Goal: Task Accomplishment & Management: Manage account settings

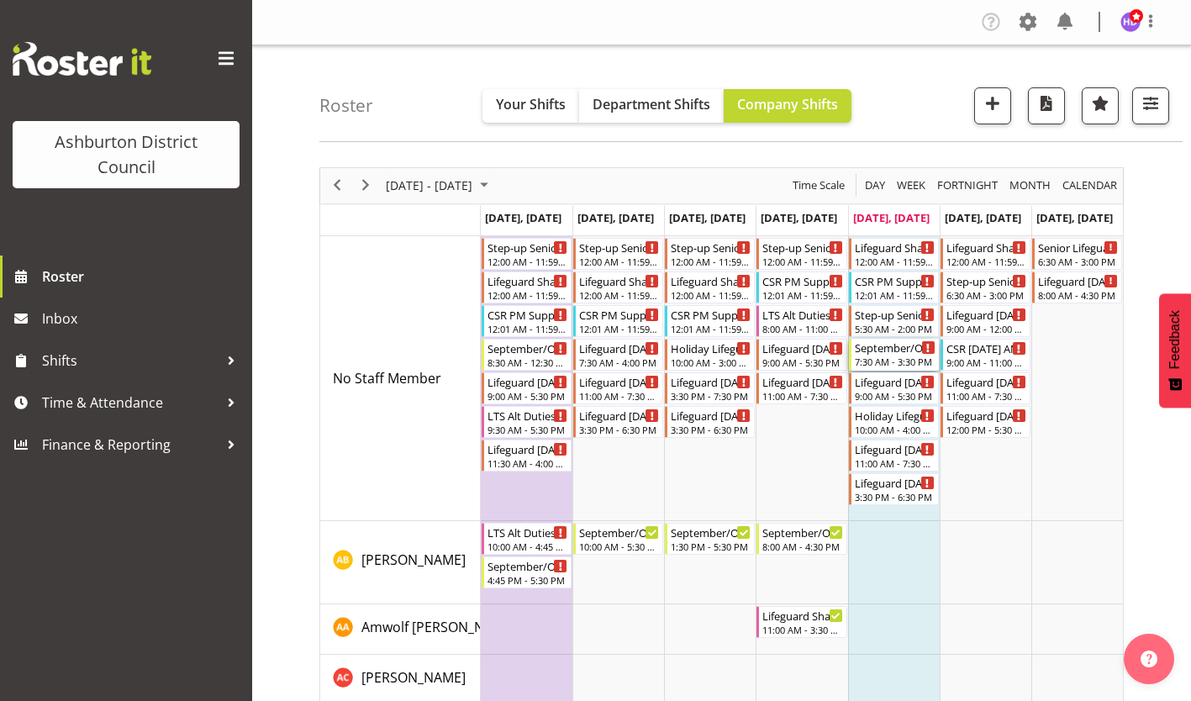
click at [902, 358] on div "7:30 AM - 3:30 PM" at bounding box center [895, 361] width 81 height 13
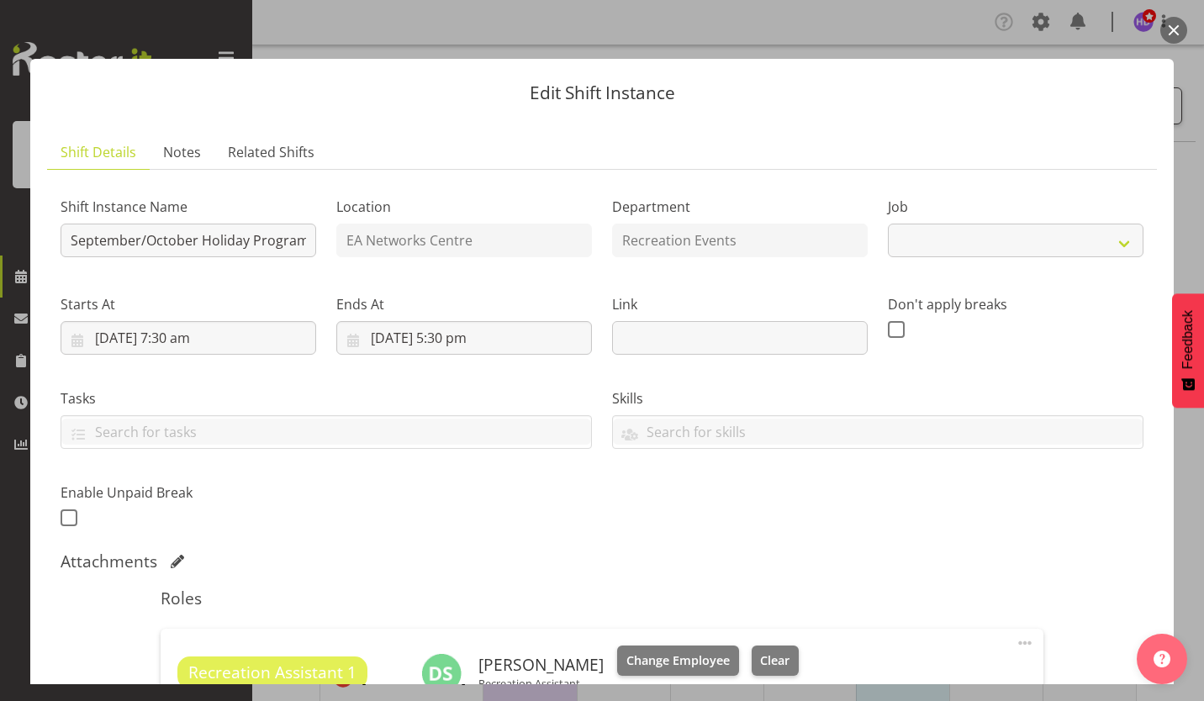
select select "4046"
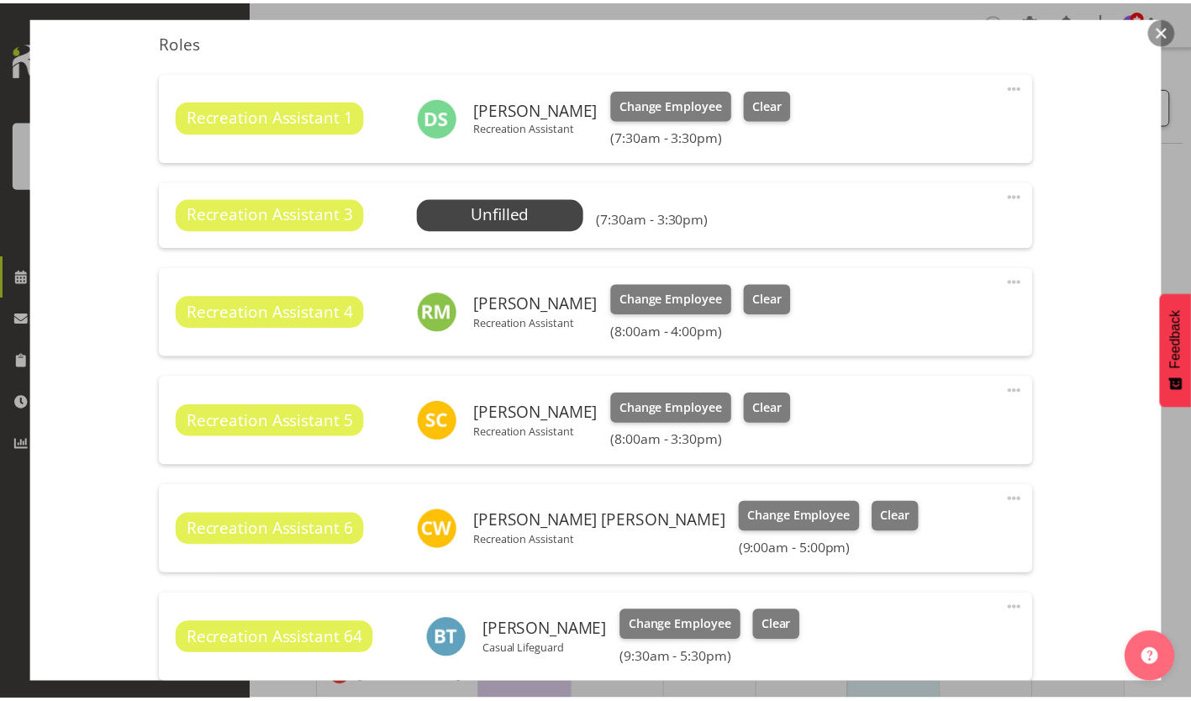
scroll to position [388, 0]
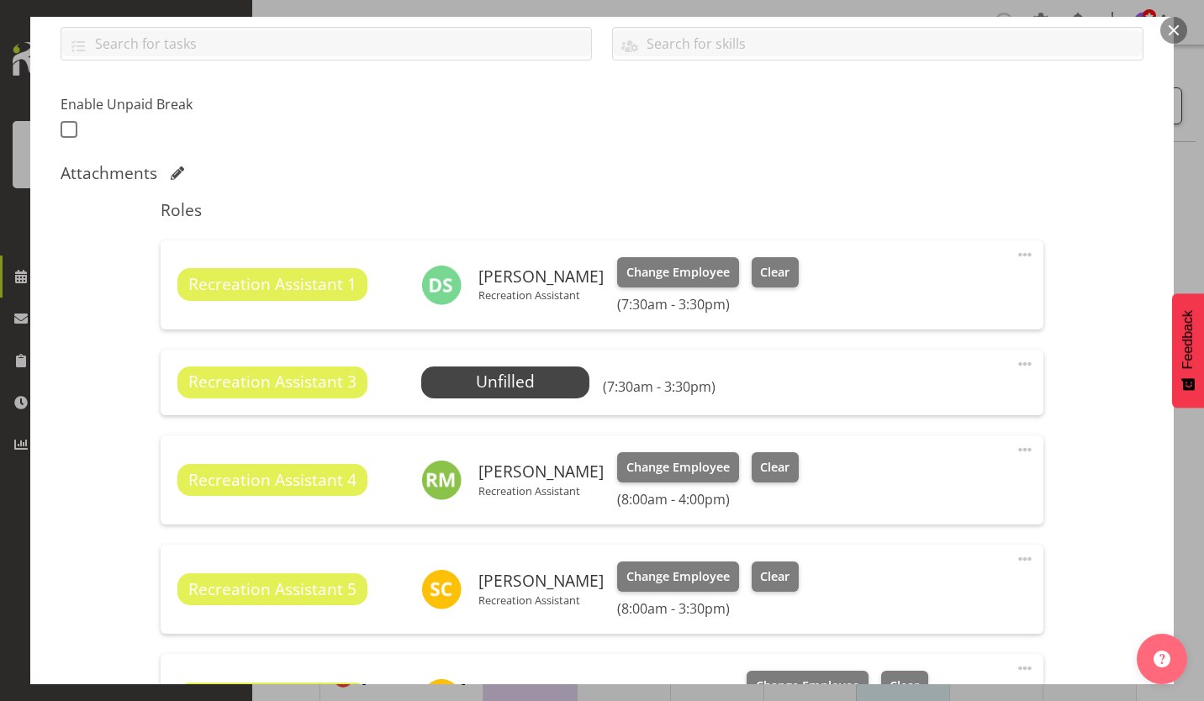
click at [1176, 28] on button "button" at bounding box center [1173, 30] width 27 height 27
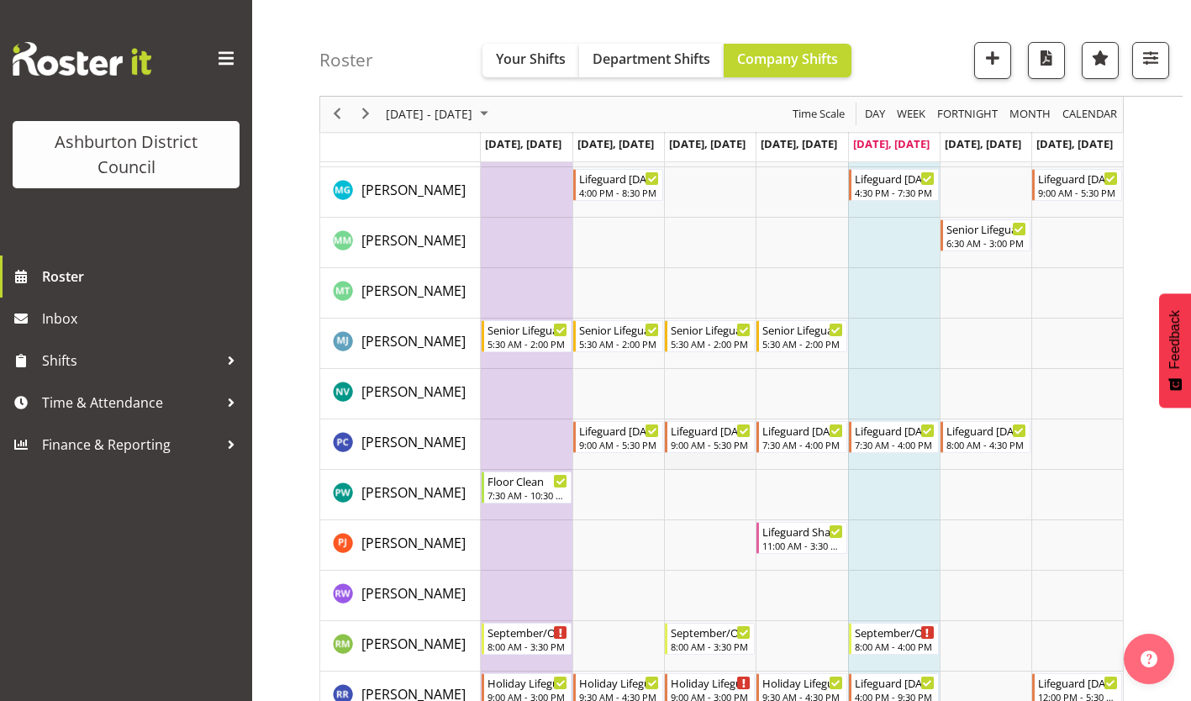
scroll to position [2804, 0]
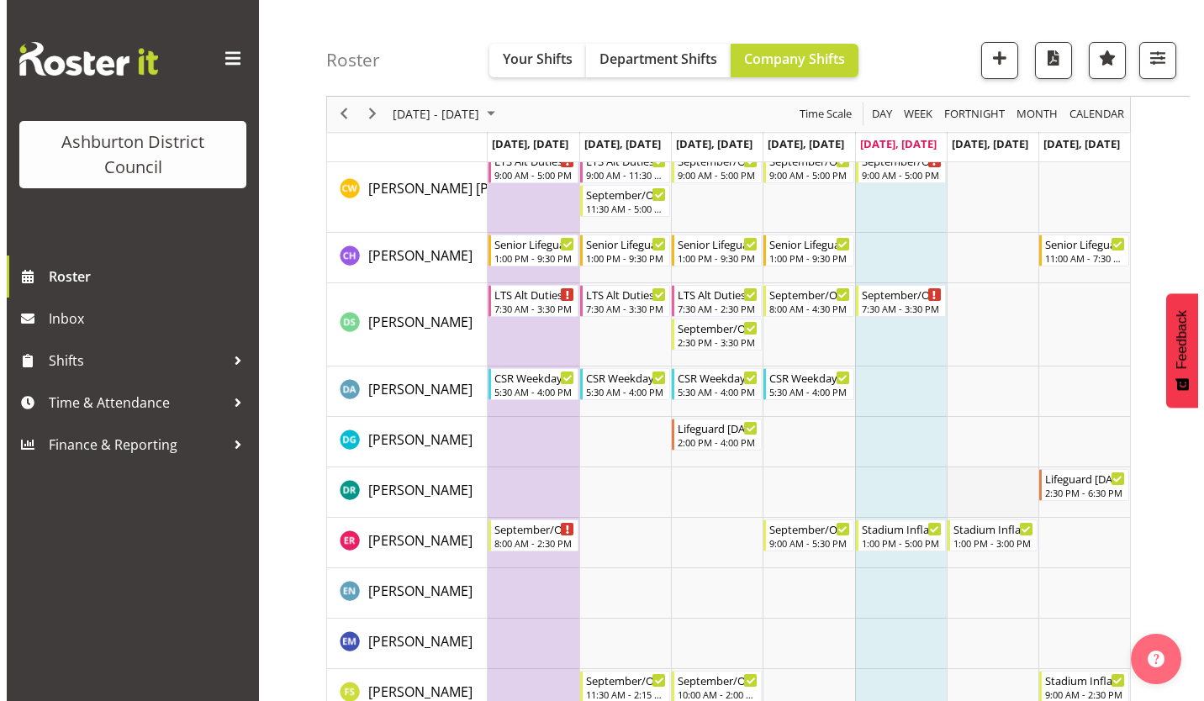
scroll to position [1009, 0]
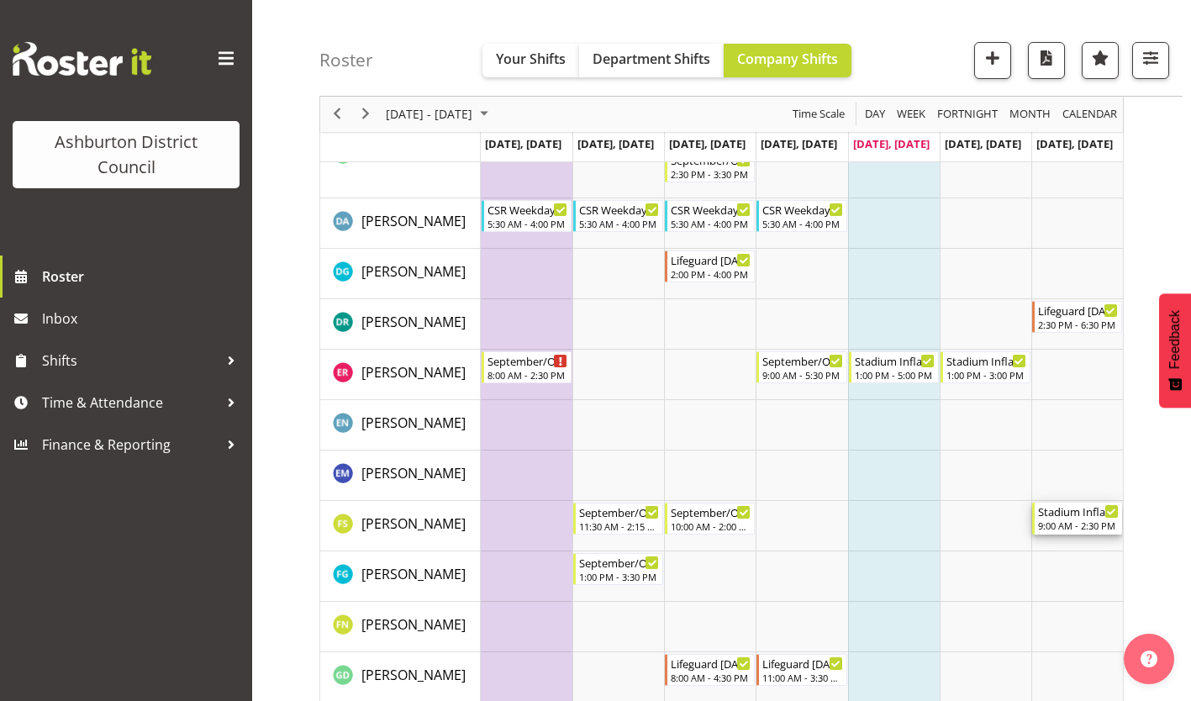
click at [1100, 522] on div "9:00 AM - 2:30 PM" at bounding box center [1078, 525] width 81 height 13
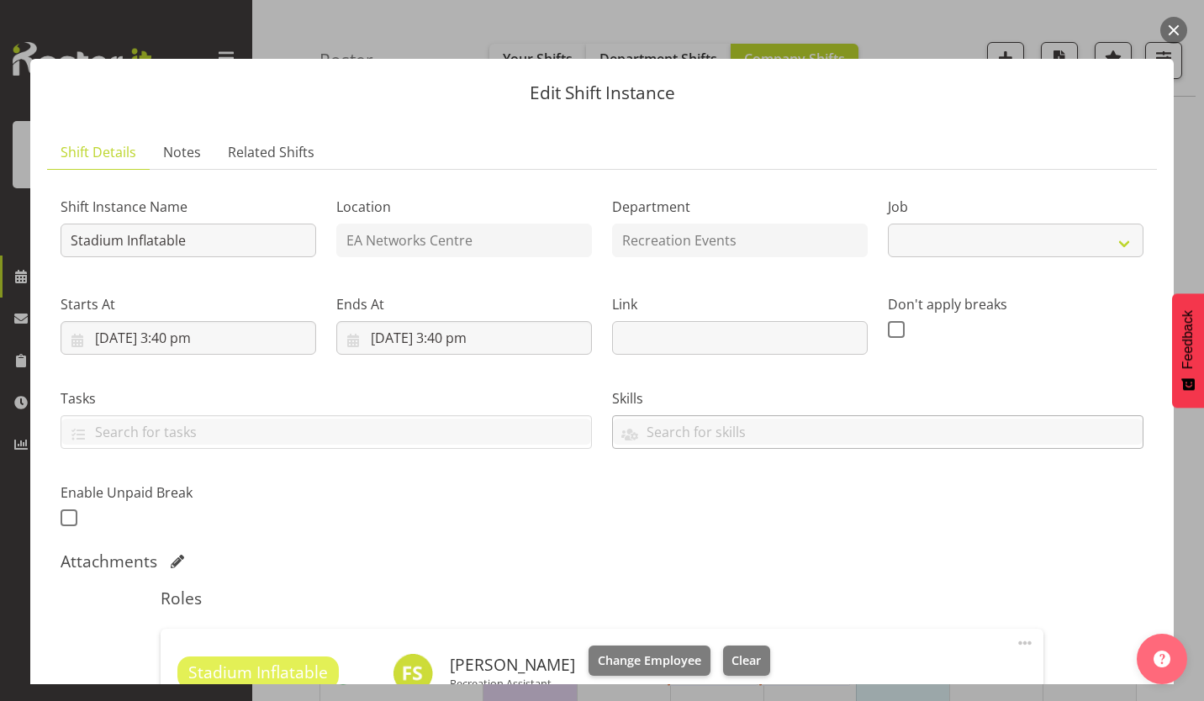
select select "4046"
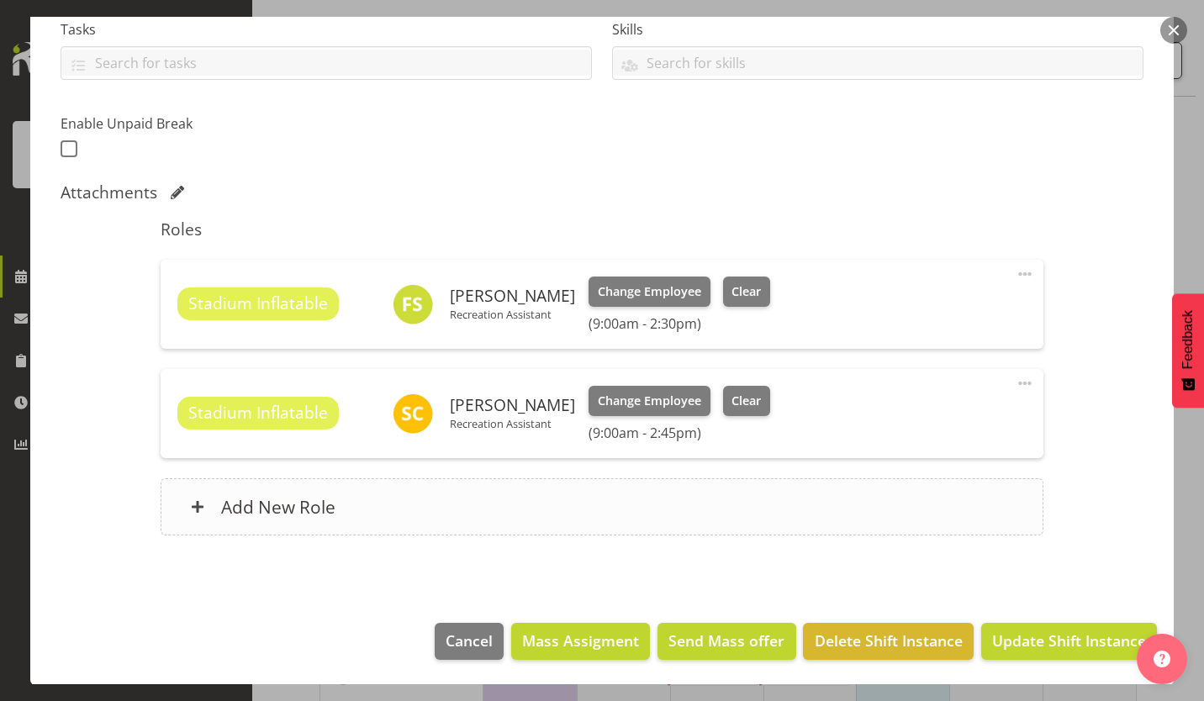
click at [725, 506] on div "Add New Role" at bounding box center [602, 506] width 882 height 57
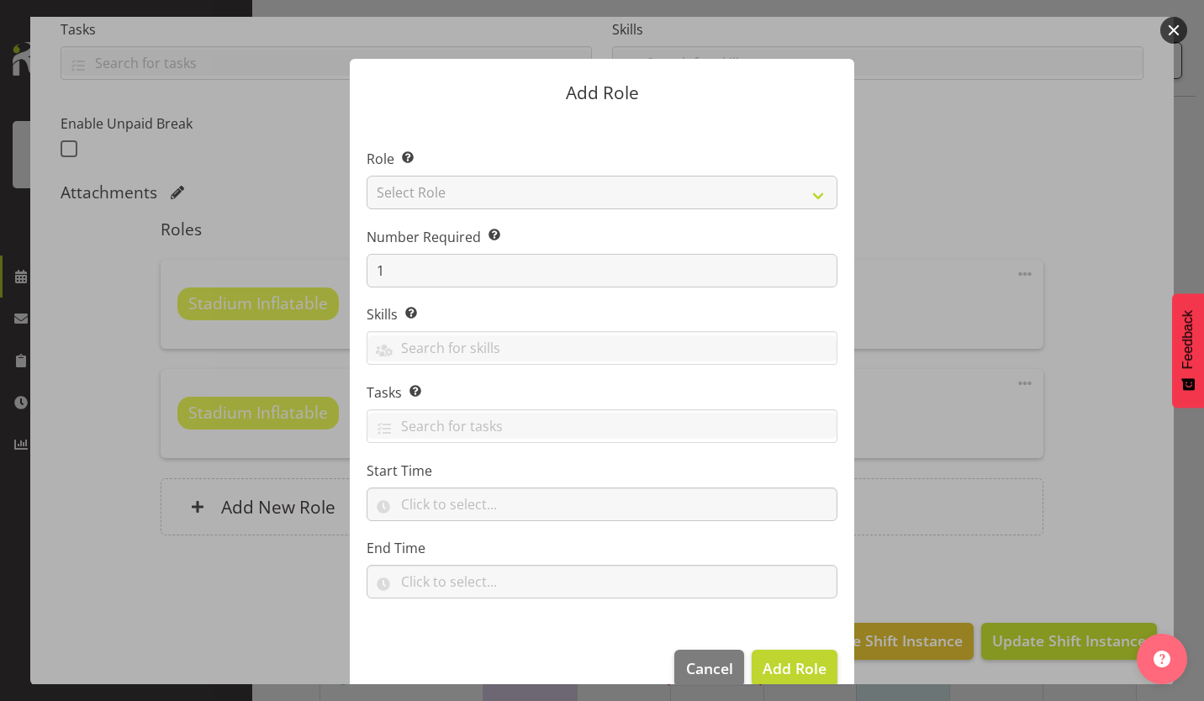
click at [1091, 338] on div at bounding box center [602, 350] width 1204 height 701
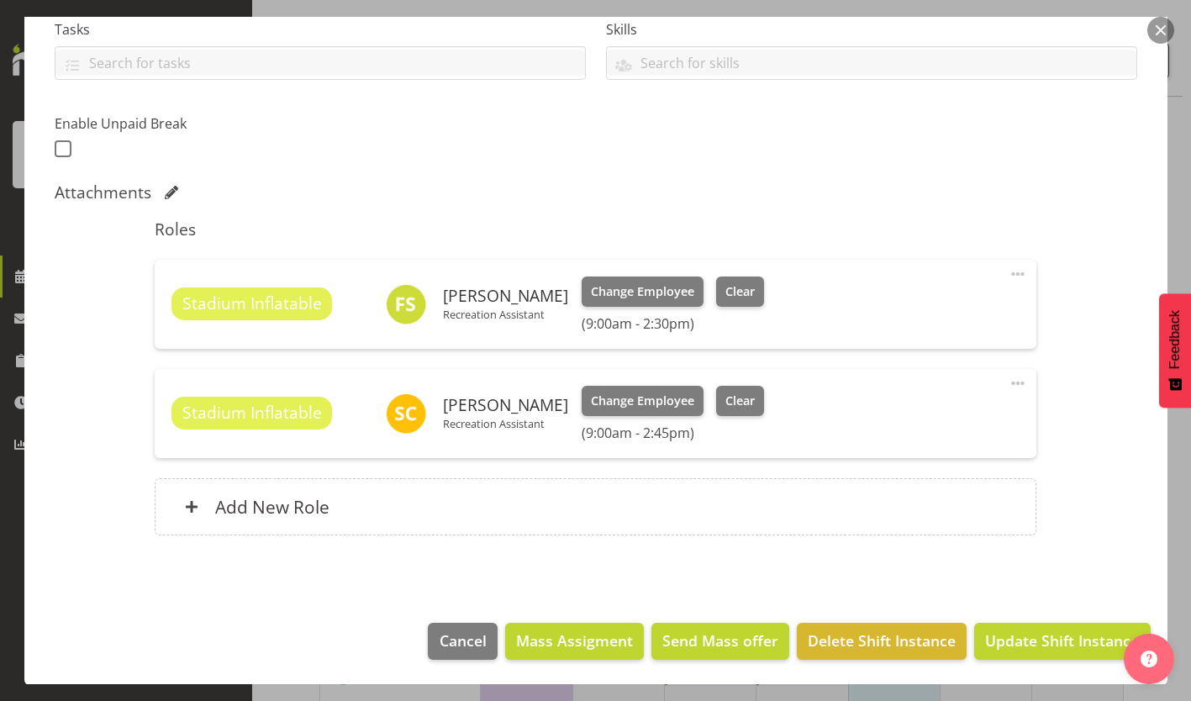
click at [1008, 382] on span at bounding box center [1018, 383] width 20 height 20
click at [976, 417] on link "Edit" at bounding box center [947, 420] width 161 height 30
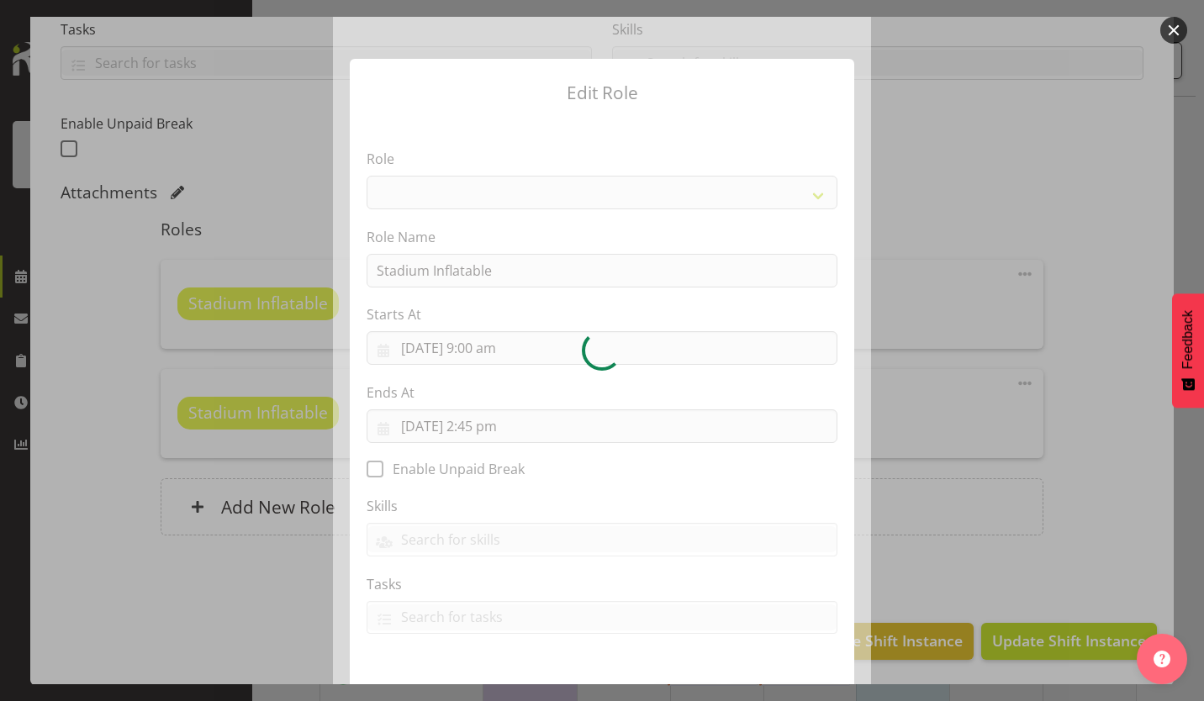
select select "84"
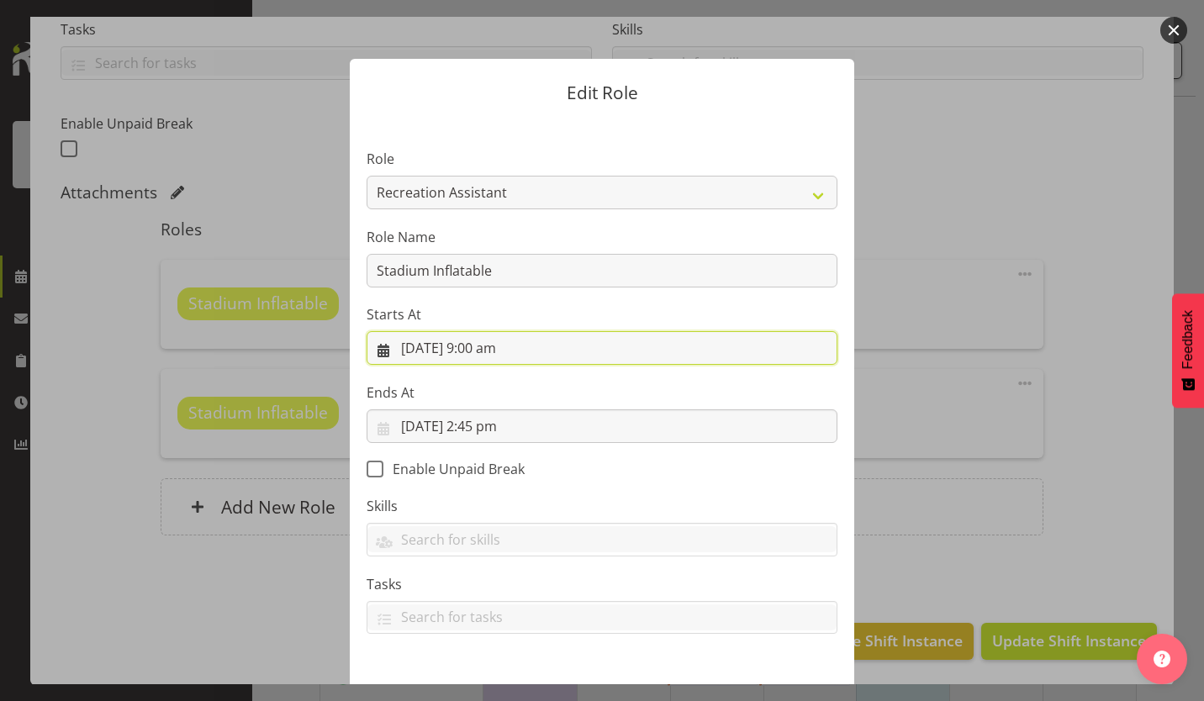
click at [479, 345] on input "[DATE] 9:00 am" at bounding box center [602, 348] width 471 height 34
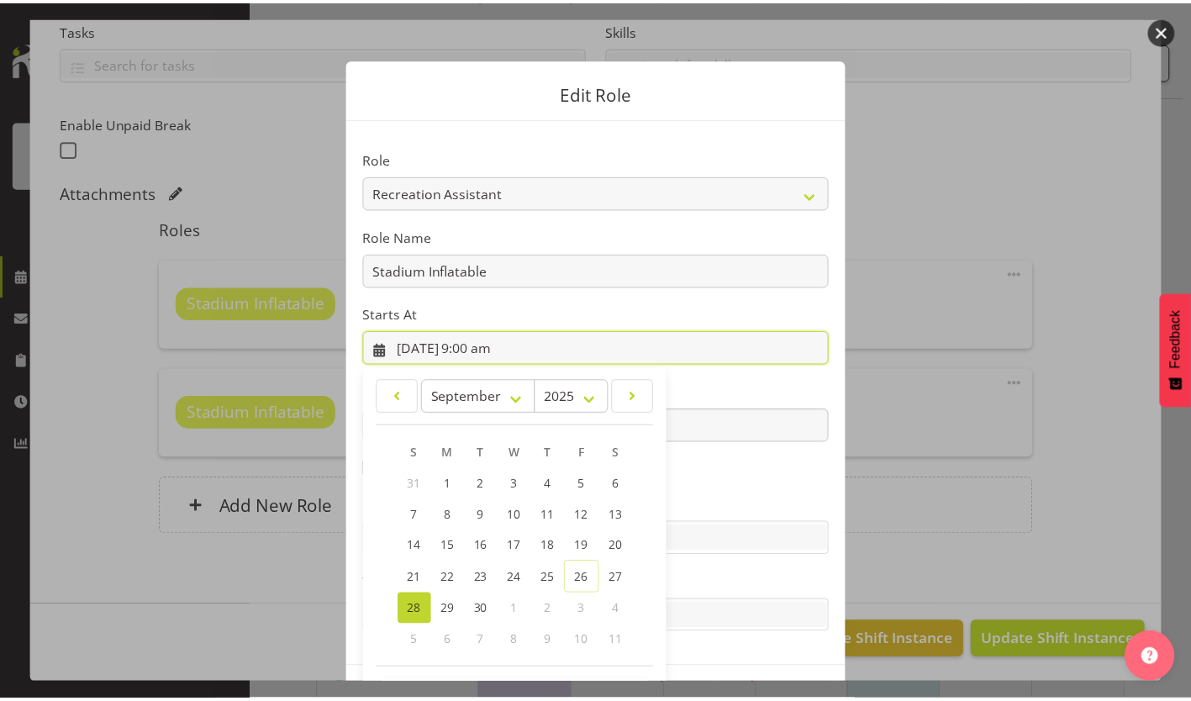
scroll to position [65, 0]
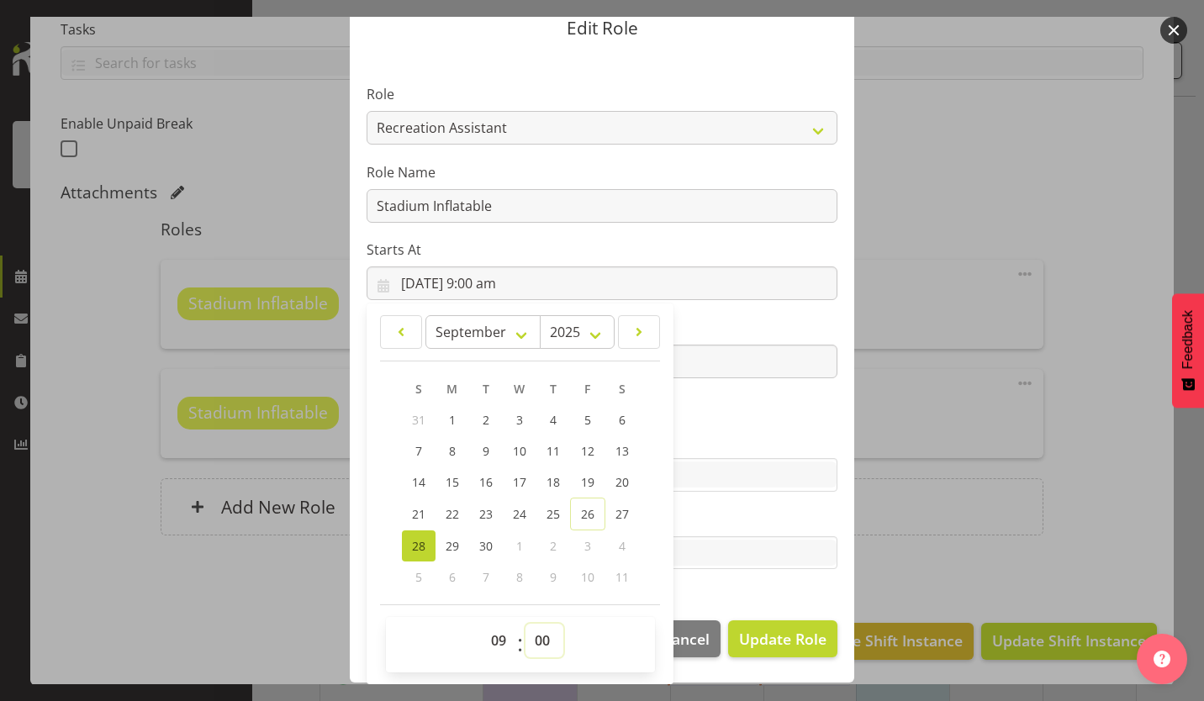
click at [534, 641] on select "00 01 02 03 04 05 06 07 08 09 10 11 12 13 14 15 16 17 18 19 20 21 22 23 24 25 2…" at bounding box center [544, 641] width 38 height 34
select select "30"
type input "[DATE] 9:30 am"
click at [742, 641] on span "Update Role" at bounding box center [782, 639] width 87 height 22
select select
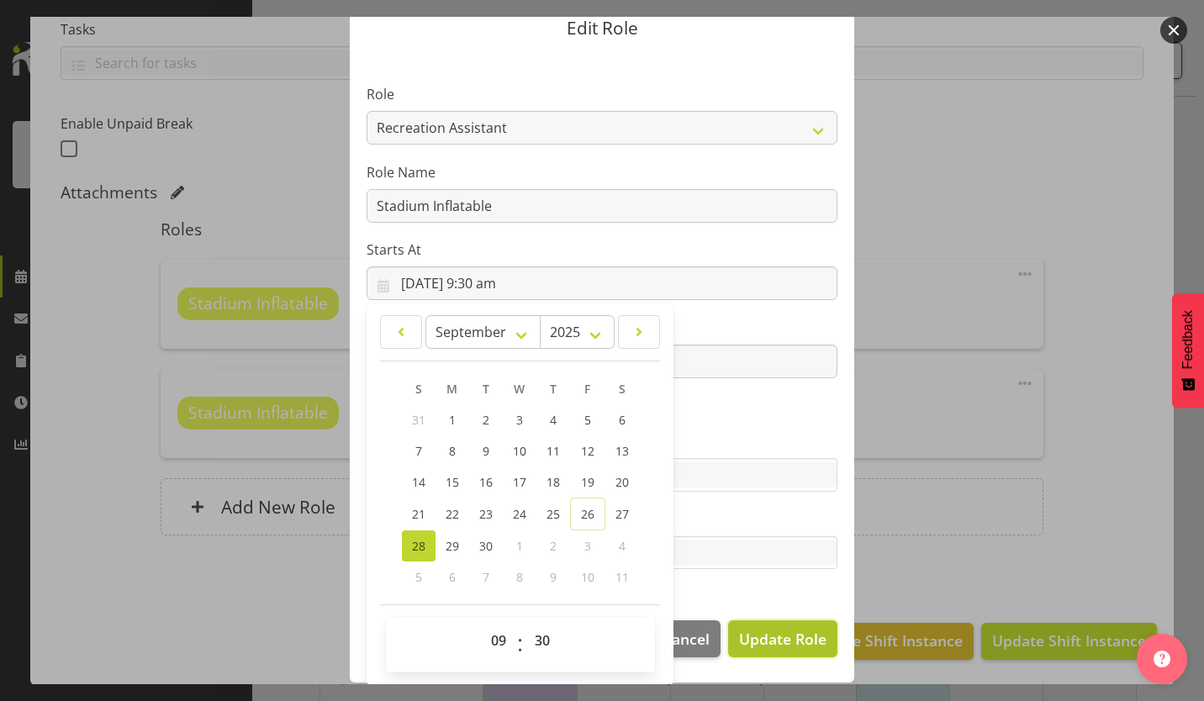
select select
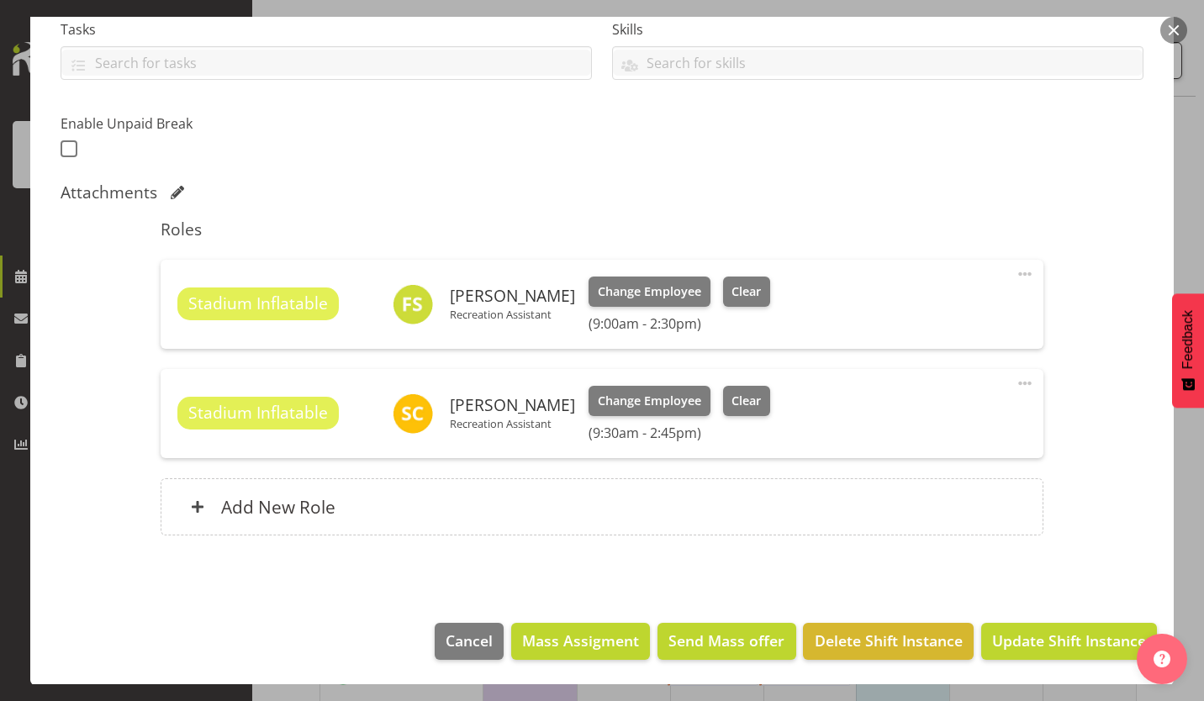
scroll to position [0, 0]
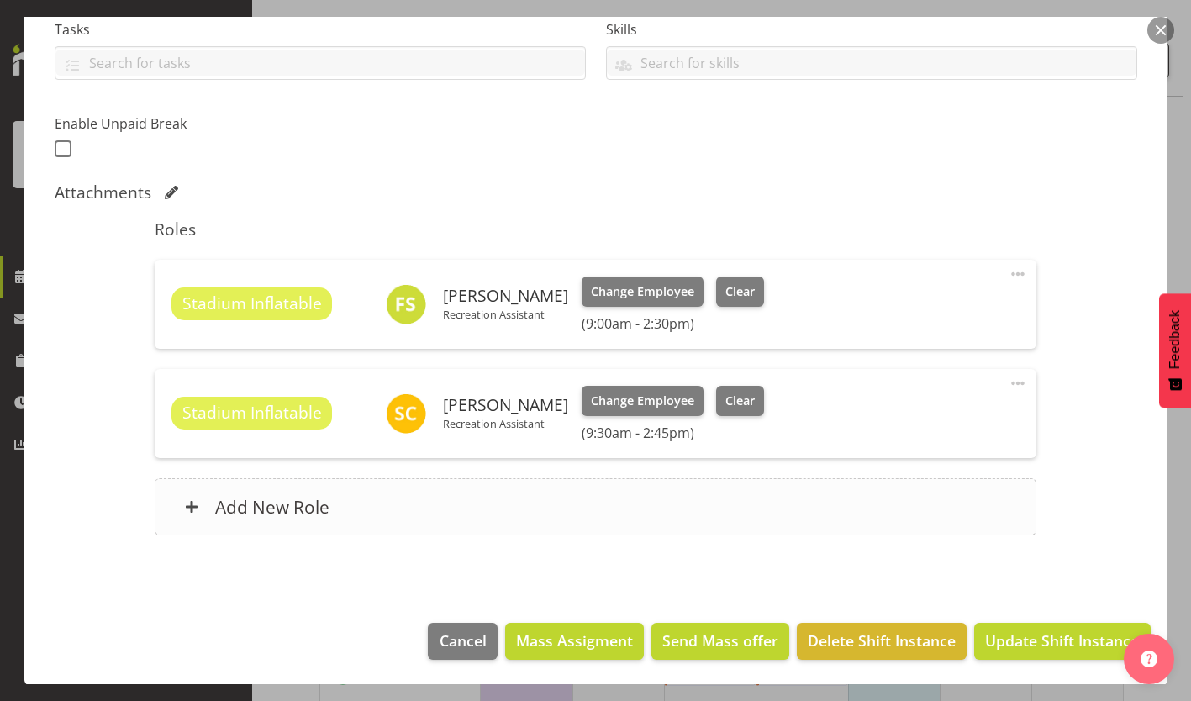
click at [767, 509] on div "Add New Role" at bounding box center [596, 506] width 882 height 57
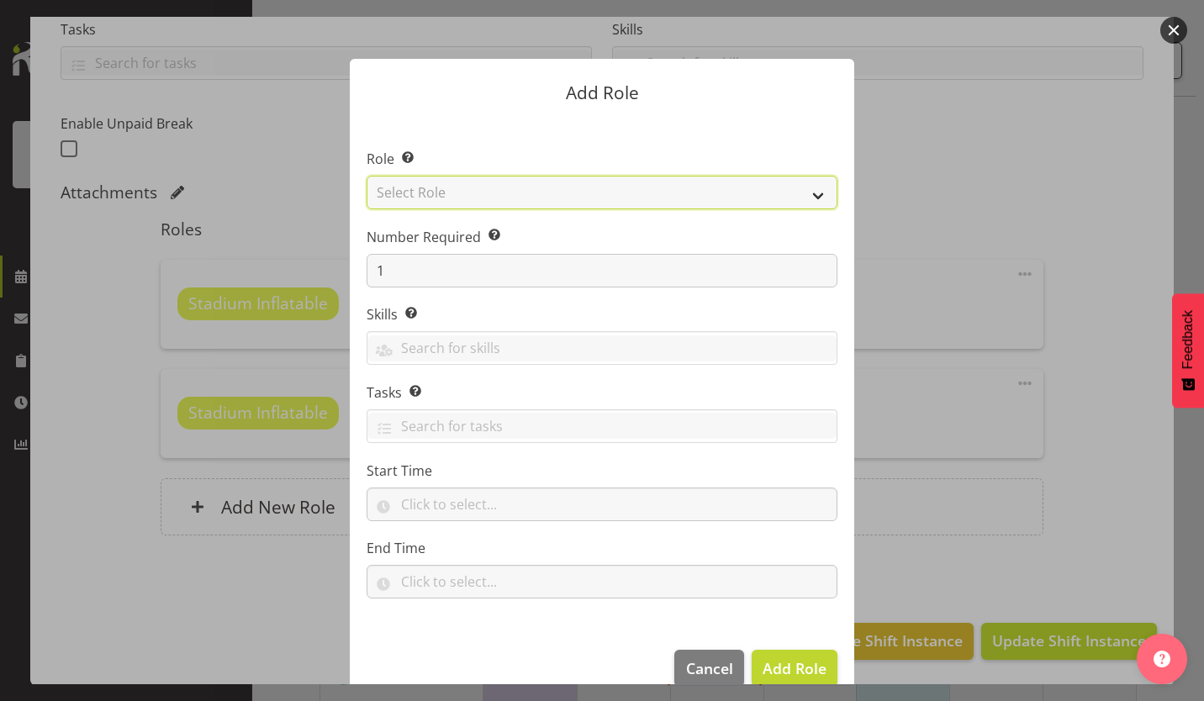
click at [727, 188] on select "Select Role AAGM Deputy Director AAGM Director Archivist Childrens Librarian Co…" at bounding box center [602, 193] width 471 height 34
select select "84"
click at [367, 176] on select "Select Role AAGM Deputy Director AAGM Director Archivist Childrens Librarian Co…" at bounding box center [602, 193] width 471 height 34
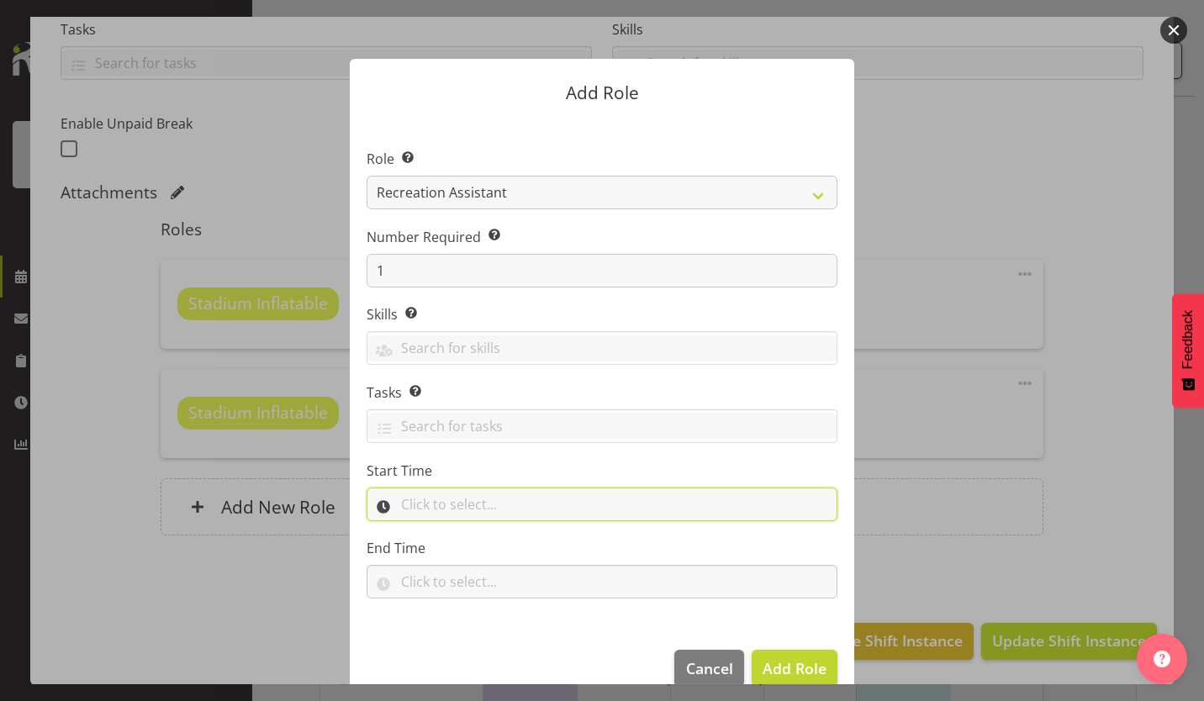
click at [425, 506] on input "text" at bounding box center [602, 505] width 471 height 34
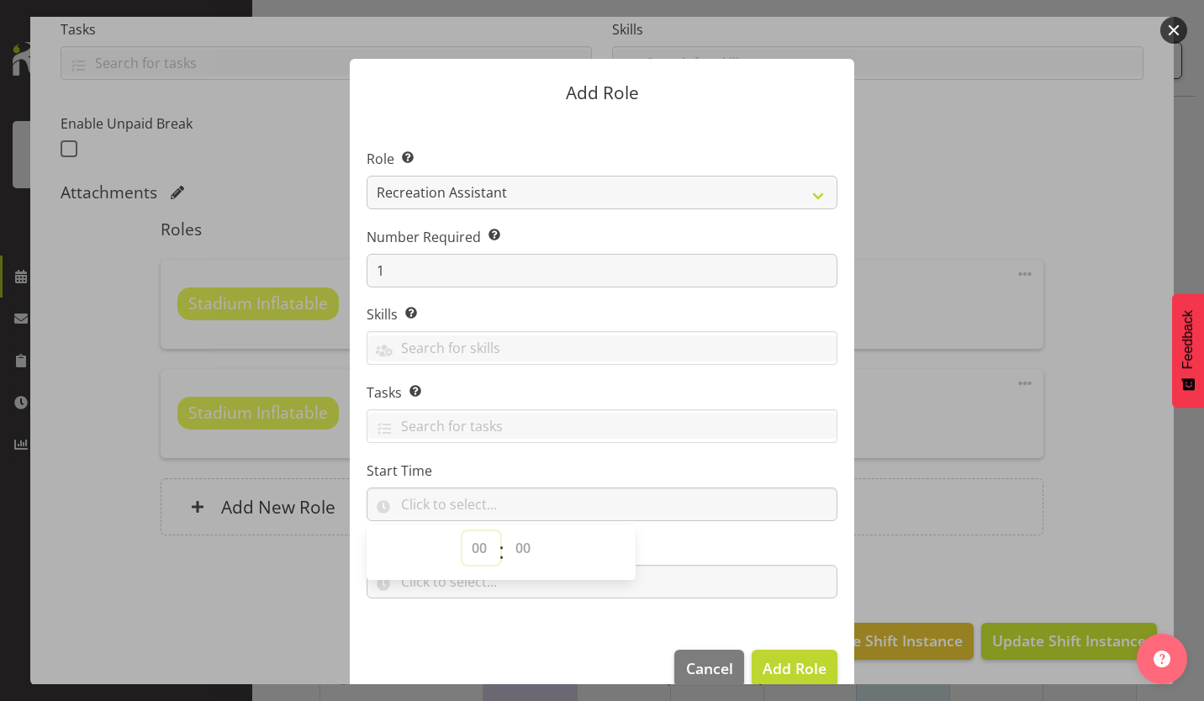
click at [463, 549] on select "00 00 01 02 03 04 05 06 07 08 09 10 11 12 13 14 15 16 17 18 19 20 21 22 23" at bounding box center [481, 548] width 38 height 34
select select "9"
click at [518, 548] on select "00 00 01 02 03 04 05 06 07 08 09 10 11 12 13 14 15 16 17 18 19 20 21 22 23 24 2…" at bounding box center [525, 548] width 38 height 34
select select "0"
click at [506, 531] on select "00 00 01 02 03 04 05 06 07 08 09 10 11 12 13 14 15 16 17 18 19 20 21 22 23 24 2…" at bounding box center [525, 548] width 38 height 34
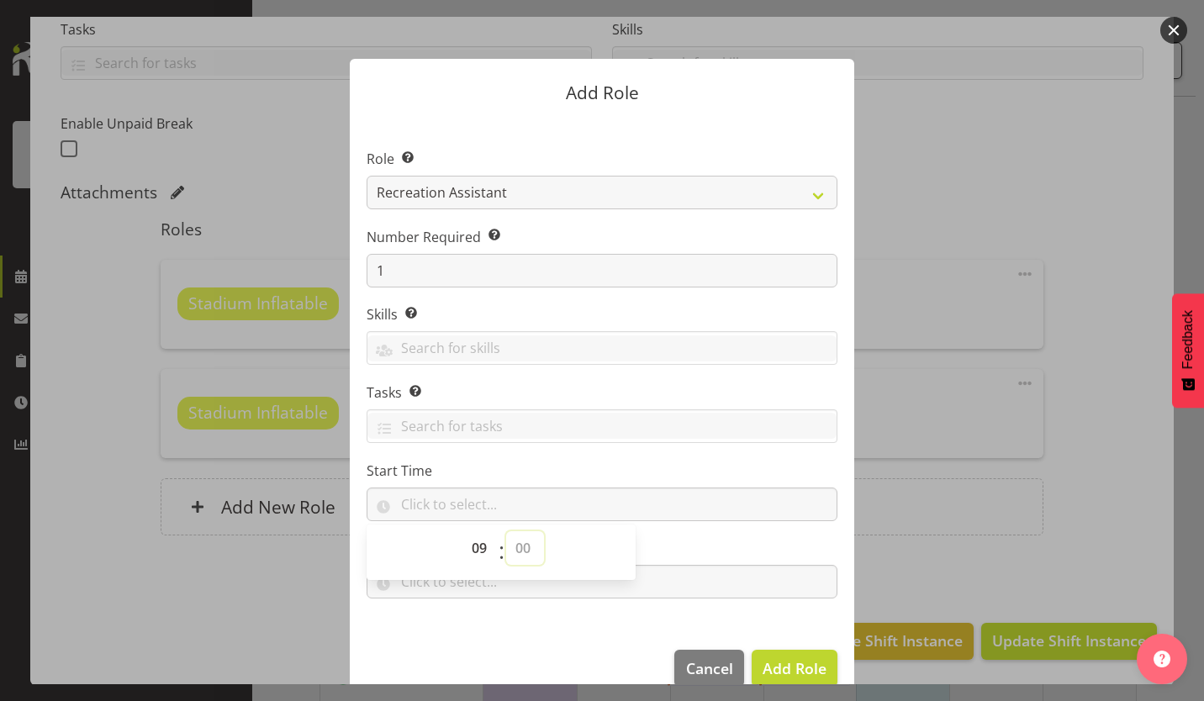
type input "09:00"
click at [529, 604] on section "Role Select the role you wish to add to the shift. AAGM Deputy Director AAGM Di…" at bounding box center [602, 376] width 504 height 514
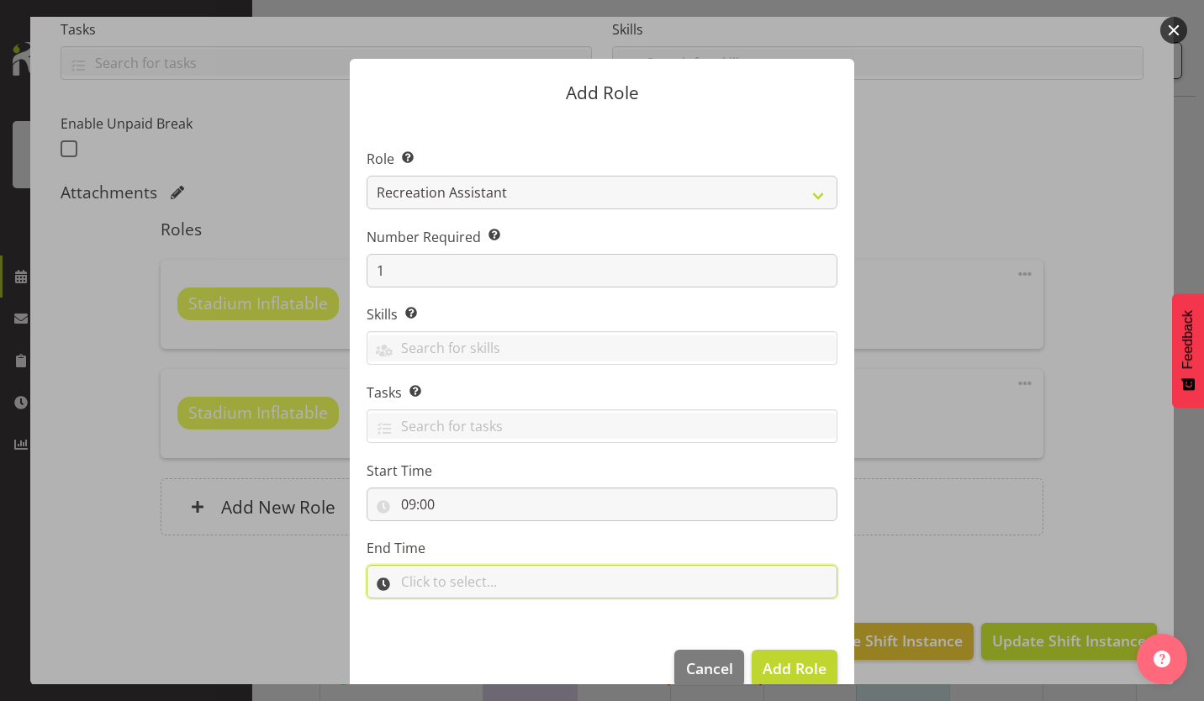
click at [513, 593] on input "text" at bounding box center [602, 582] width 471 height 34
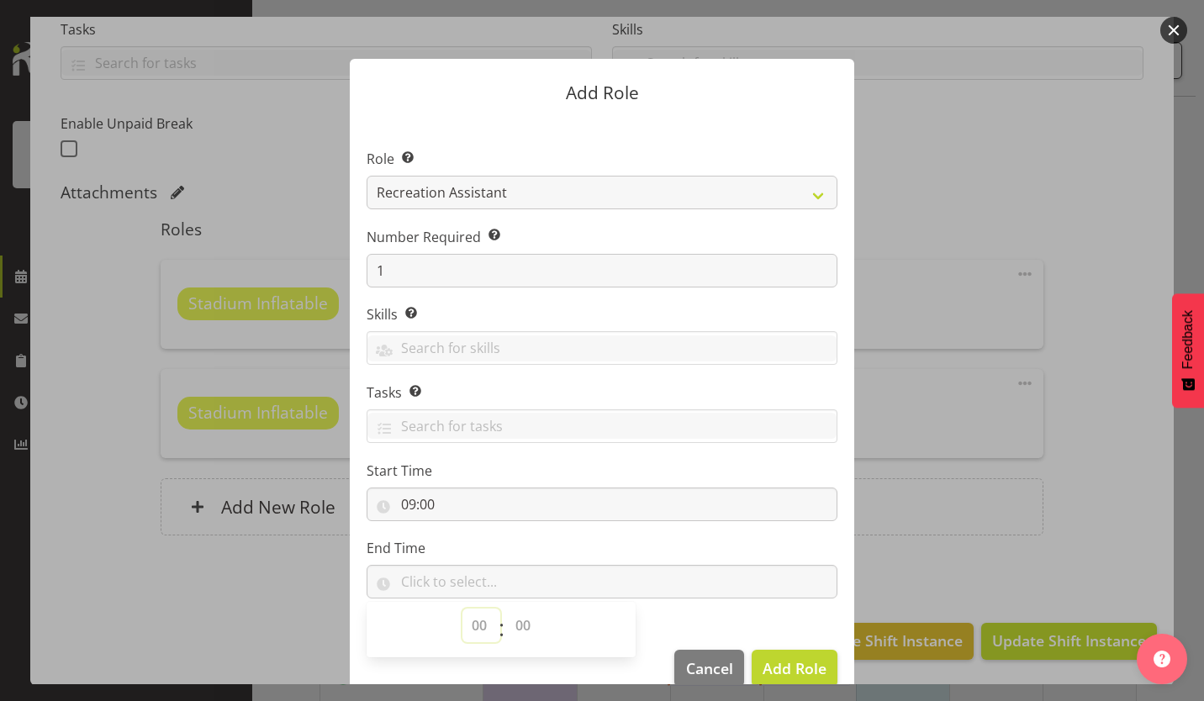
click at [473, 628] on select "00 00 01 02 03 04 05 06 07 08 09 10 11 12 13 14 15 16 17 18 19 20 21 22 23" at bounding box center [481, 626] width 38 height 34
select select "14"
click at [521, 626] on select "00 00 01 02 03 04 05 06 07 08 09 10 11 12 13 14 15 16 17 18 19 20 21 22 23 24 2…" at bounding box center [525, 626] width 38 height 34
select select "45"
click at [506, 609] on select "00 00 01 02 03 04 05 06 07 08 09 10 11 12 13 14 15 16 17 18 19 20 21 22 23 24 2…" at bounding box center [525, 626] width 38 height 34
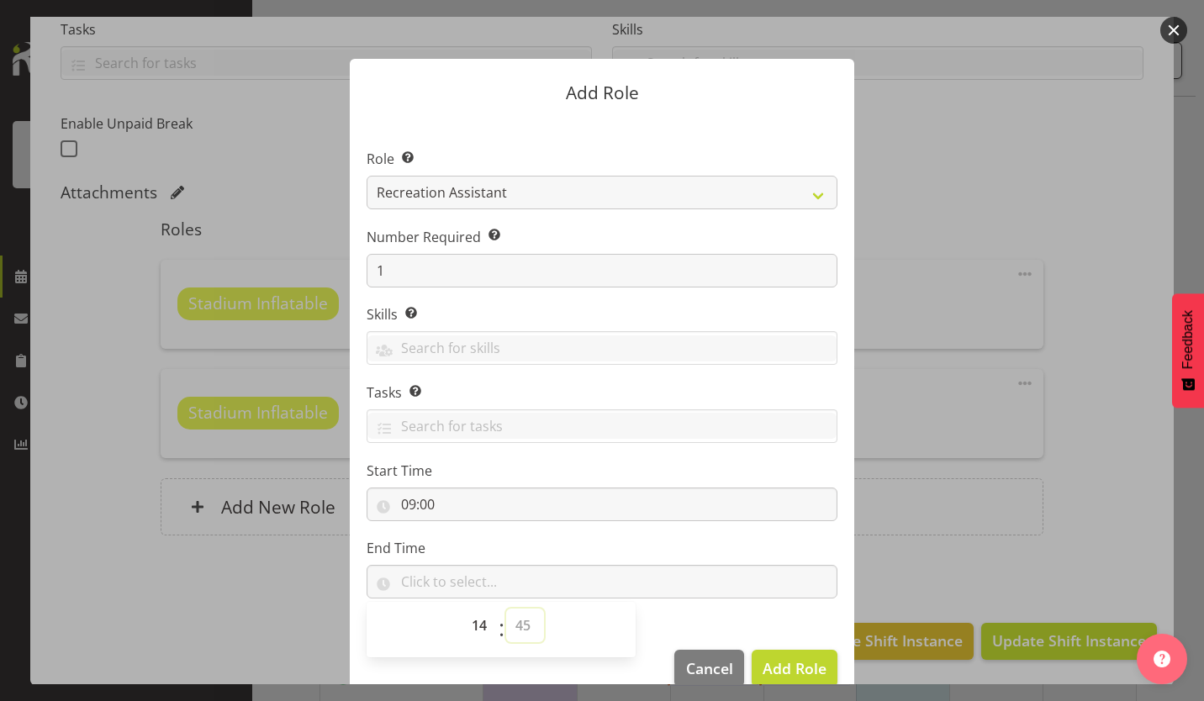
type input "14:45"
click at [788, 656] on button "Add Role" at bounding box center [795, 668] width 86 height 37
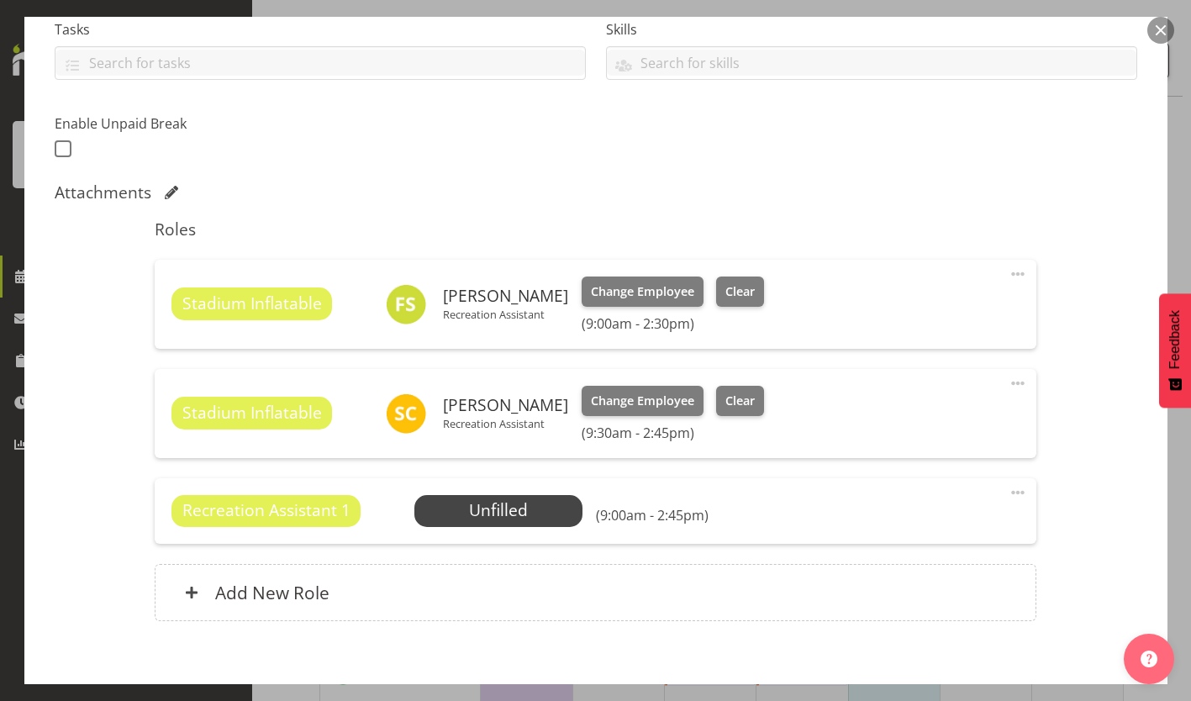
click at [1008, 490] on span at bounding box center [1018, 493] width 20 height 20
click at [955, 518] on link "Edit" at bounding box center [947, 529] width 161 height 30
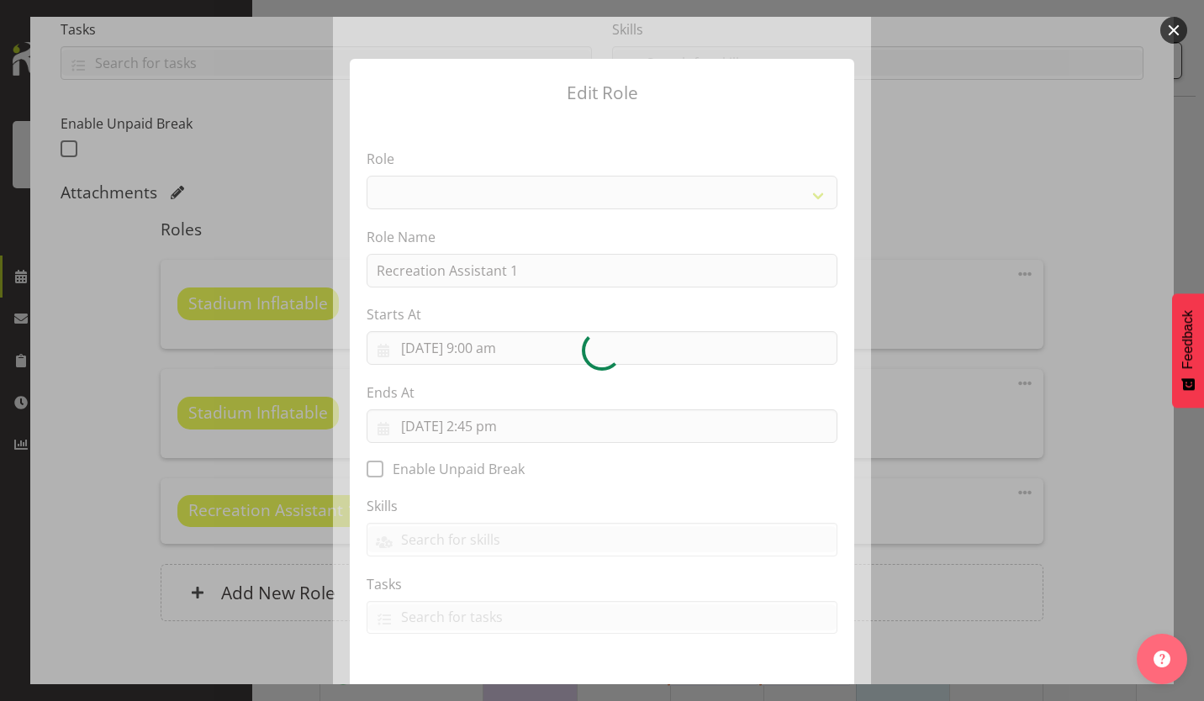
select select "84"
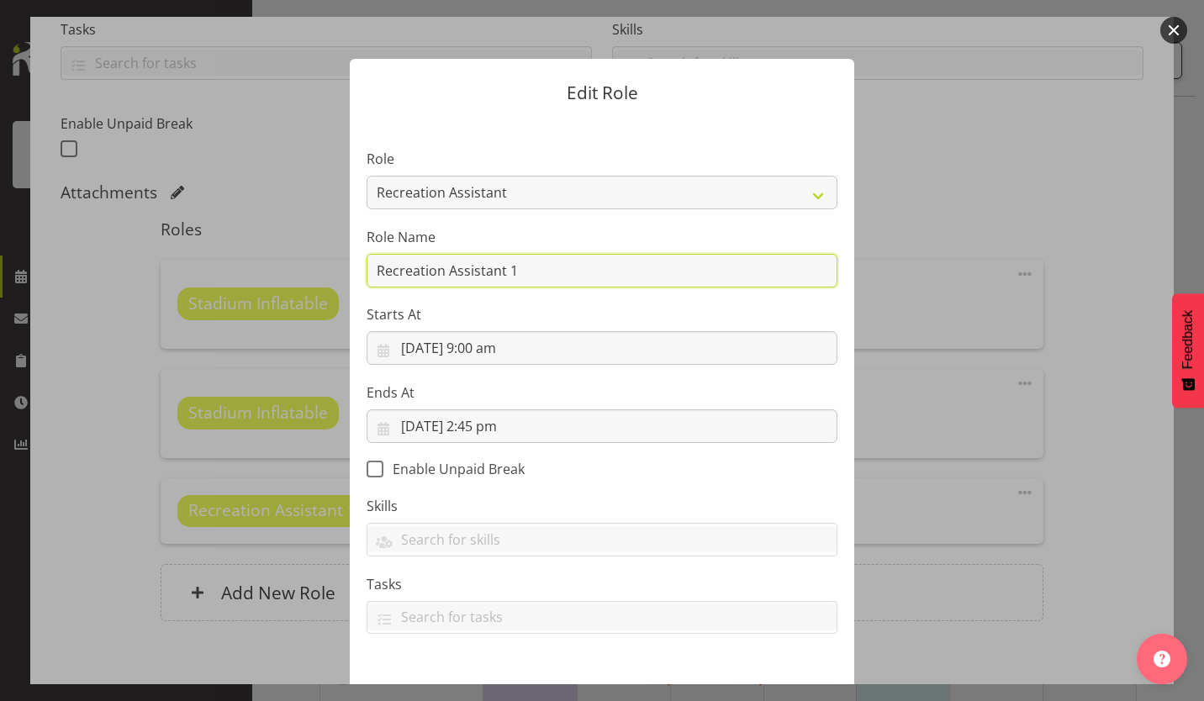
drag, startPoint x: 530, startPoint y: 272, endPoint x: 280, endPoint y: 260, distance: 249.9
click at [284, 261] on form "Edit Role Role AAGM Deputy Director AAGM Director Archivist Childrens Librarian…" at bounding box center [601, 350] width 807 height 667
type input "Stadium Inflatable"
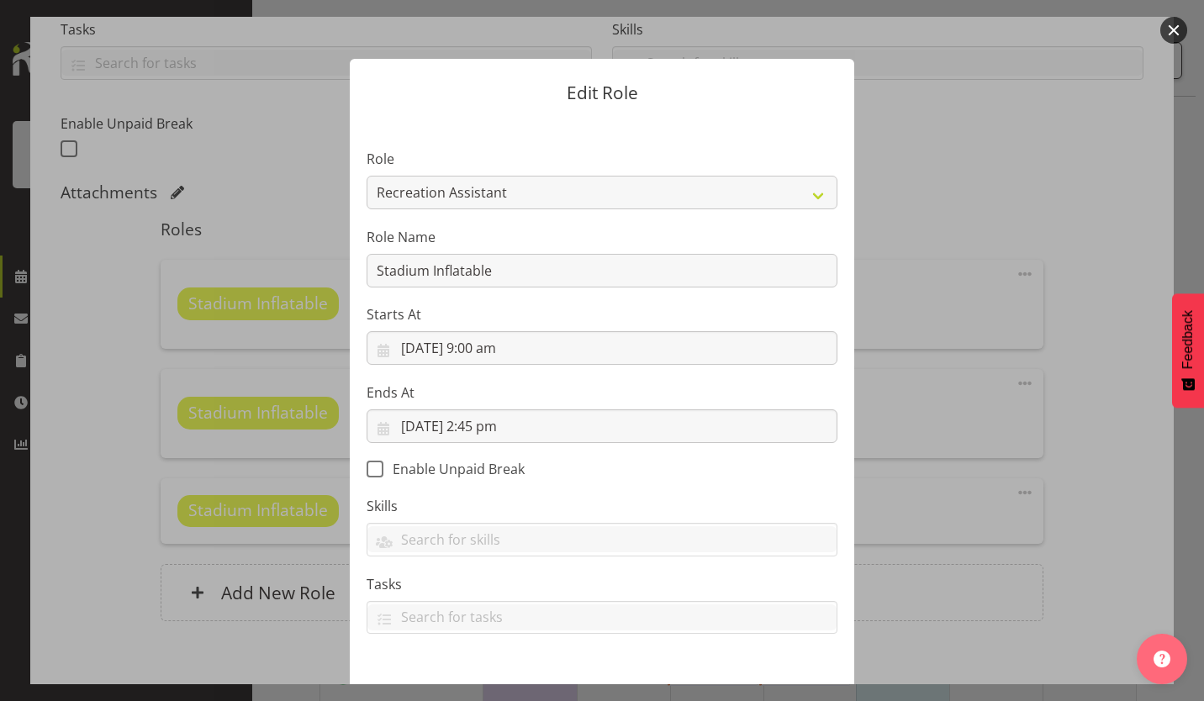
click at [733, 475] on section "Role AAGM Deputy Director AAGM Director Archivist Childrens Librarian Collectio…" at bounding box center [602, 394] width 504 height 550
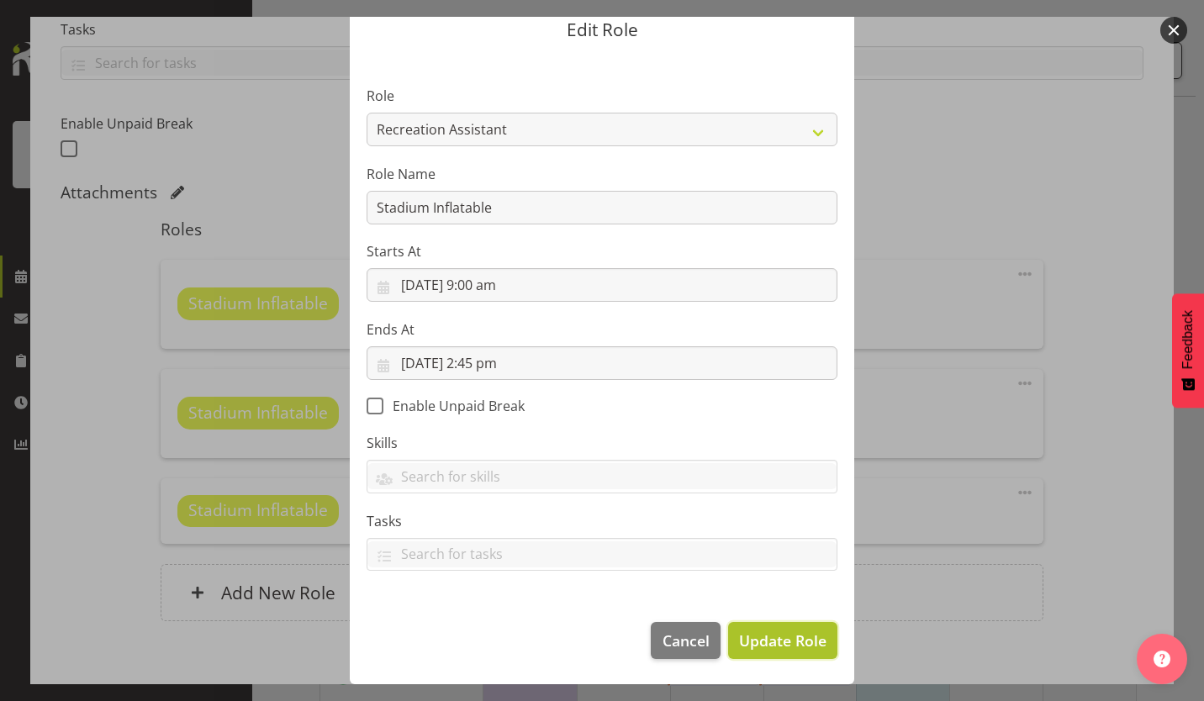
click at [789, 646] on span "Update Role" at bounding box center [782, 641] width 87 height 22
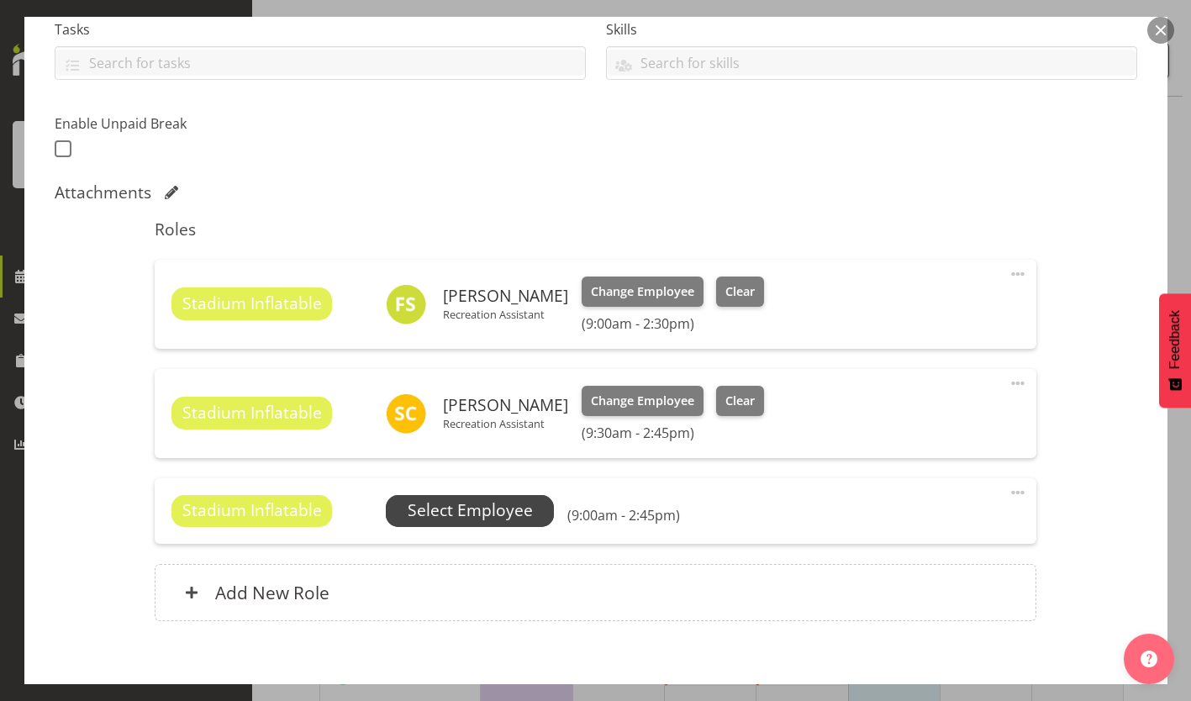
click at [527, 519] on span "Select Employee" at bounding box center [470, 510] width 125 height 24
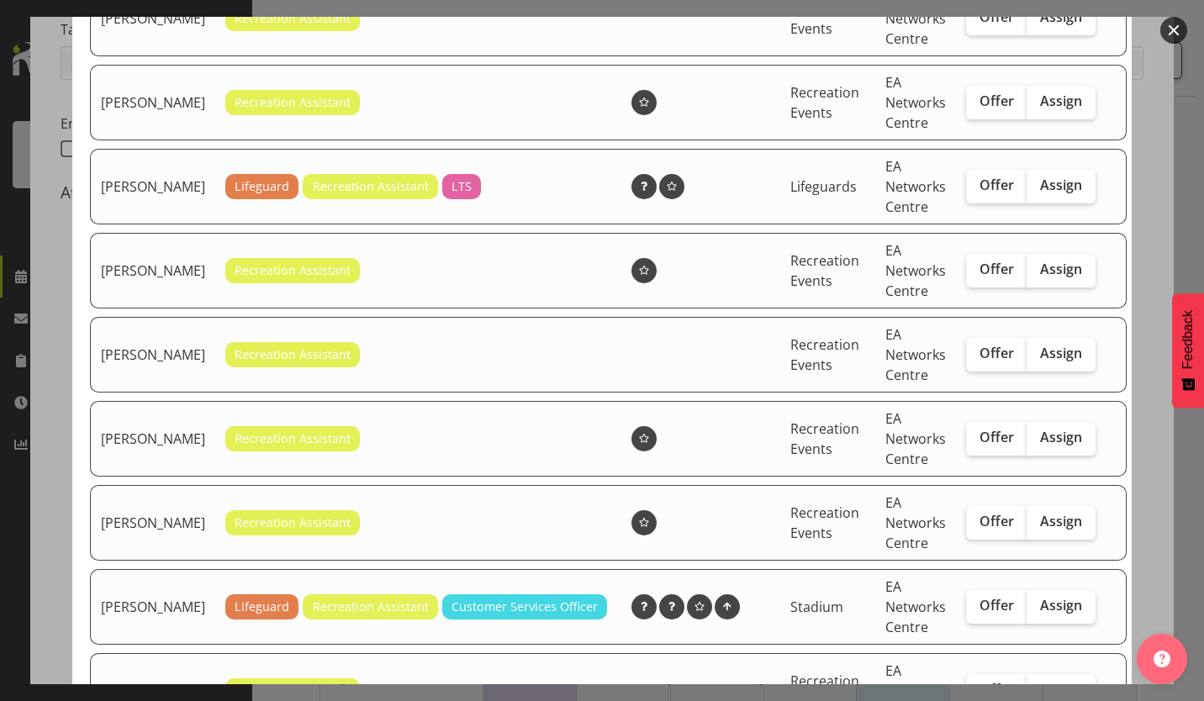
scroll to position [124, 0]
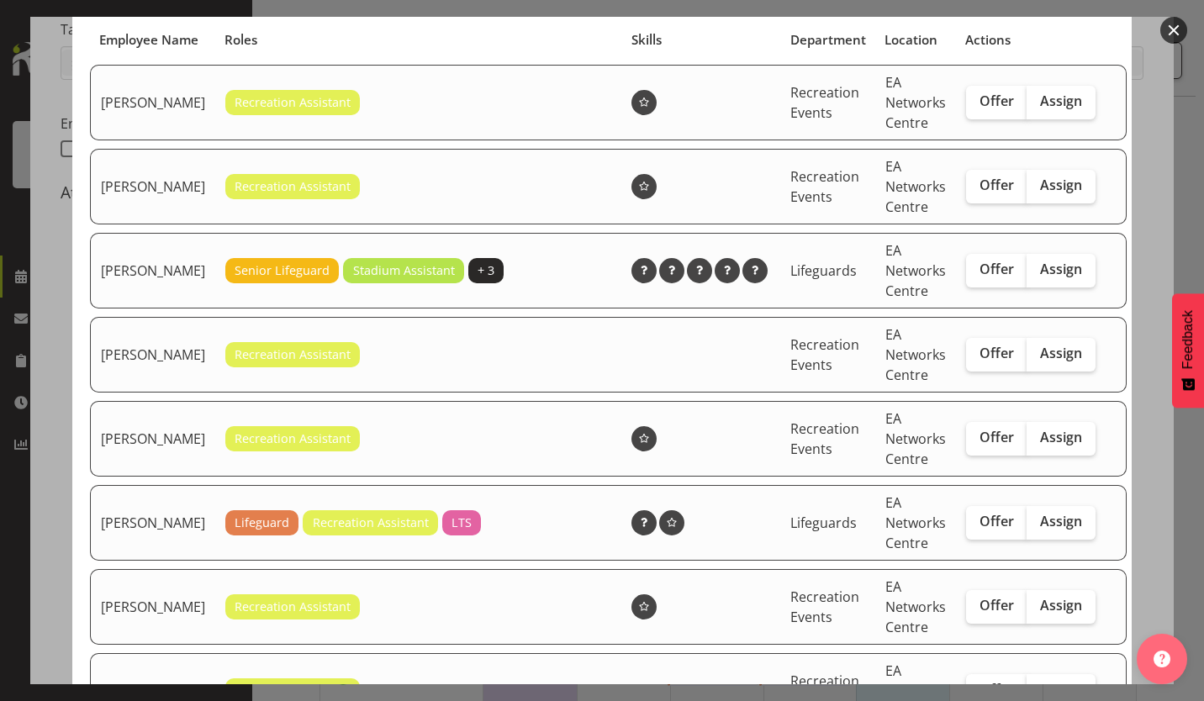
click at [61, 309] on div "Available Employees Employee Name Roles Skills Department Location Actions [PER…" at bounding box center [601, 226] width 1093 height 667
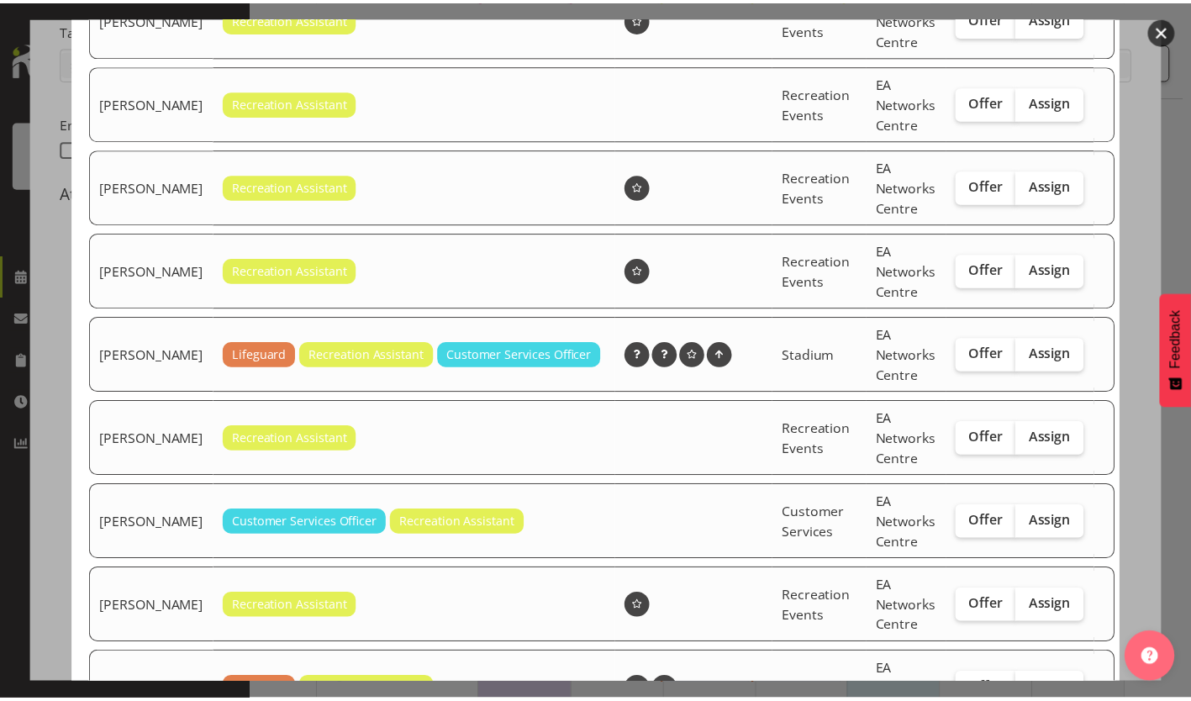
scroll to position [880, 0]
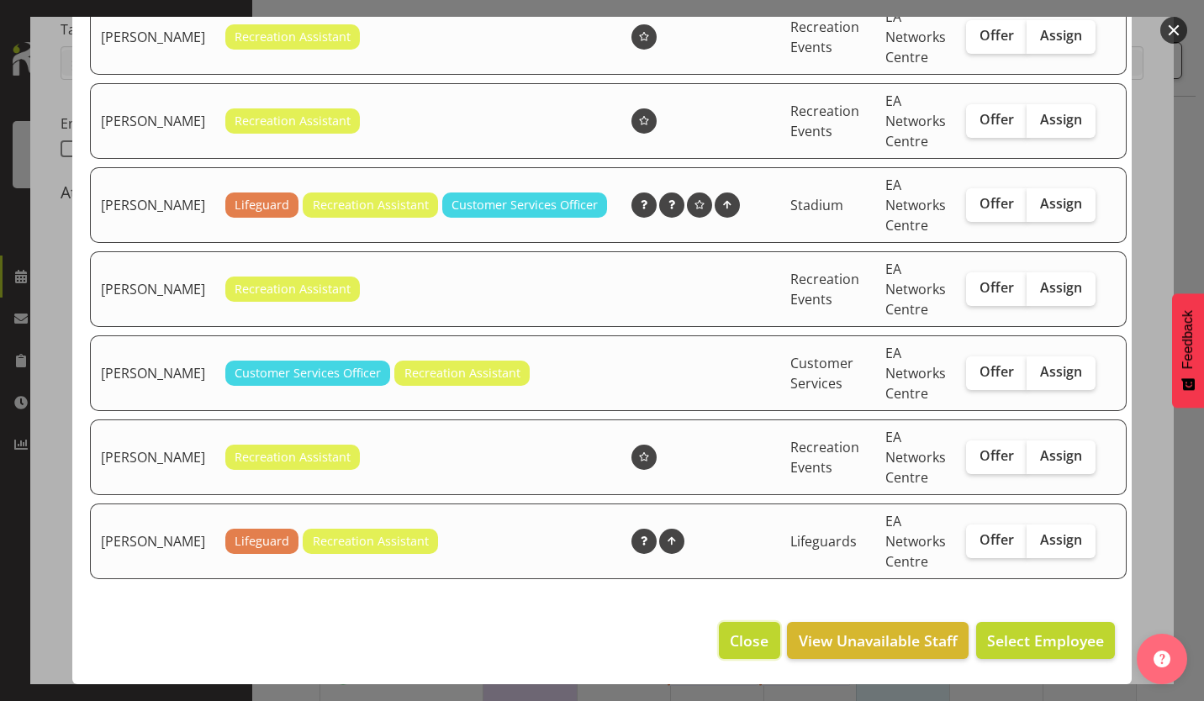
click at [730, 635] on span "Close" at bounding box center [749, 641] width 39 height 22
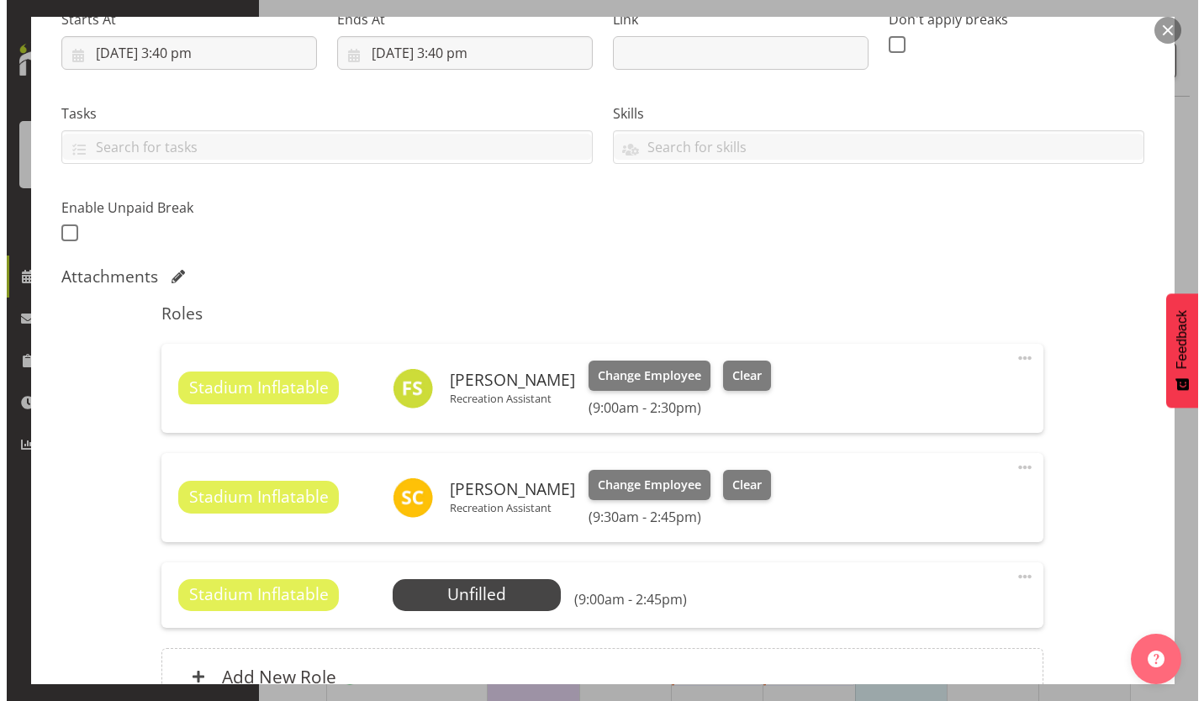
scroll to position [369, 0]
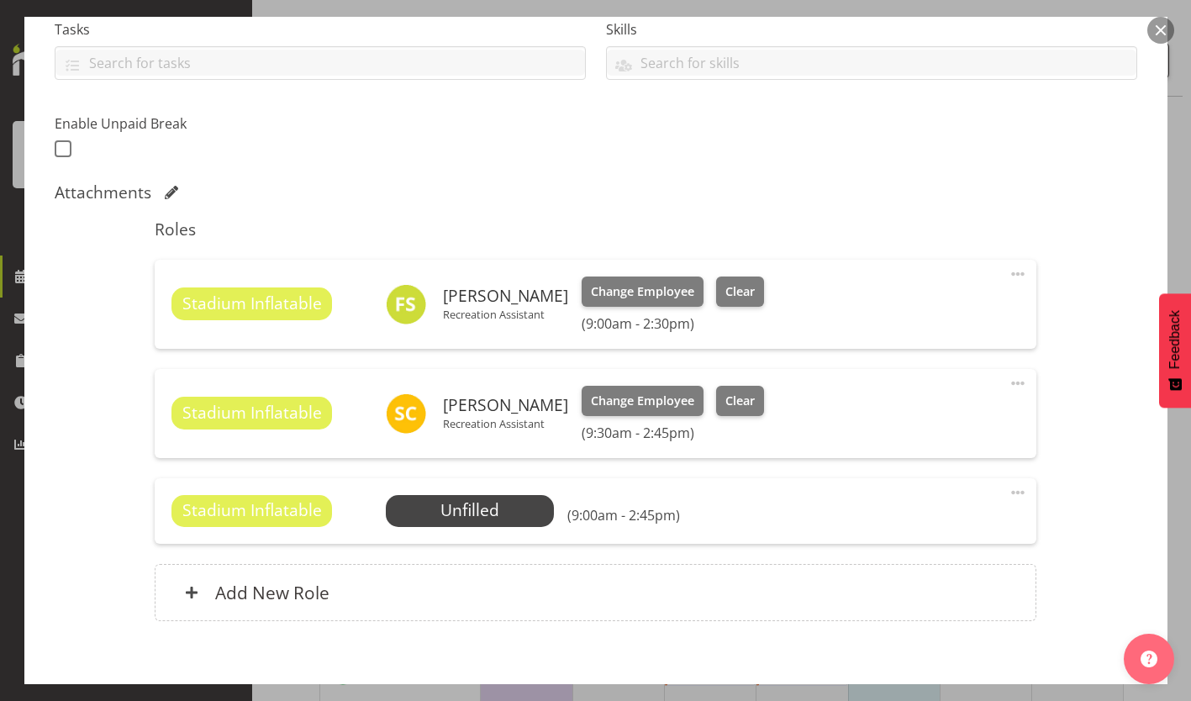
click at [1008, 494] on span at bounding box center [1018, 493] width 20 height 20
click at [975, 528] on link "Edit" at bounding box center [947, 529] width 161 height 30
select select "8"
select select "2025"
select select "14"
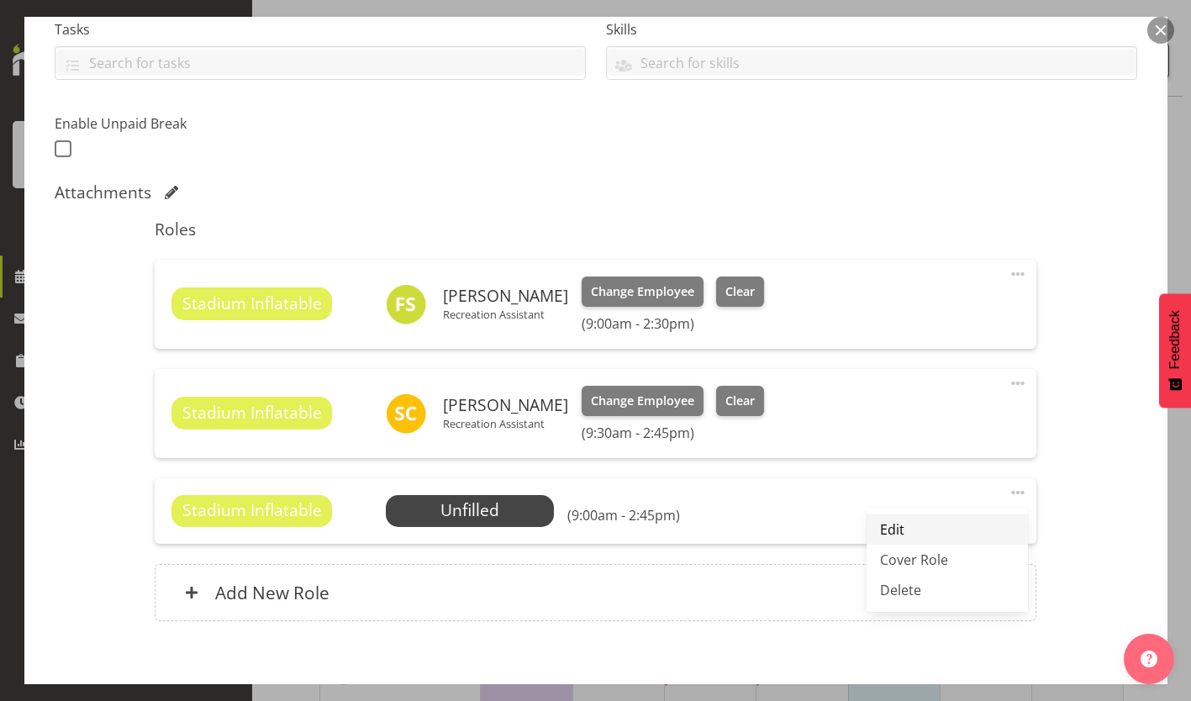
select select "45"
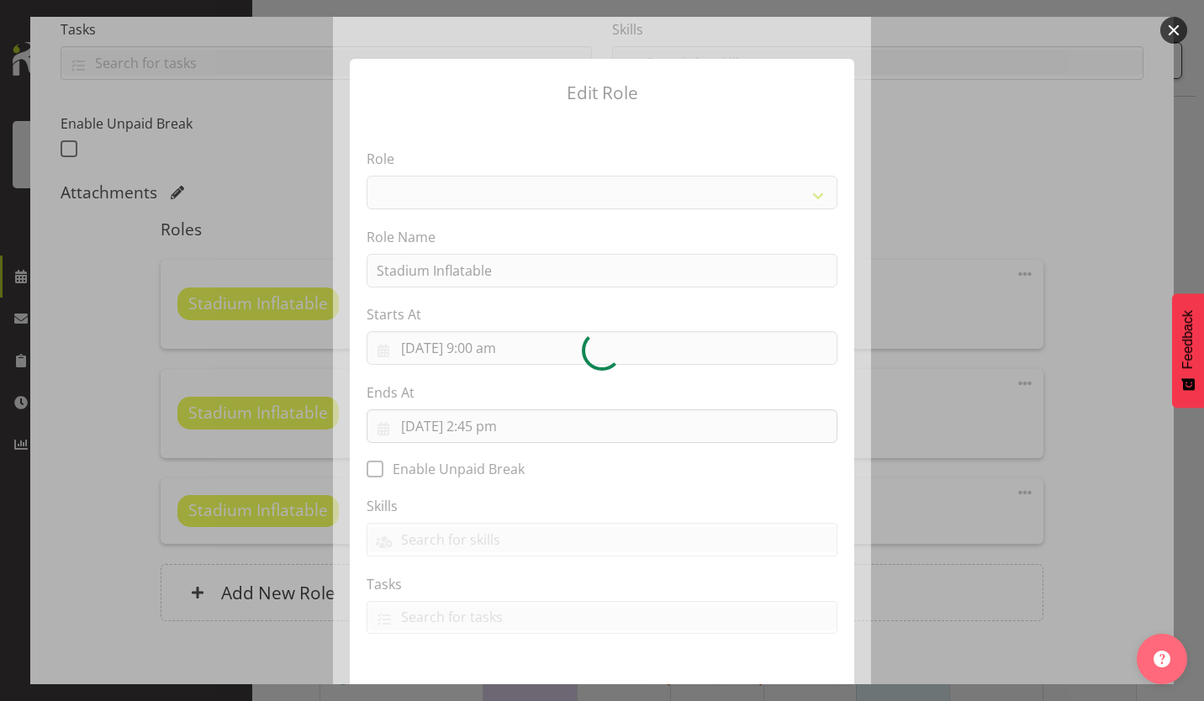
select select "84"
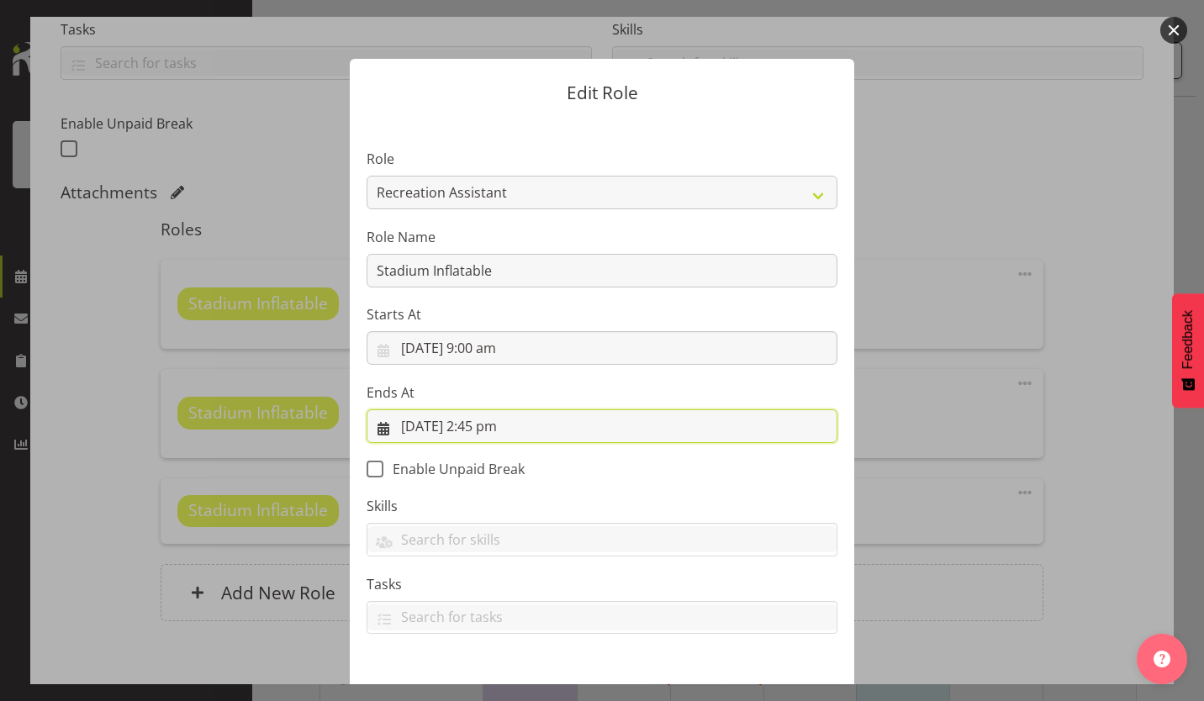
click at [398, 427] on input "[DATE] 2:45 pm" at bounding box center [602, 426] width 471 height 34
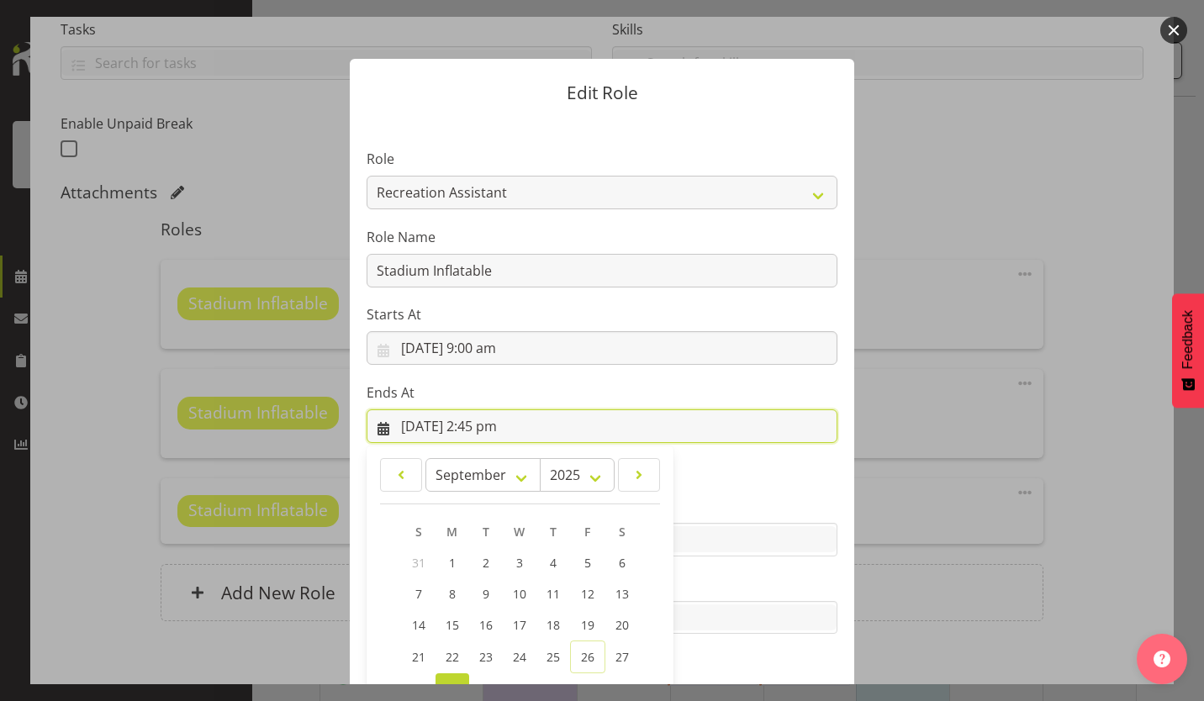
scroll to position [143, 0]
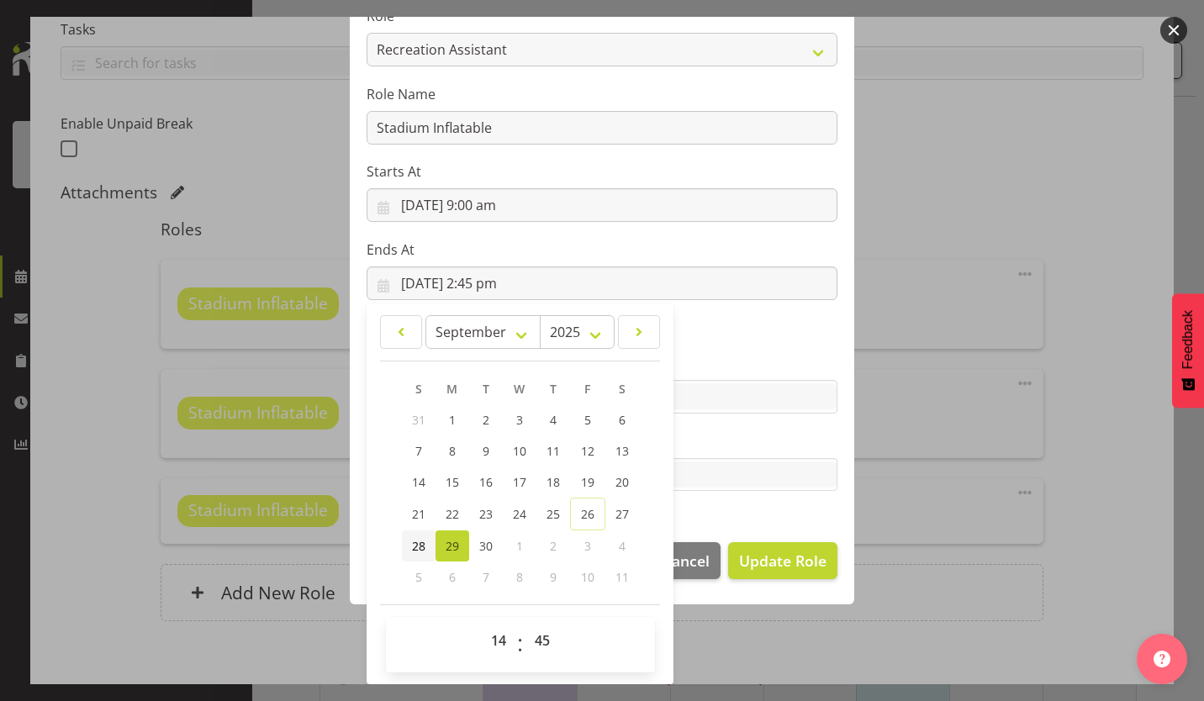
click at [412, 542] on span "28" at bounding box center [418, 546] width 13 height 16
type input "[DATE] 2:45 pm"
click at [816, 555] on span "Update Role" at bounding box center [782, 561] width 87 height 22
select select
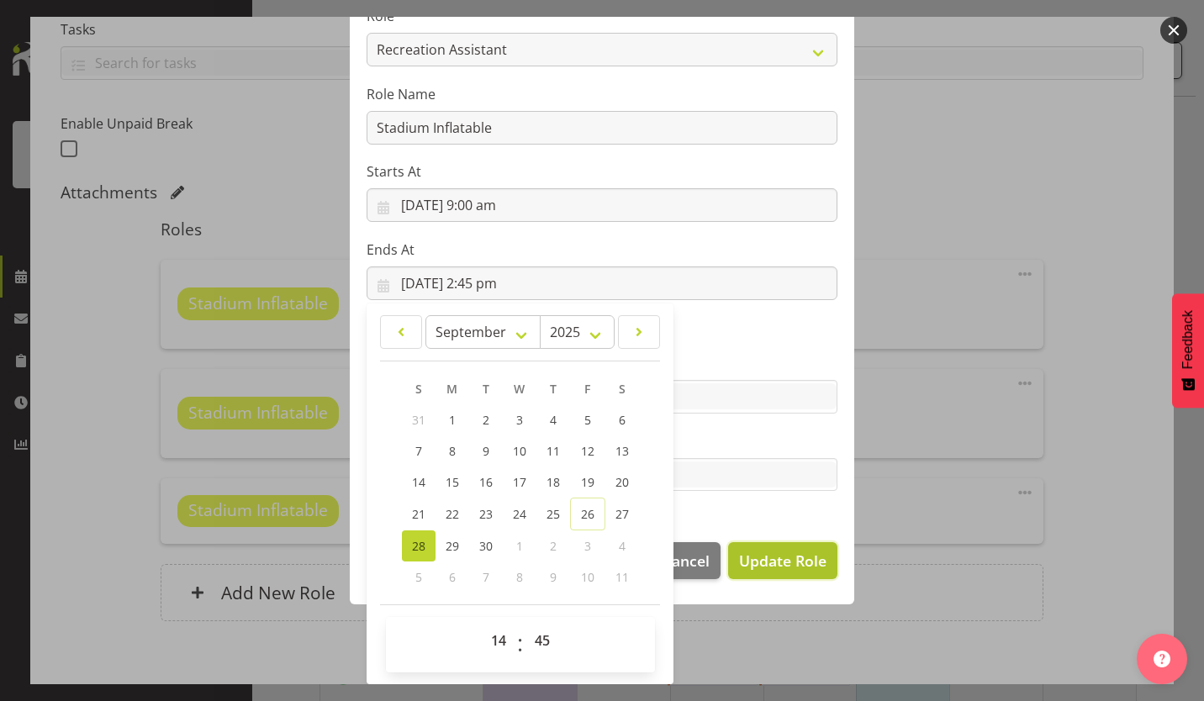
select select
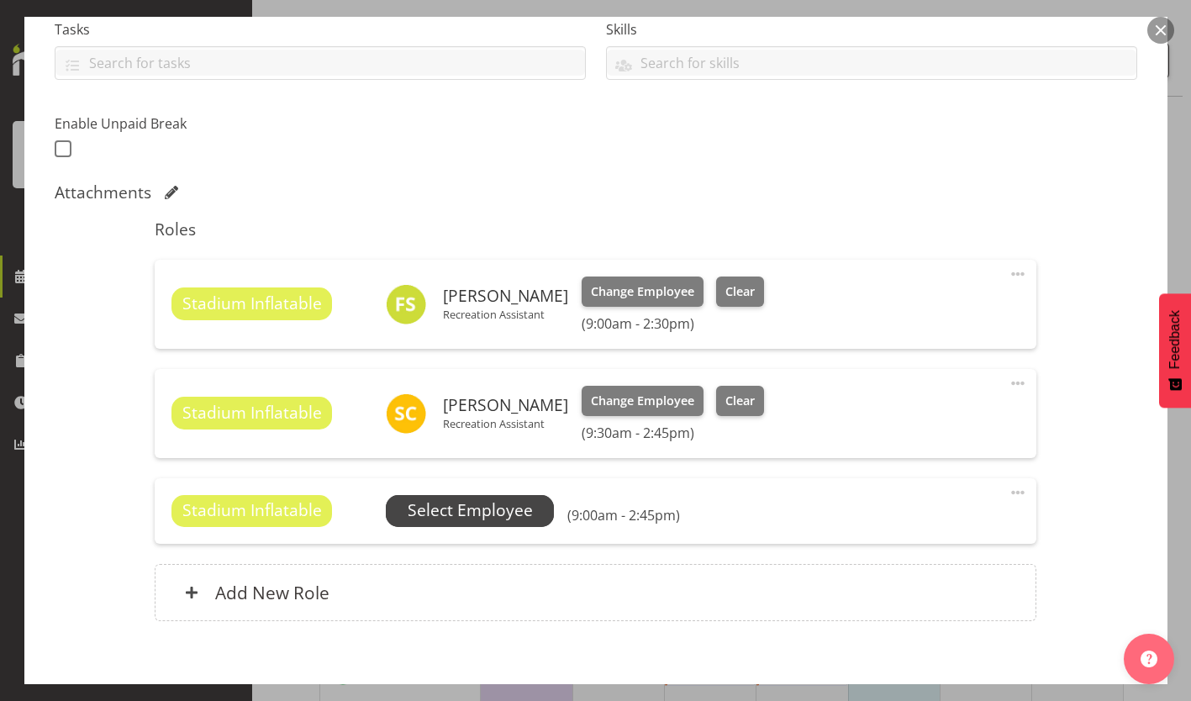
click at [515, 509] on span "Select Employee" at bounding box center [470, 510] width 125 height 24
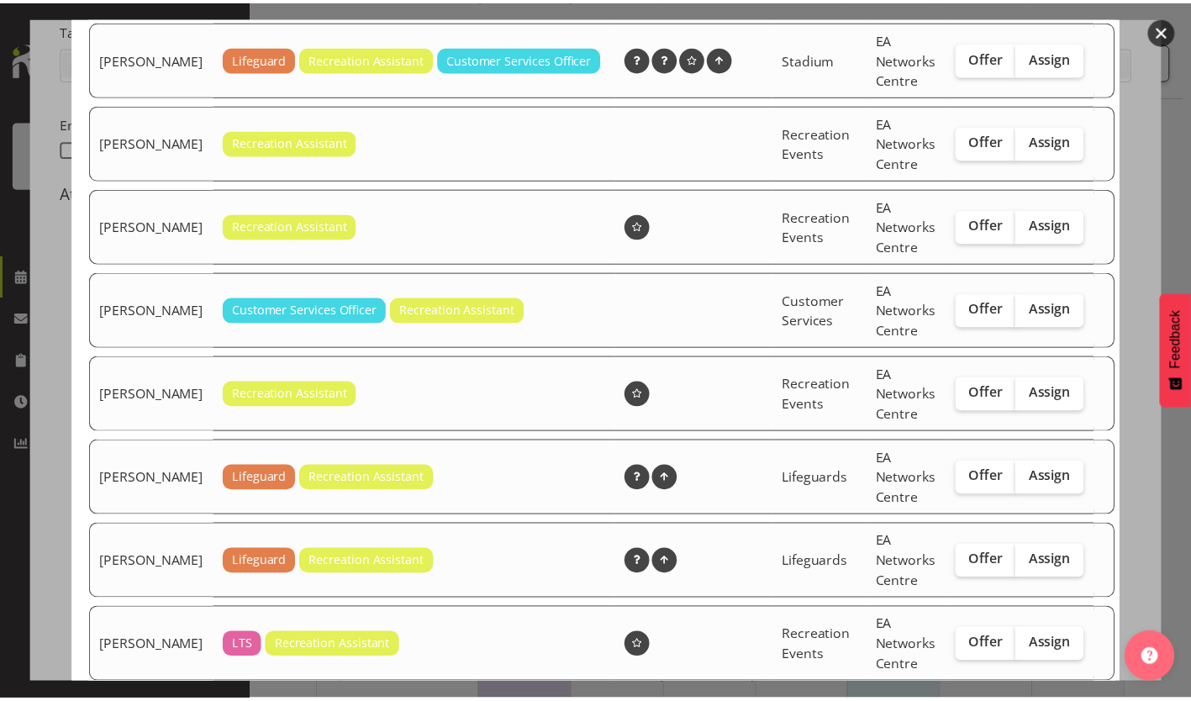
scroll to position [1721, 0]
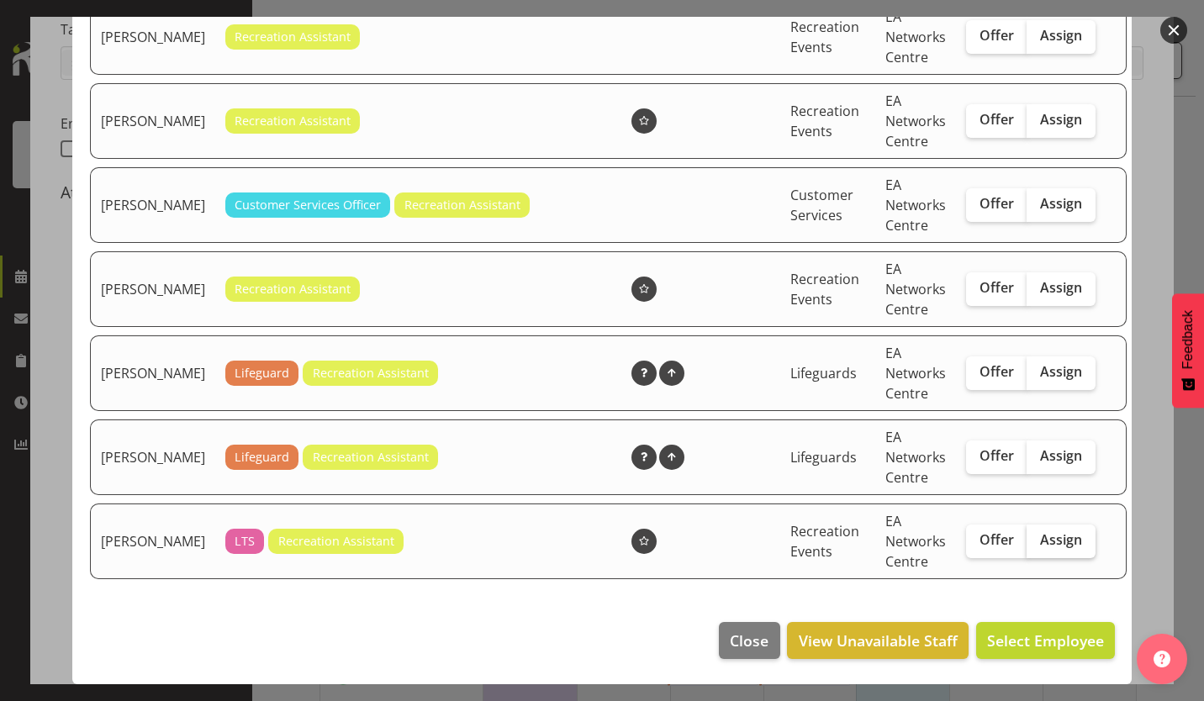
click at [1031, 550] on label "Assign" at bounding box center [1060, 542] width 69 height 34
click at [1031, 546] on input "Assign" at bounding box center [1031, 540] width 11 height 11
checkbox input "true"
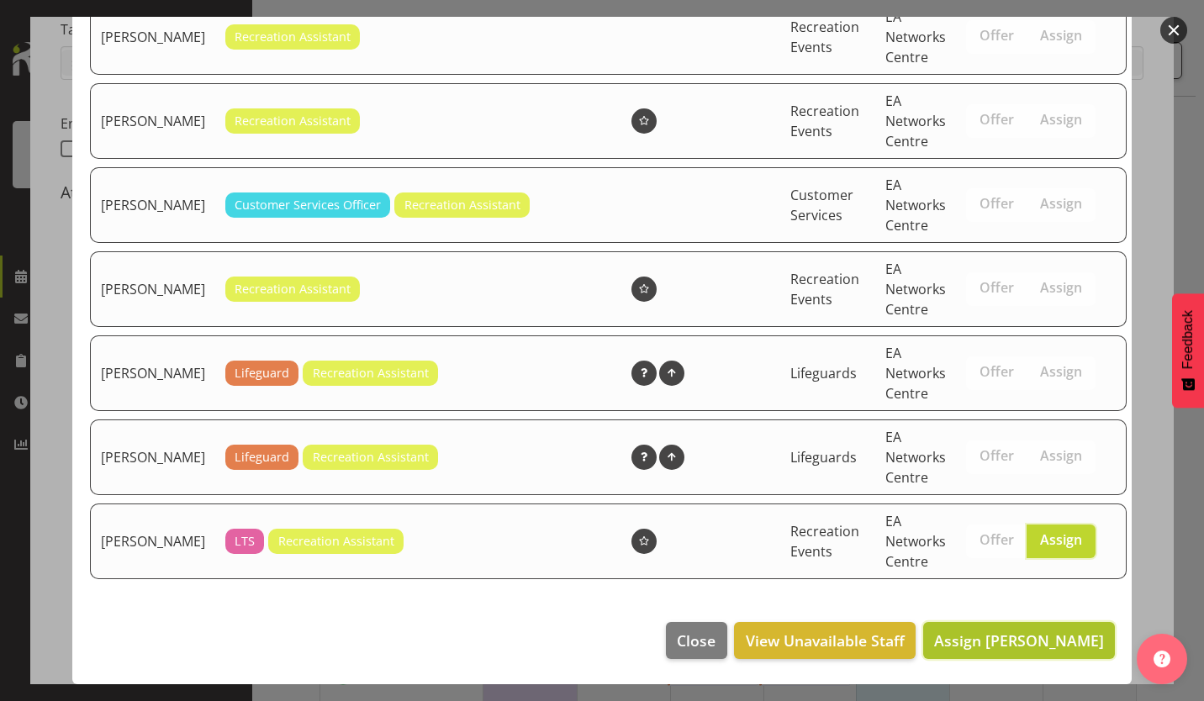
click at [1008, 644] on span "Assign [PERSON_NAME]" at bounding box center [1019, 640] width 170 height 20
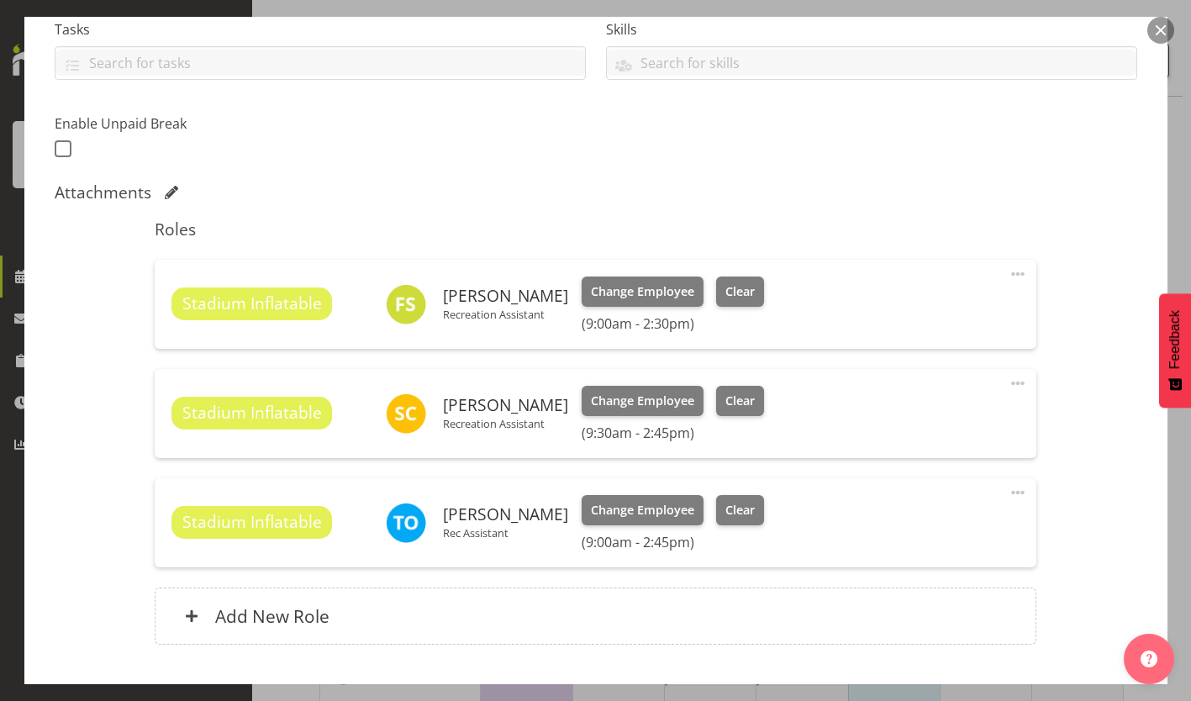
scroll to position [478, 0]
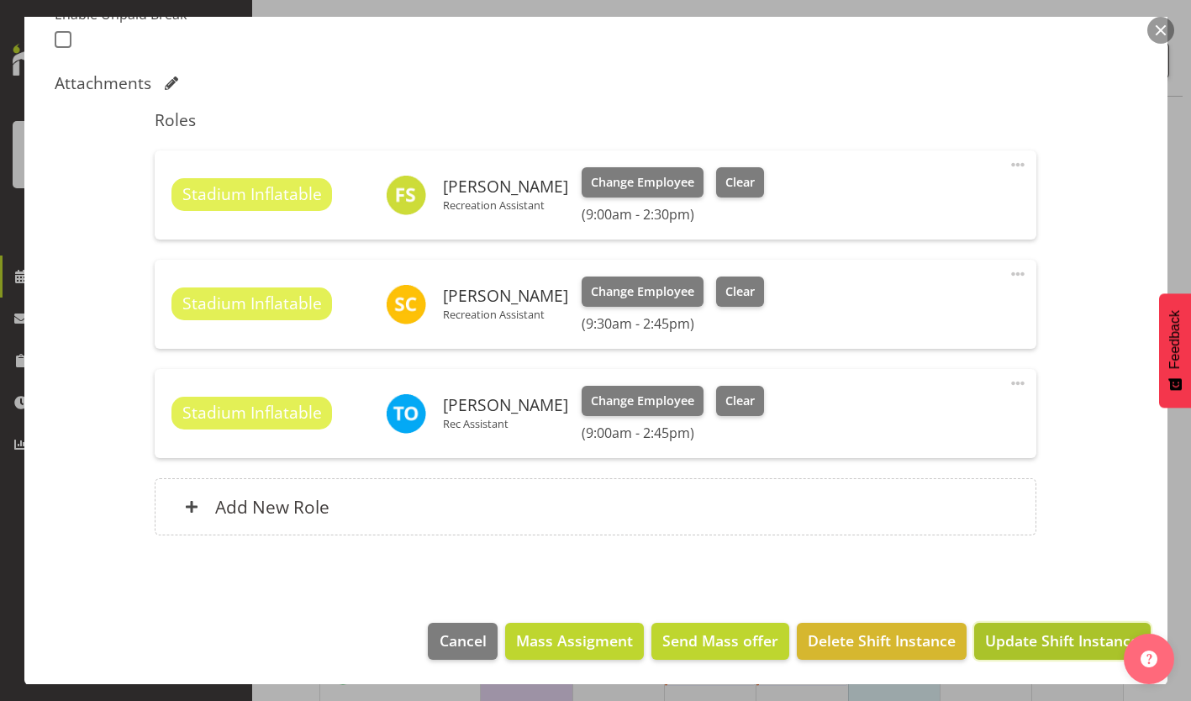
click at [1052, 640] on span "Update Shift Instance" at bounding box center [1062, 641] width 154 height 22
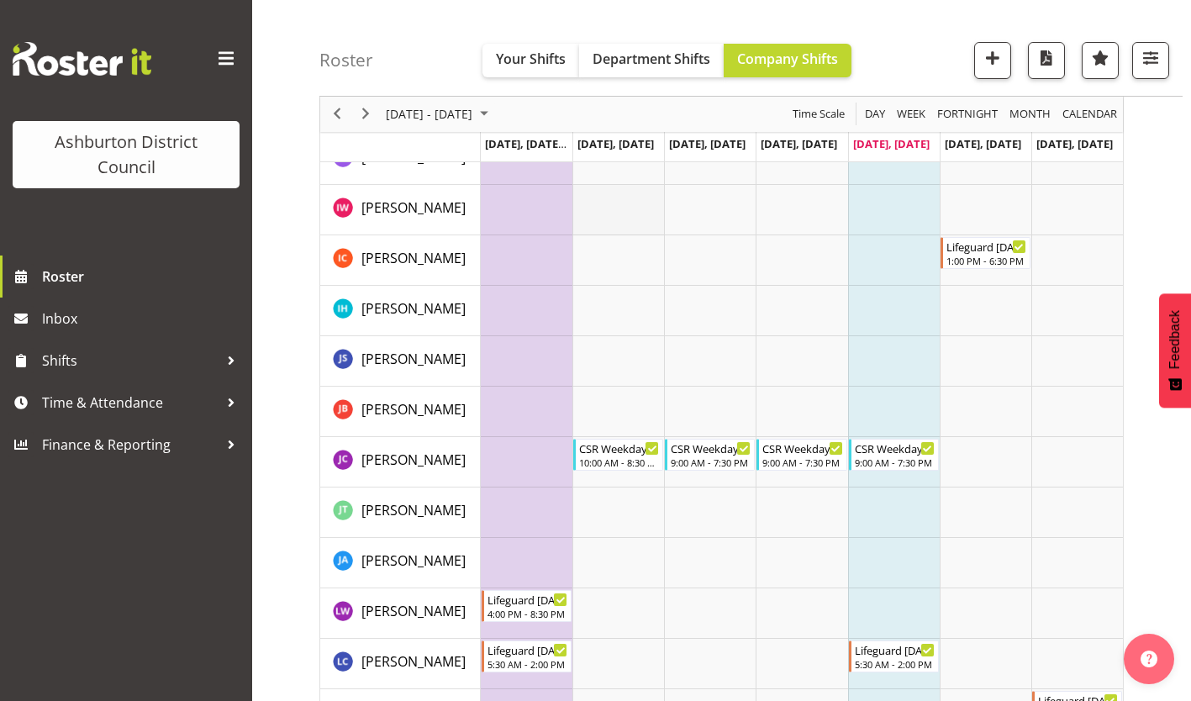
scroll to position [1543, 0]
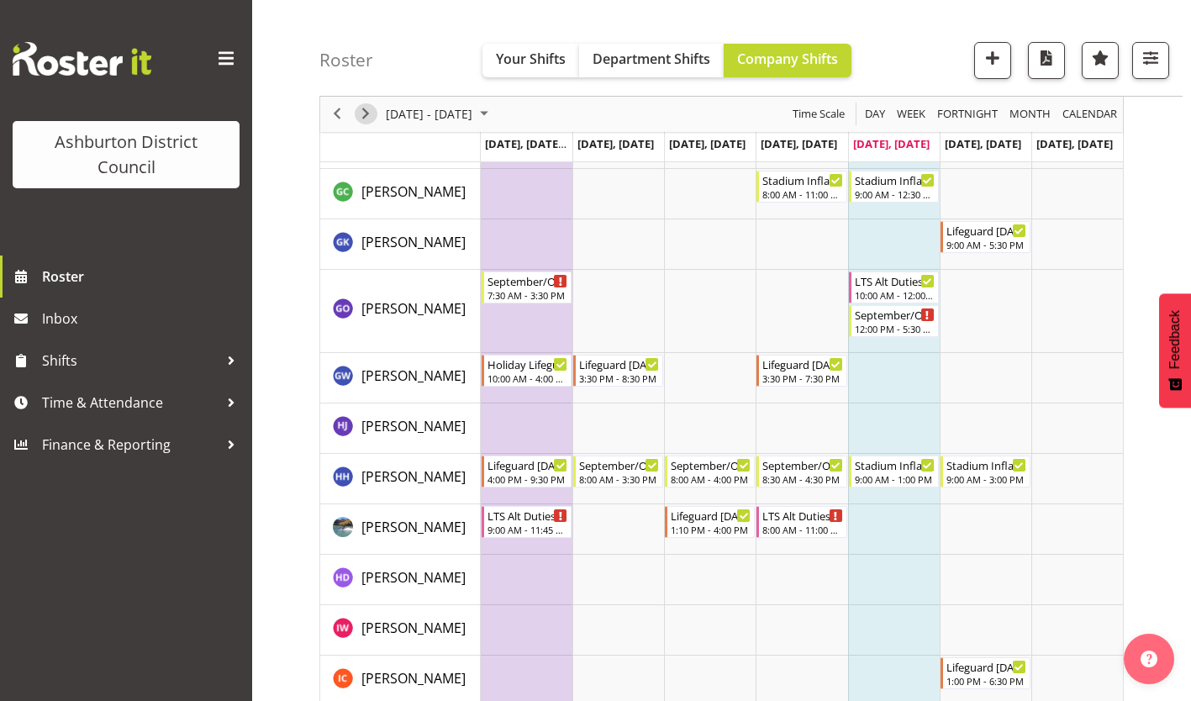
click at [370, 119] on span "Next" at bounding box center [366, 114] width 20 height 21
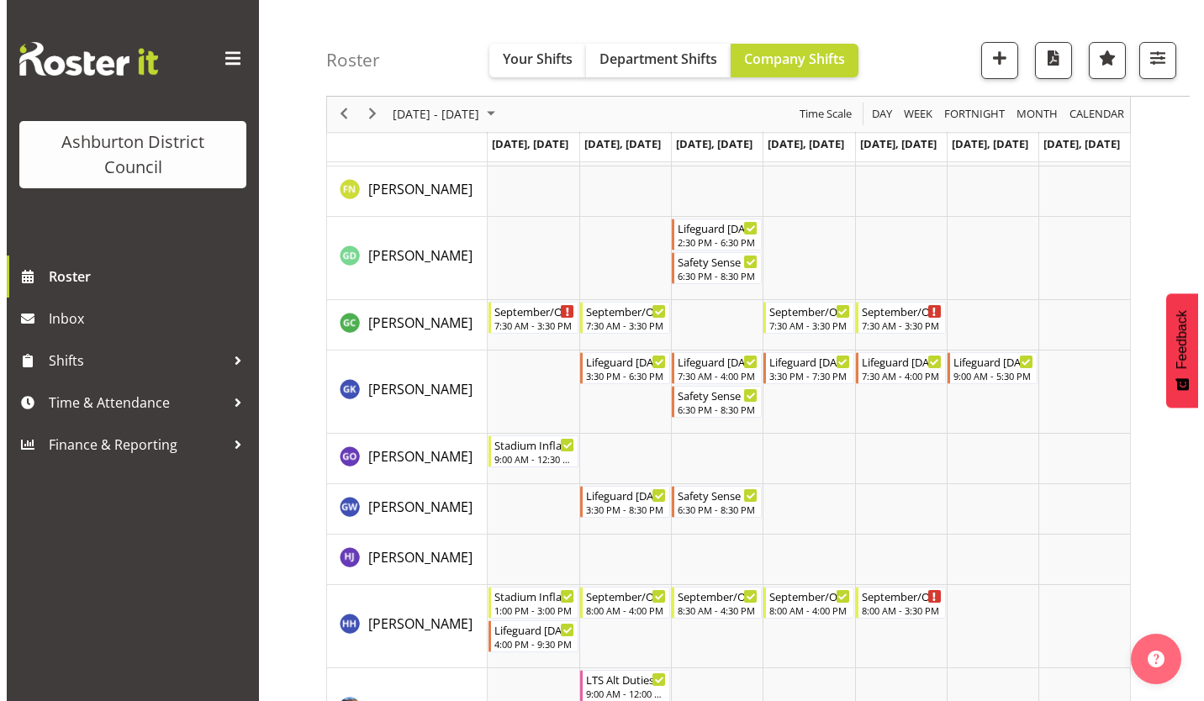
scroll to position [1627, 0]
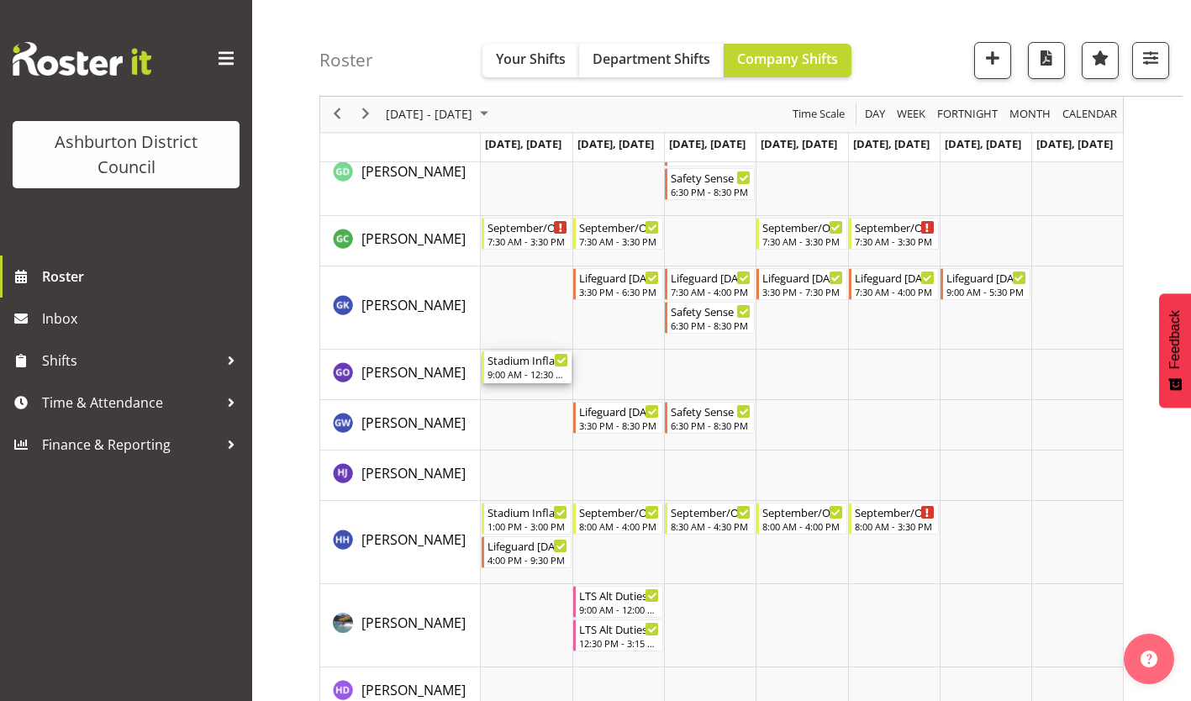
click at [530, 374] on div "9:00 AM - 12:30 PM" at bounding box center [528, 373] width 81 height 13
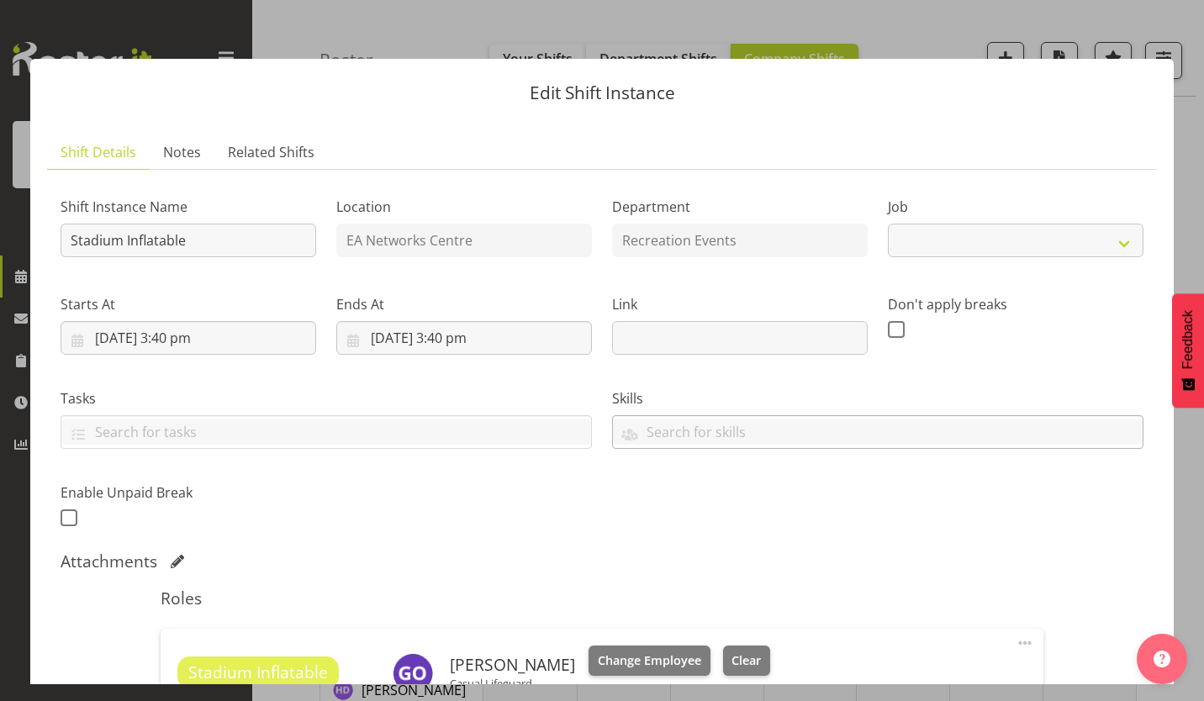
select select "4046"
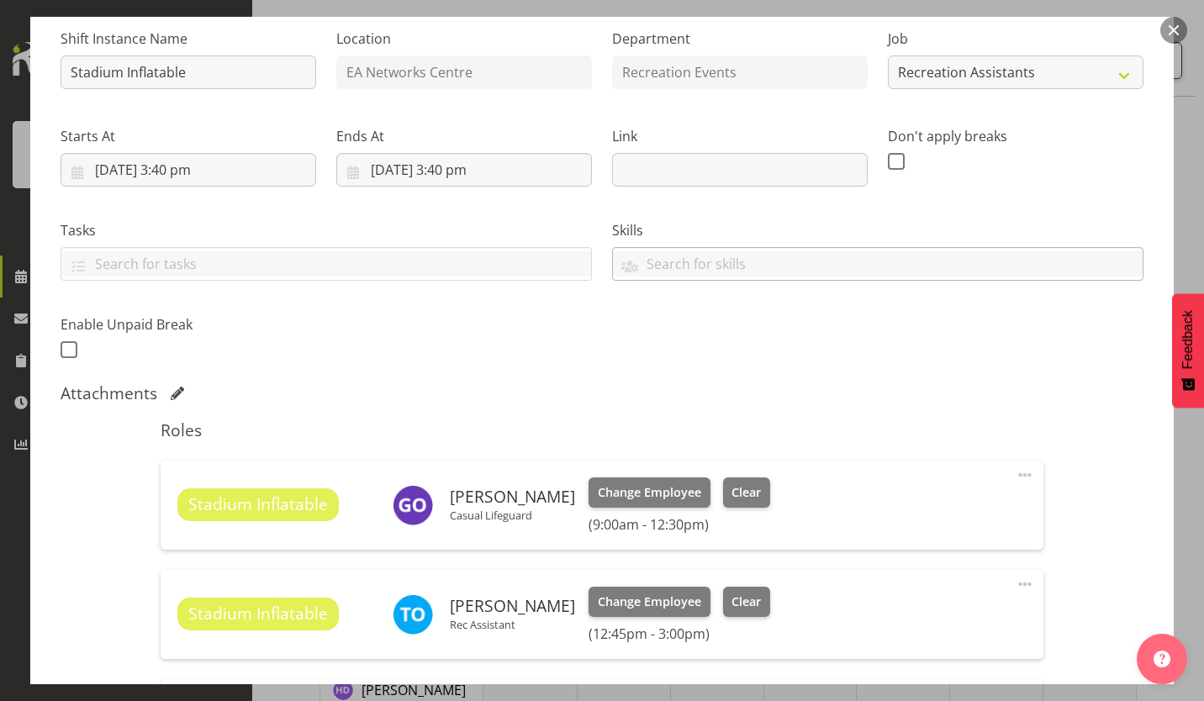
scroll to position [336, 0]
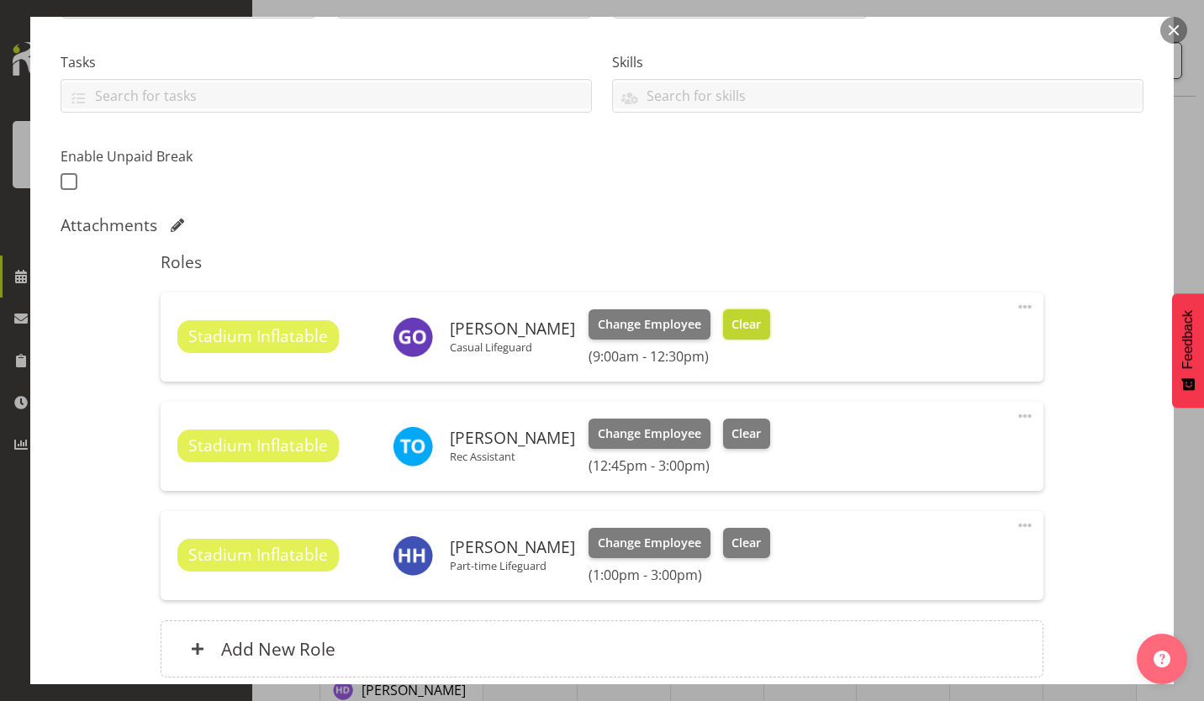
click at [731, 332] on span "Clear" at bounding box center [745, 324] width 29 height 18
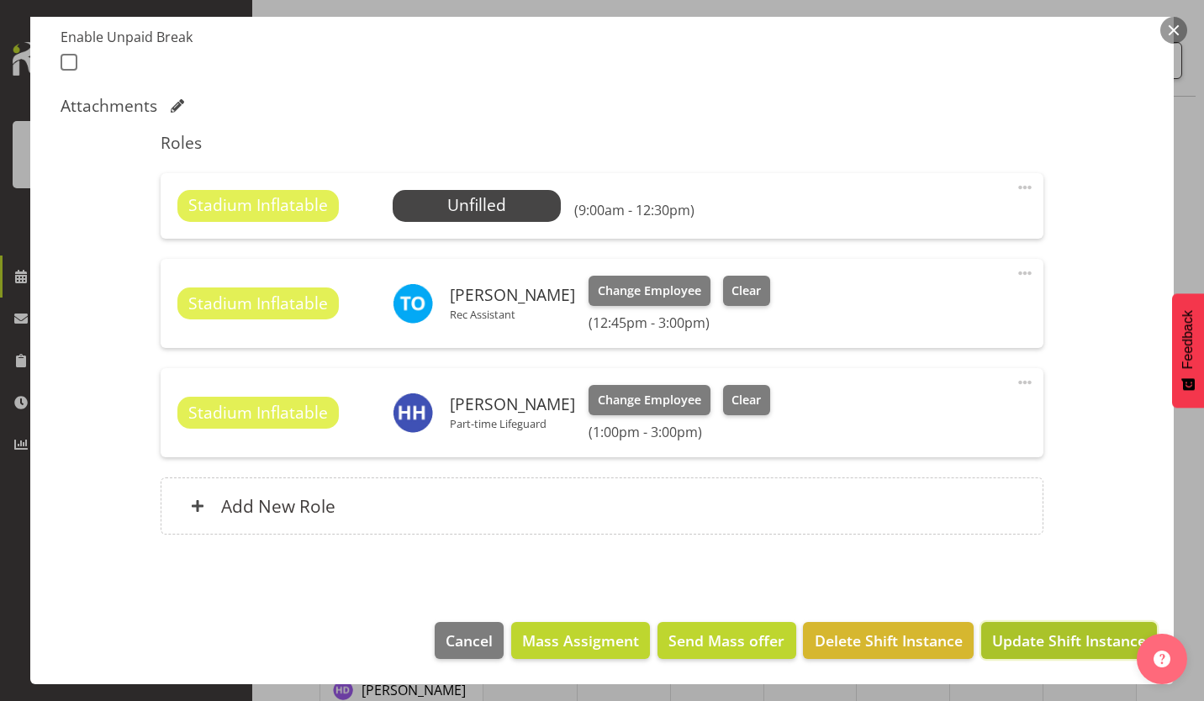
click at [1083, 638] on span "Update Shift Instance" at bounding box center [1069, 641] width 154 height 22
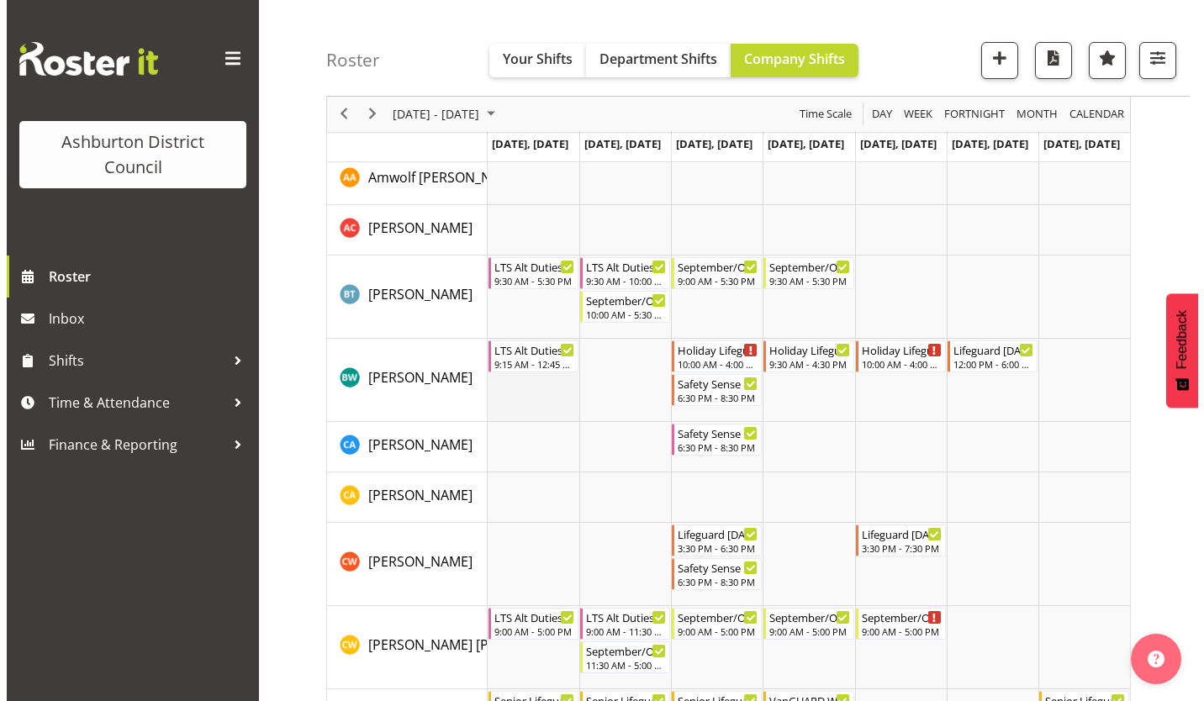
scroll to position [0, 0]
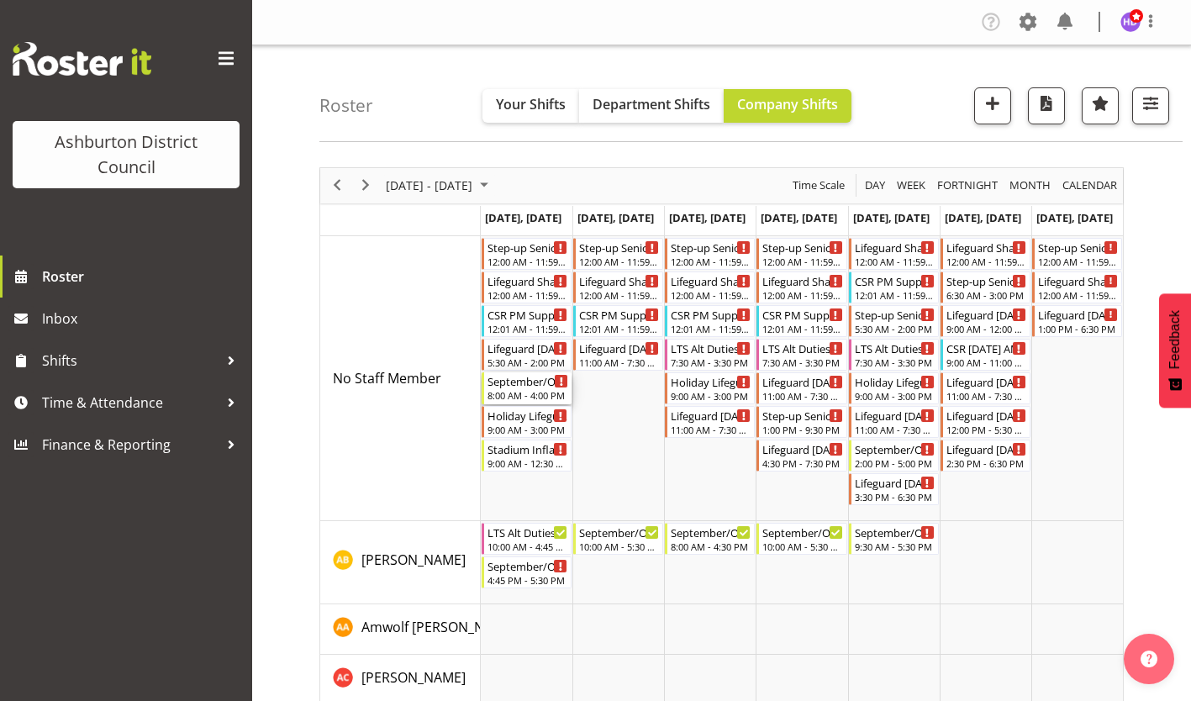
click at [523, 377] on div "September/October Holiday Programme" at bounding box center [528, 380] width 81 height 17
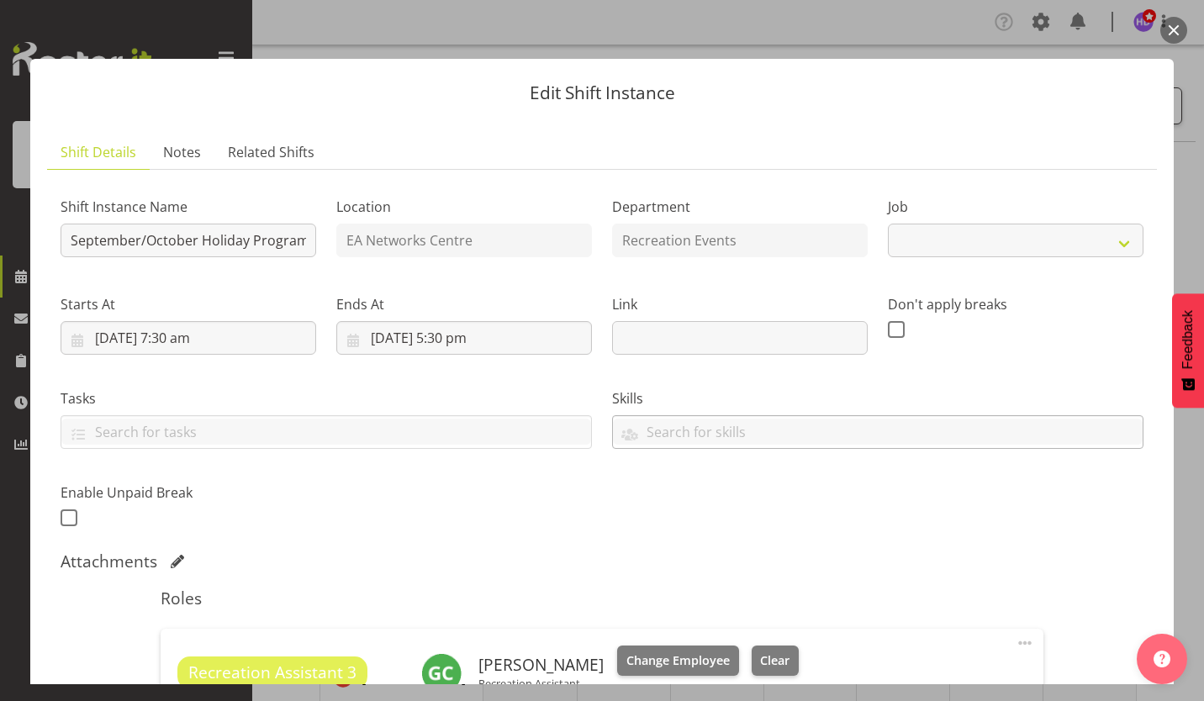
scroll to position [504, 0]
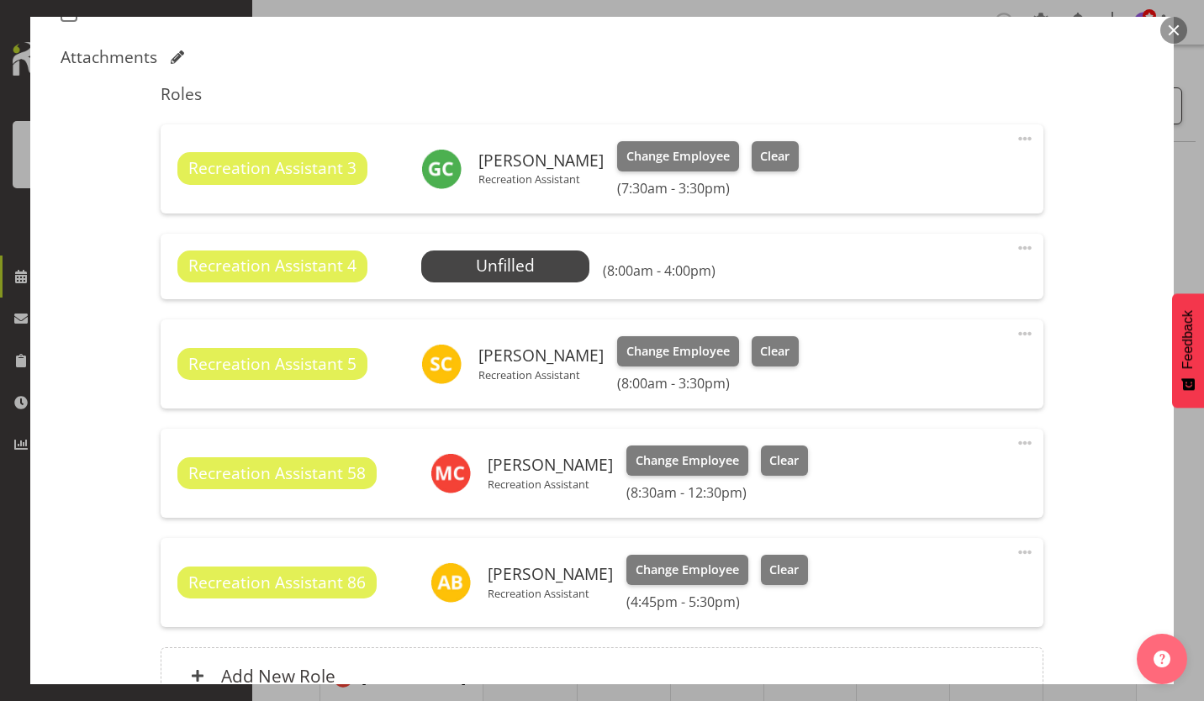
select select "4046"
click at [559, 268] on span "Select Employee" at bounding box center [504, 266] width 125 height 24
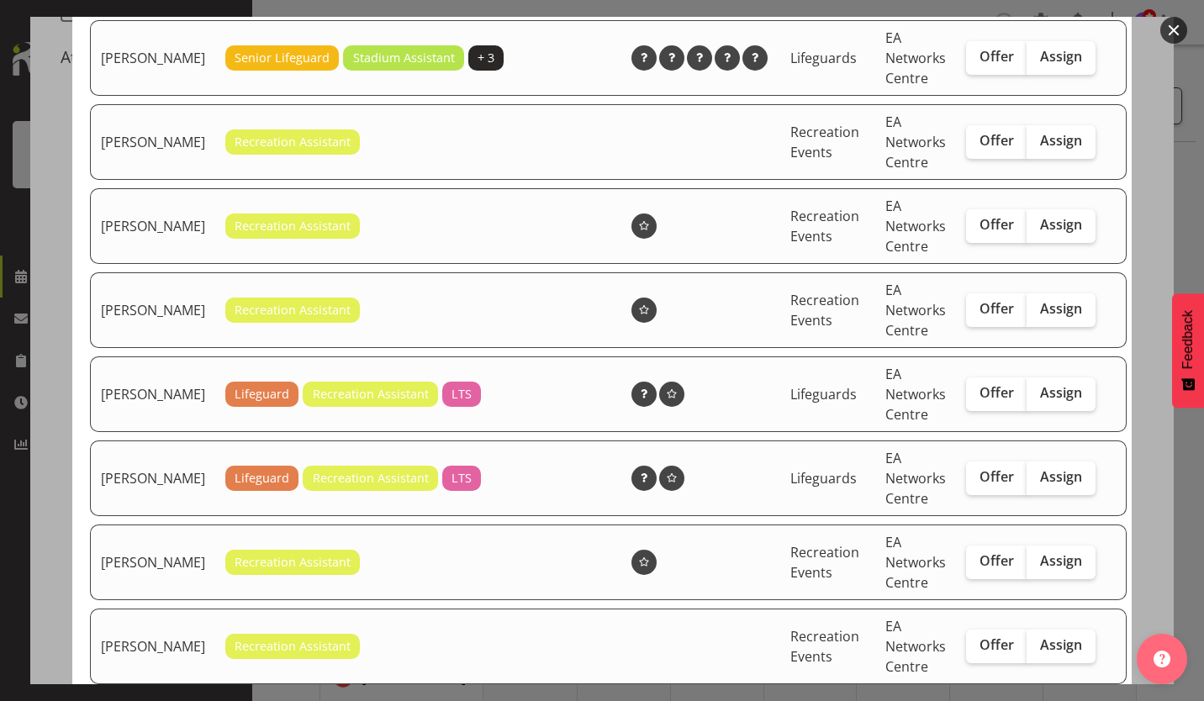
scroll to position [588, 0]
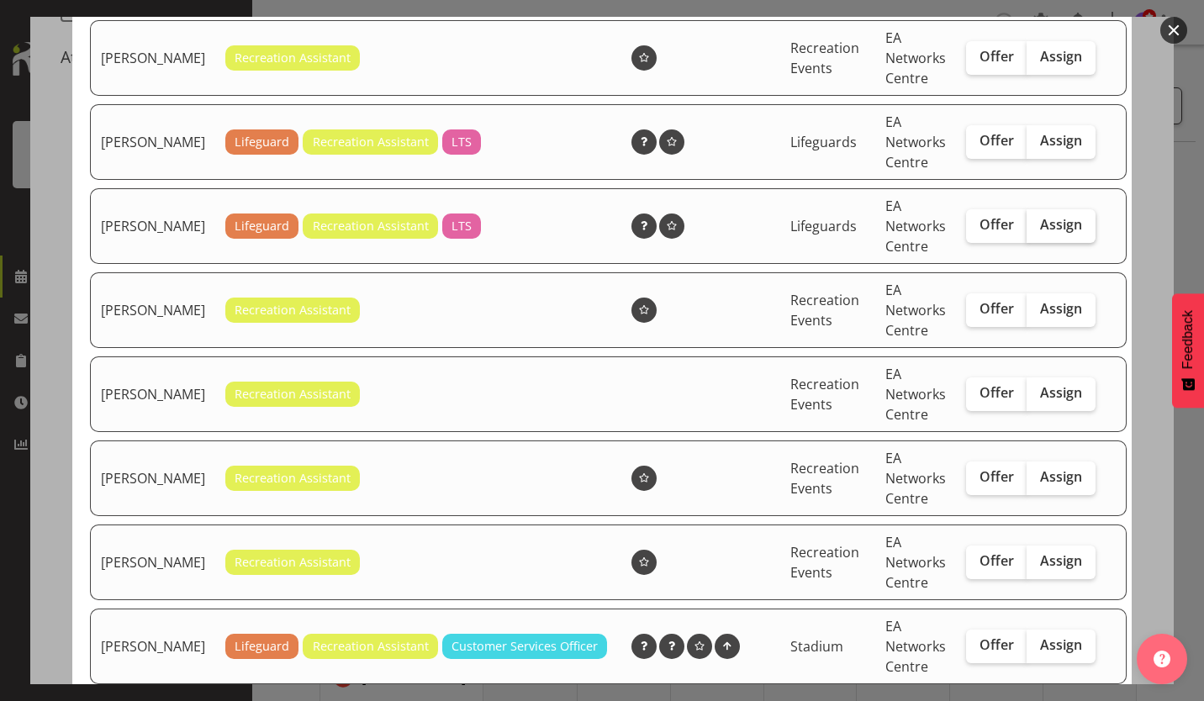
click at [1040, 233] on span "Assign" at bounding box center [1061, 224] width 42 height 17
click at [1033, 230] on input "Assign" at bounding box center [1031, 224] width 11 height 11
checkbox input "true"
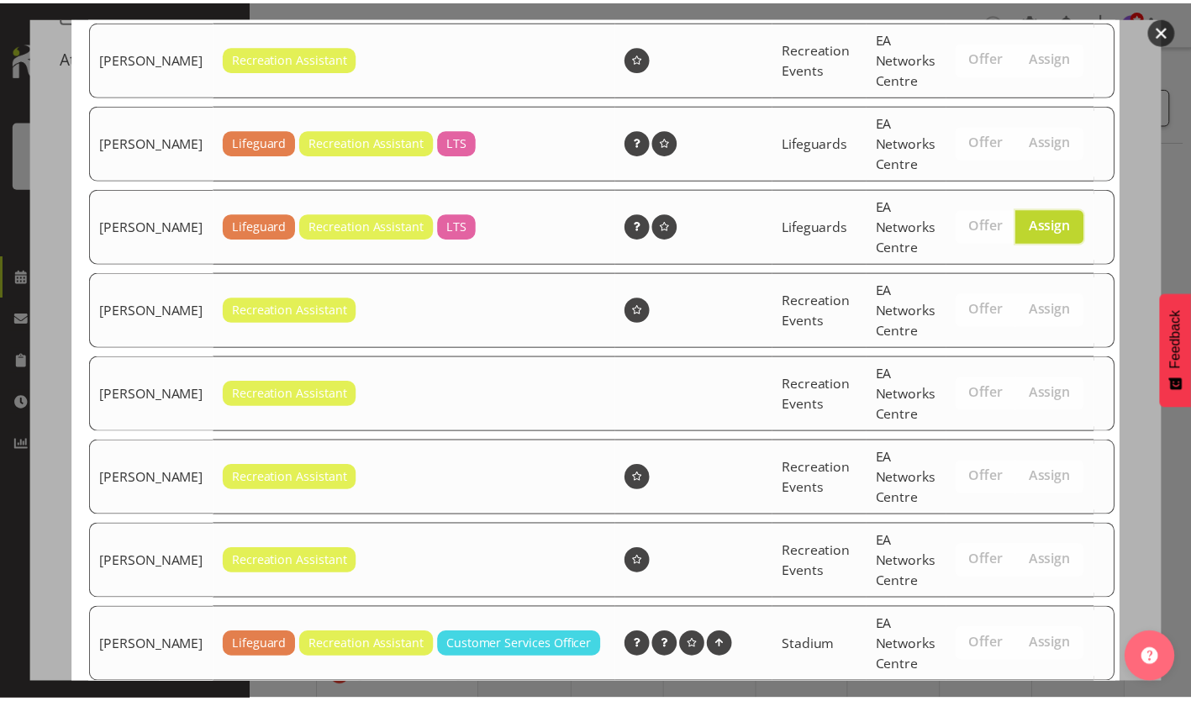
scroll to position [1048, 0]
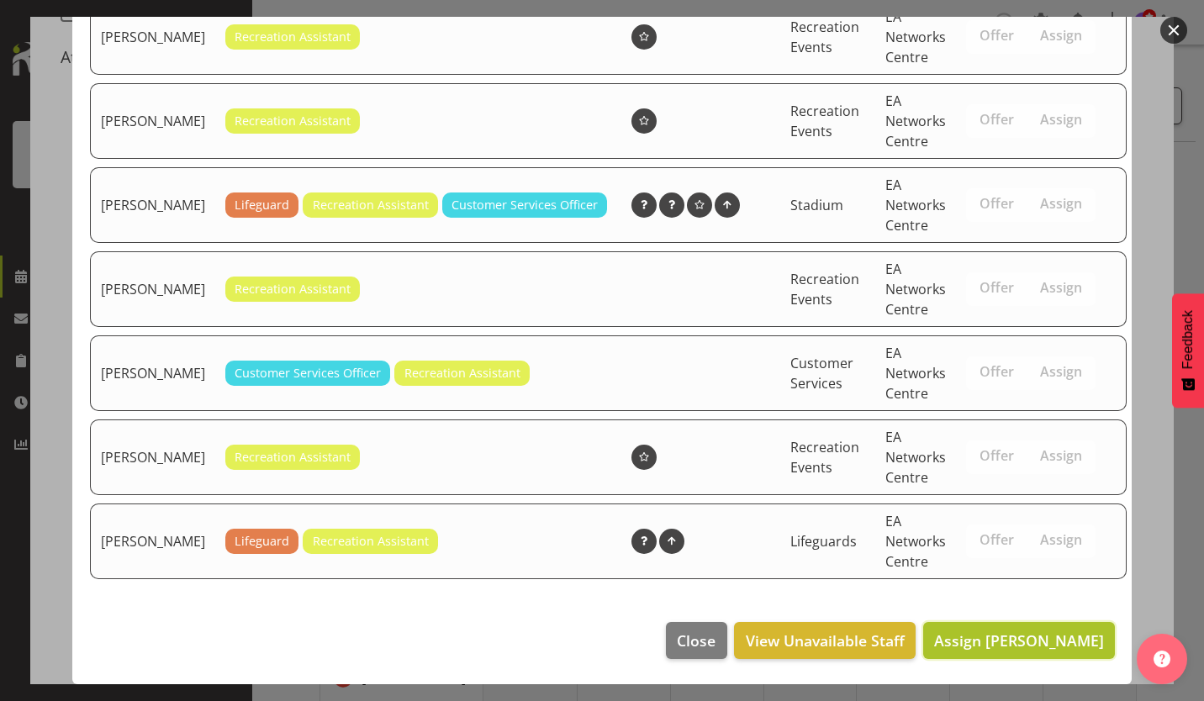
click at [1038, 630] on span "Assign [PERSON_NAME]" at bounding box center [1019, 640] width 170 height 20
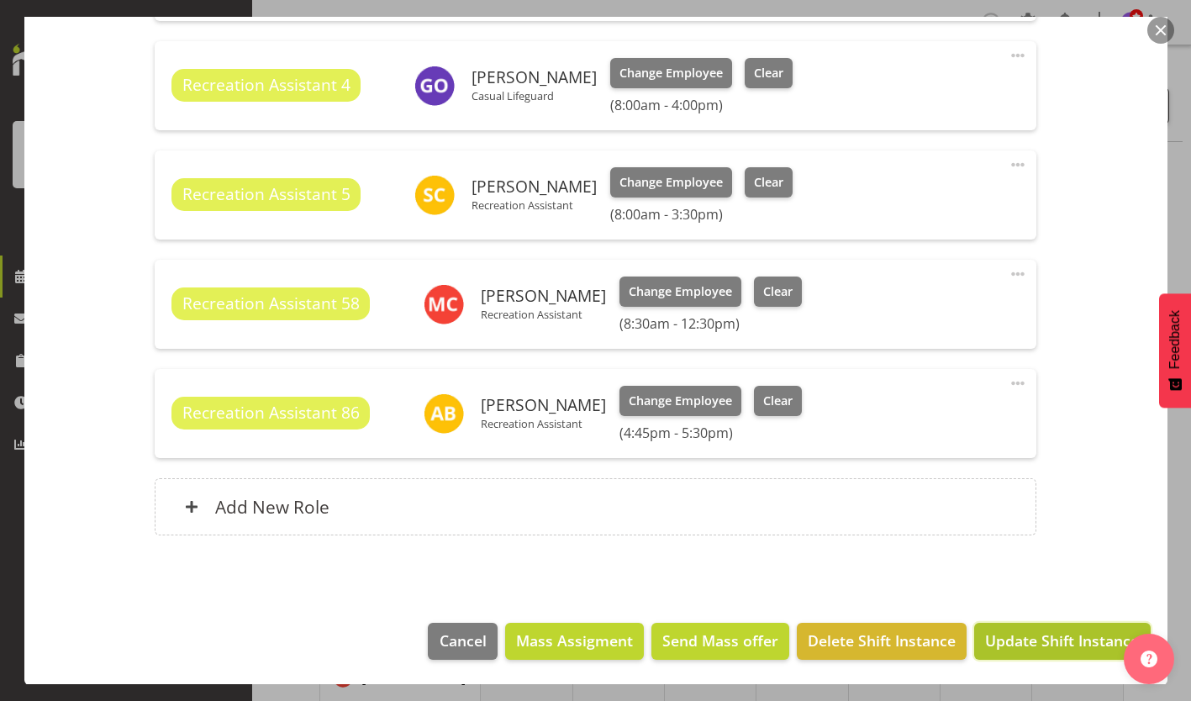
click at [1062, 646] on span "Update Shift Instance" at bounding box center [1062, 641] width 154 height 22
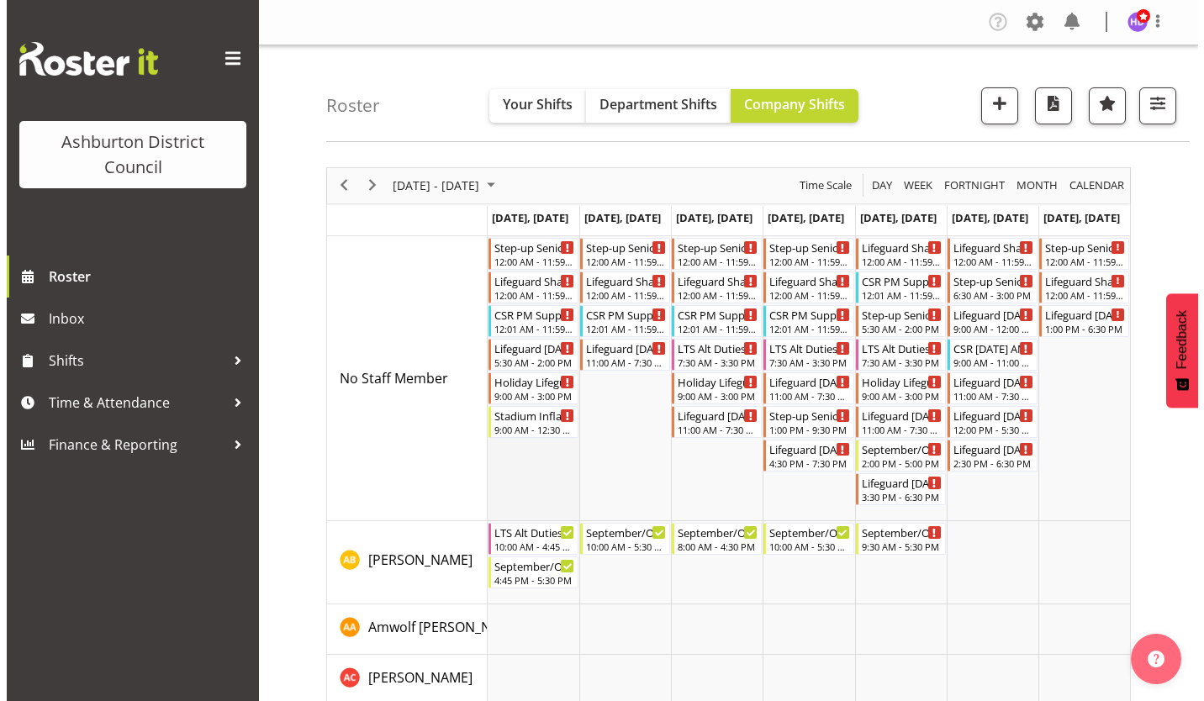
scroll to position [168, 0]
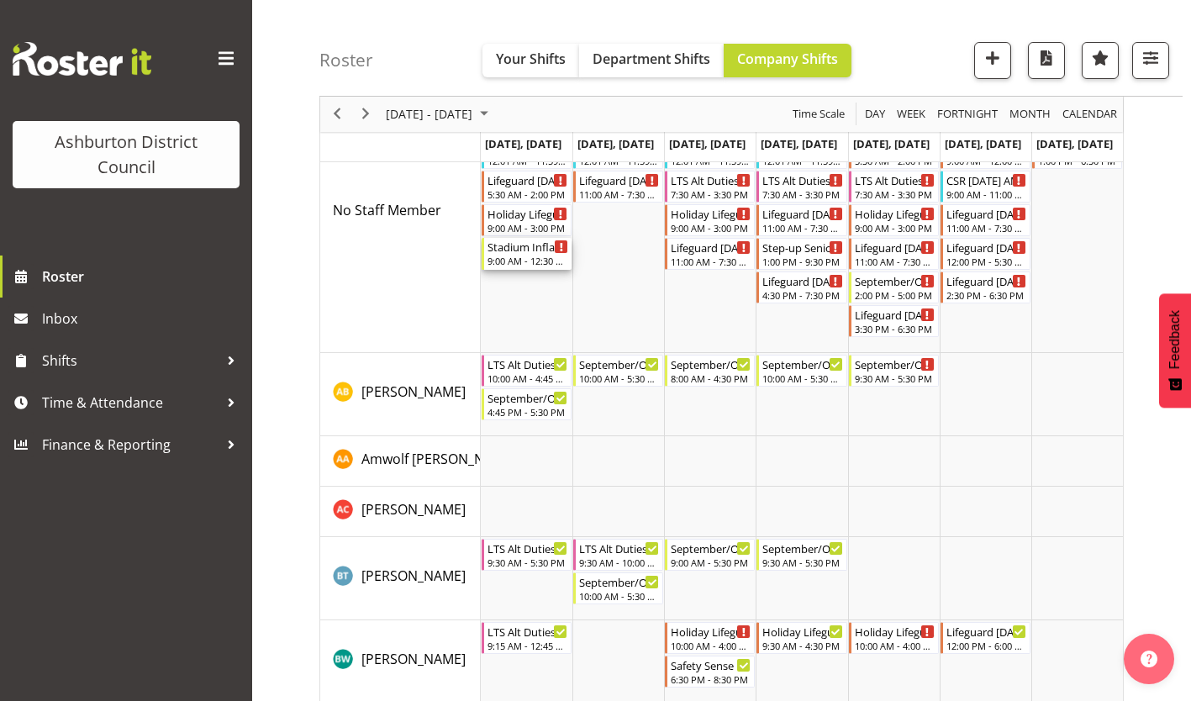
click at [539, 249] on div "Stadium Inflatable" at bounding box center [528, 246] width 81 height 17
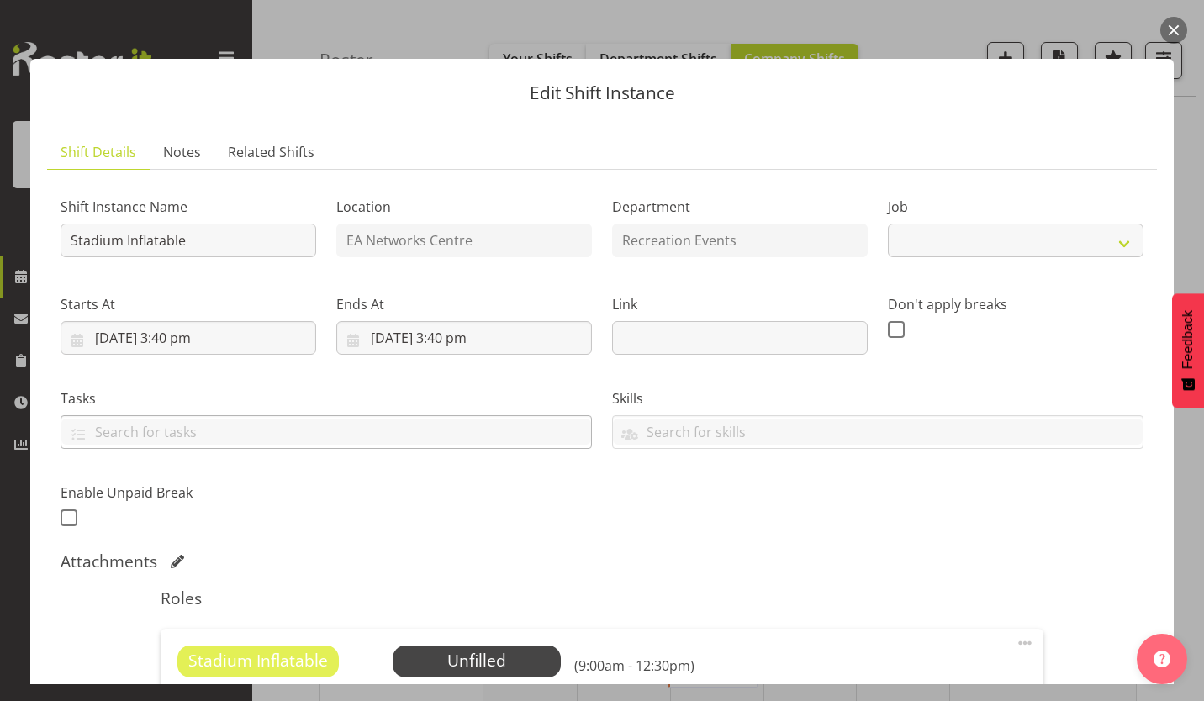
select select "4046"
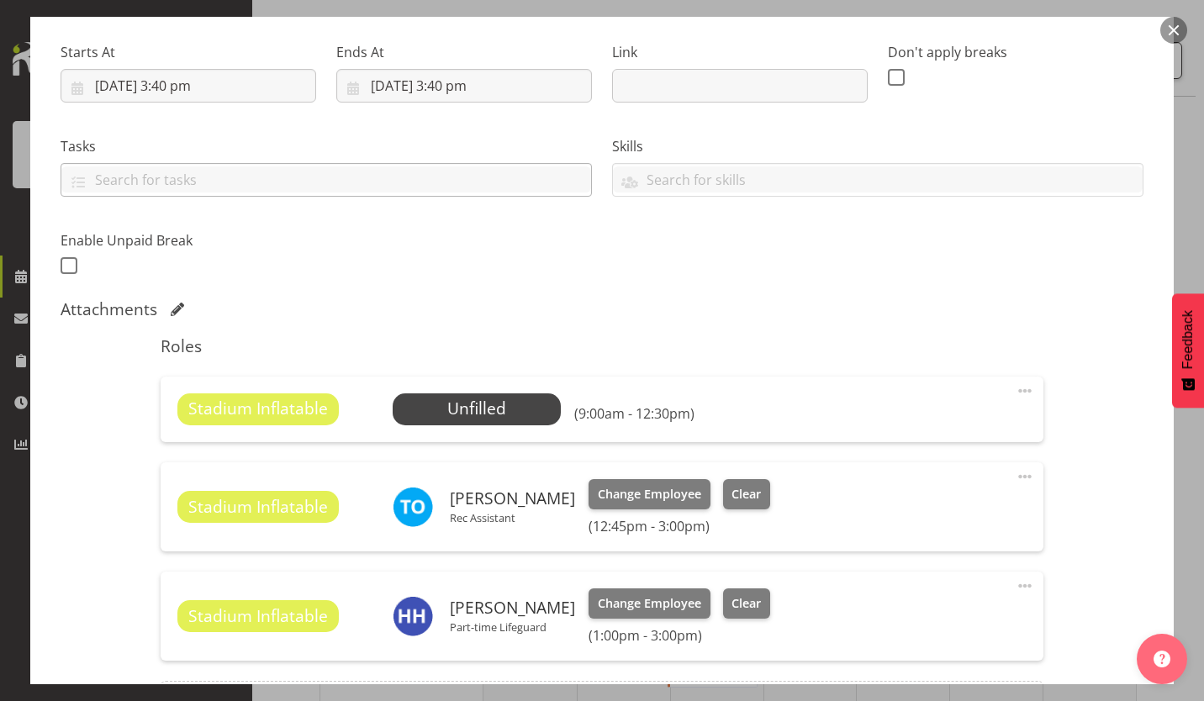
scroll to position [336, 0]
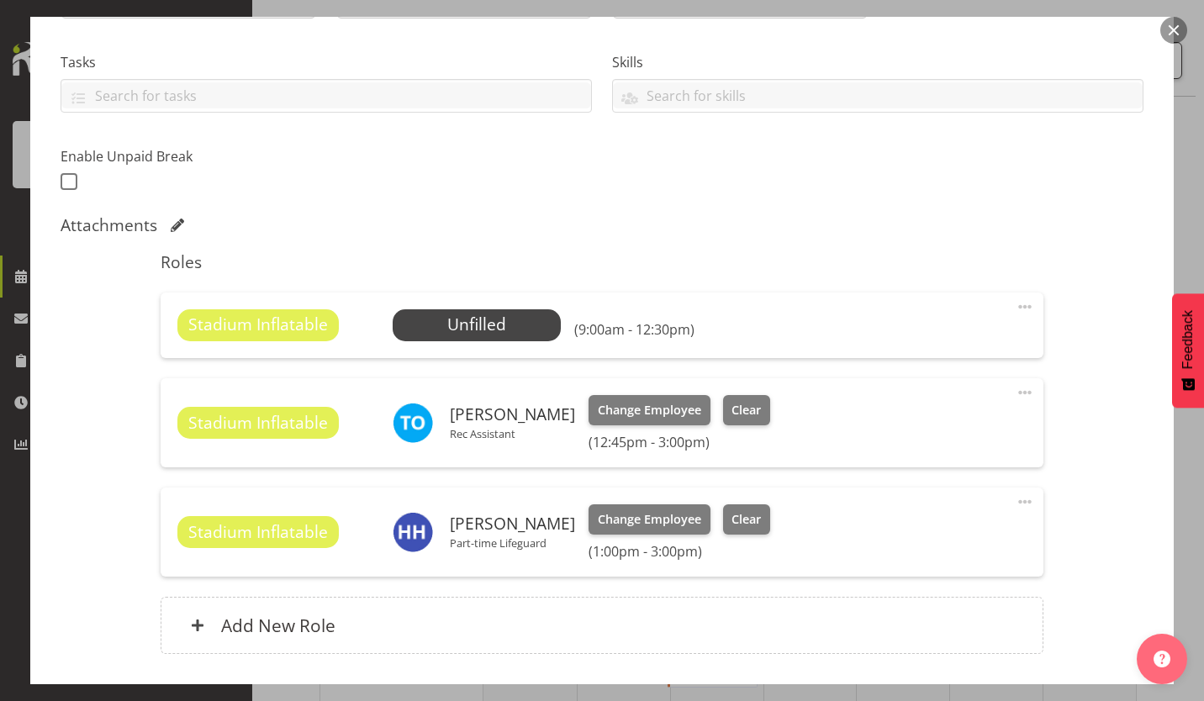
click at [1018, 306] on span at bounding box center [1025, 307] width 20 height 20
click at [947, 349] on link "Edit" at bounding box center [953, 344] width 161 height 30
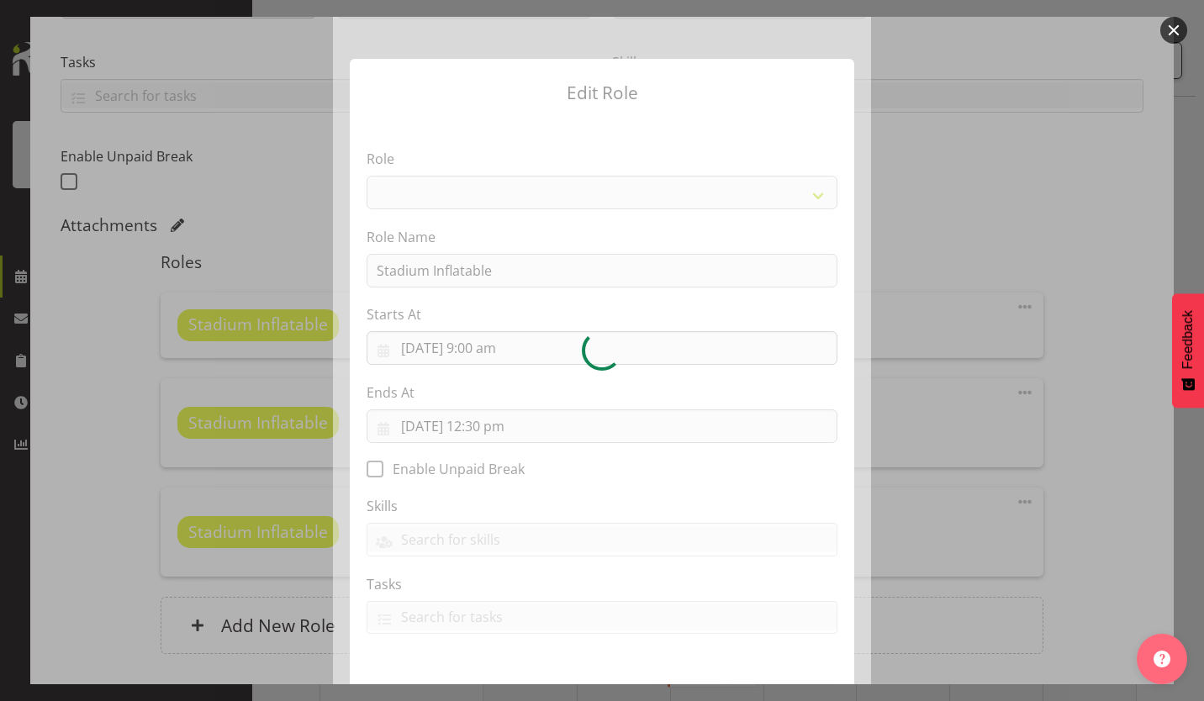
select select "84"
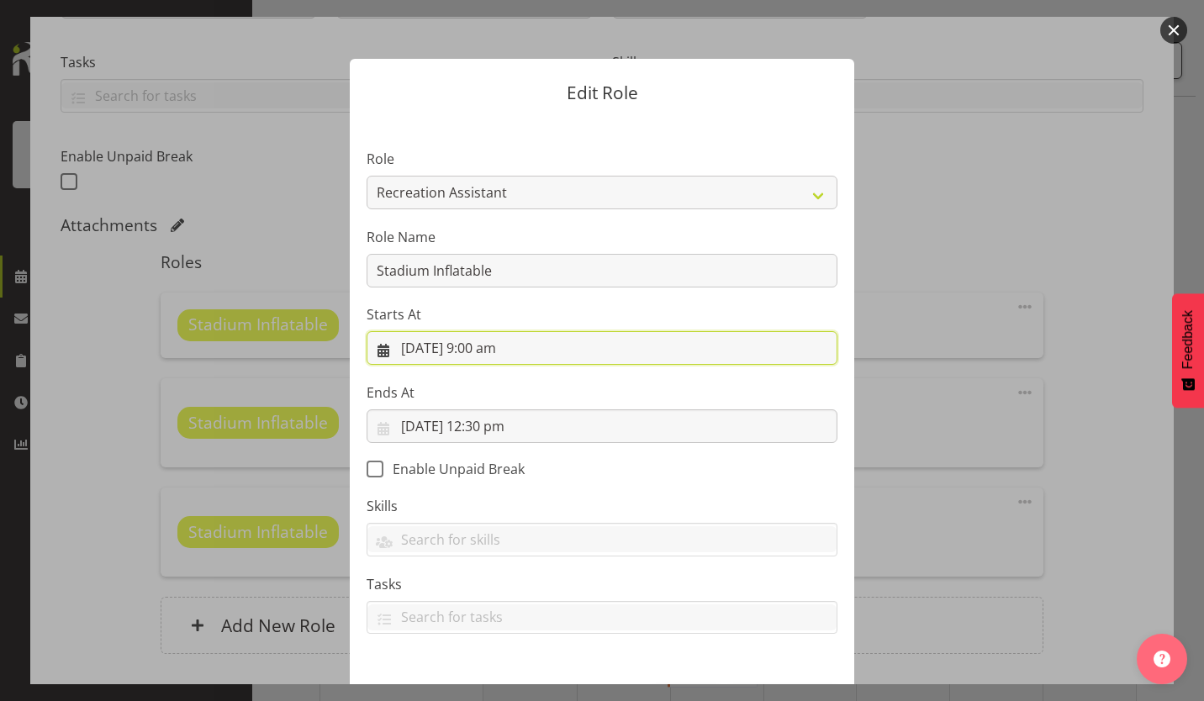
click at [505, 350] on input "[DATE] 9:00 am" at bounding box center [602, 348] width 471 height 34
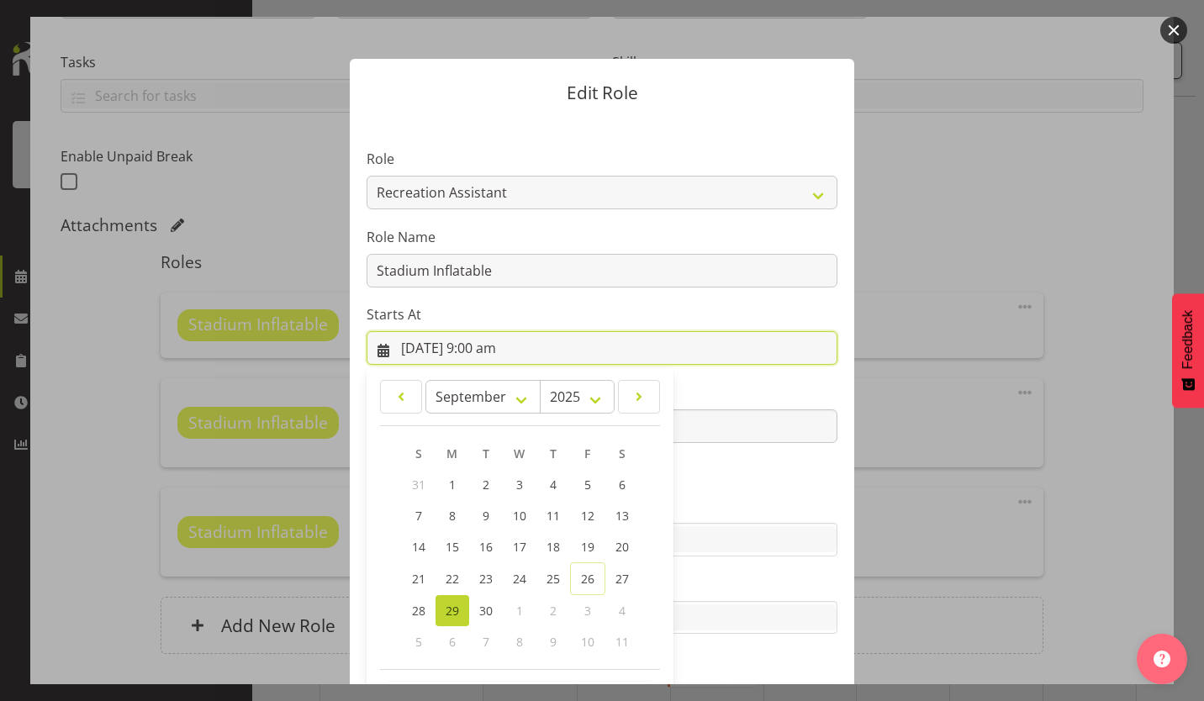
scroll to position [65, 0]
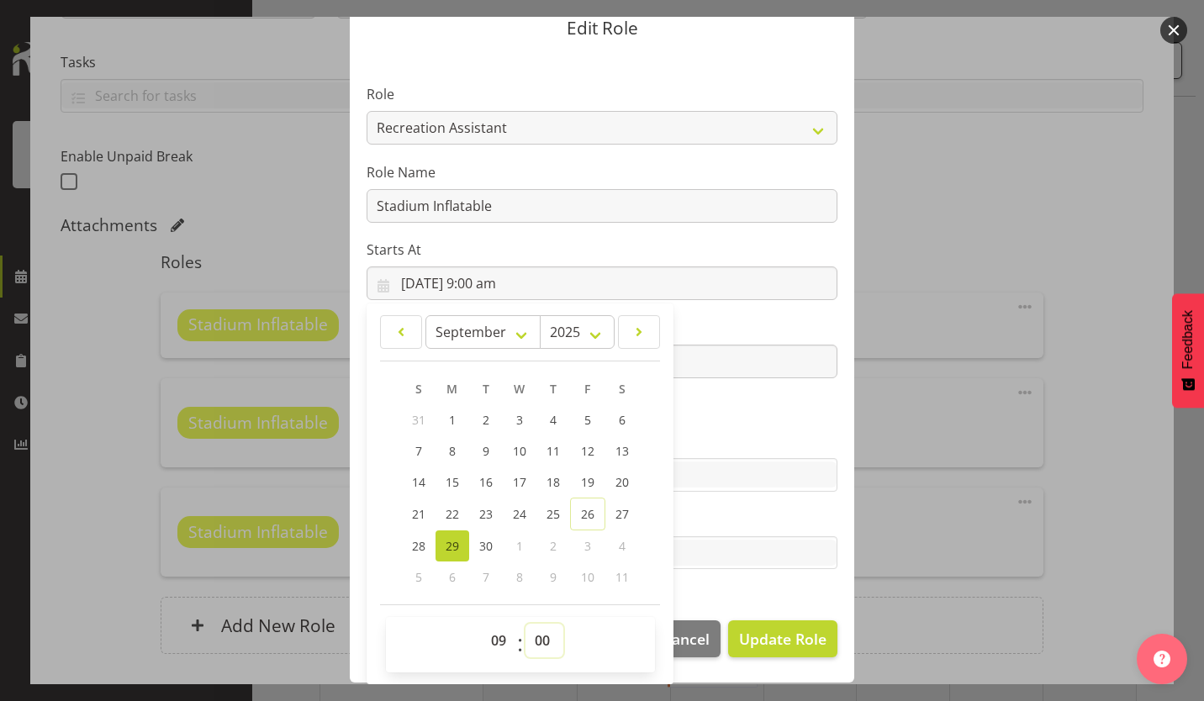
click at [543, 645] on select "00 01 02 03 04 05 06 07 08 09 10 11 12 13 14 15 16 17 18 19 20 21 22 23 24 25 2…" at bounding box center [544, 641] width 38 height 34
select select "15"
type input "[DATE] 9:15 am"
click at [762, 424] on section "Role AAGM Deputy Director AAGM Director Archivist Childrens Librarian Collectio…" at bounding box center [602, 329] width 504 height 550
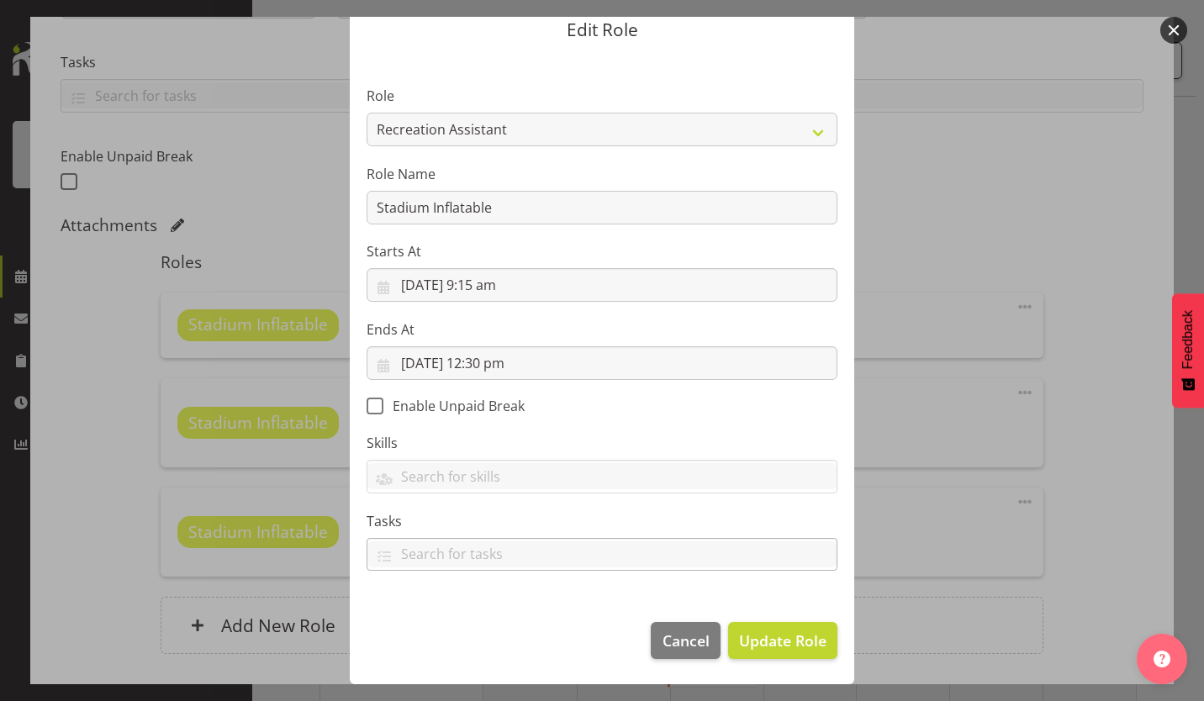
scroll to position [63, 0]
click at [670, 638] on span "Cancel" at bounding box center [685, 641] width 47 height 22
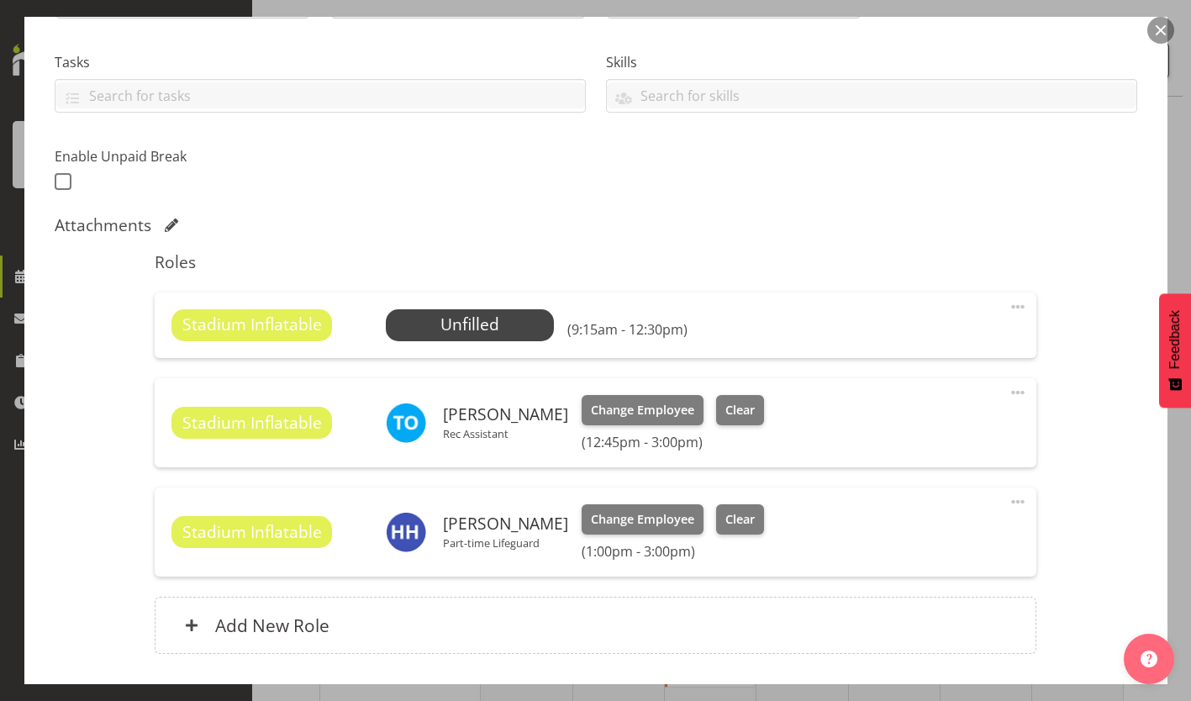
click at [1009, 303] on span at bounding box center [1018, 307] width 20 height 20
click at [919, 345] on link "Edit" at bounding box center [947, 344] width 161 height 30
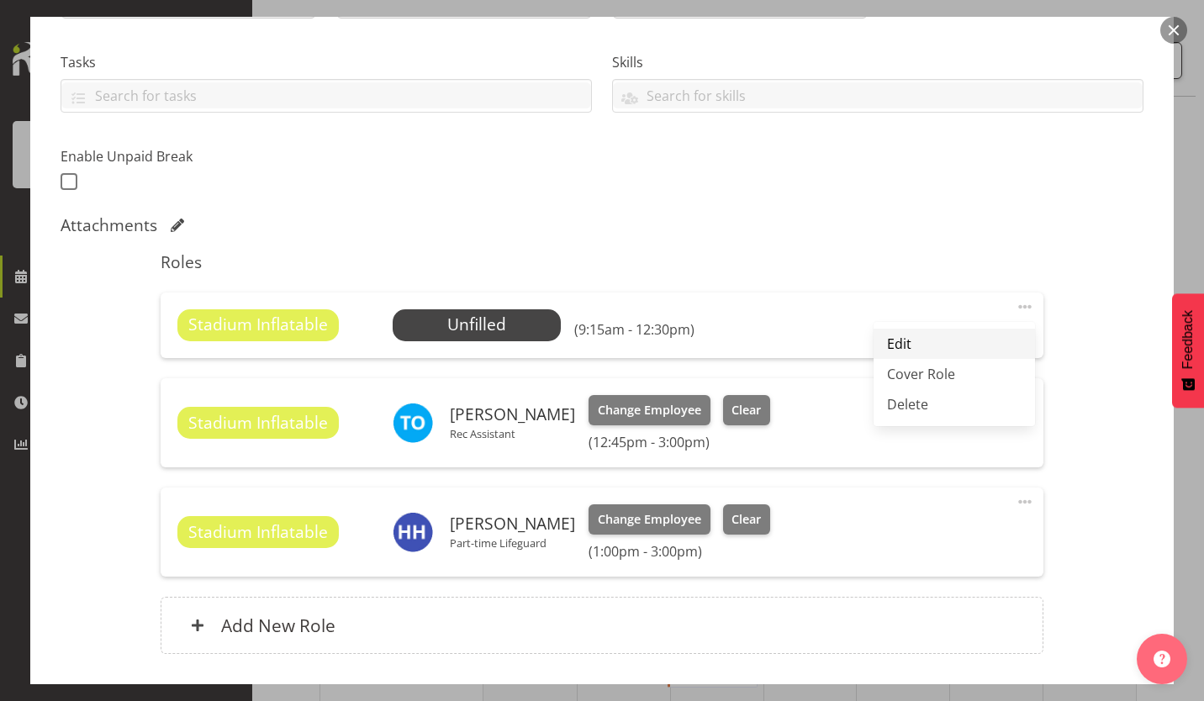
select select "8"
select select "2025"
select select "9"
select select "15"
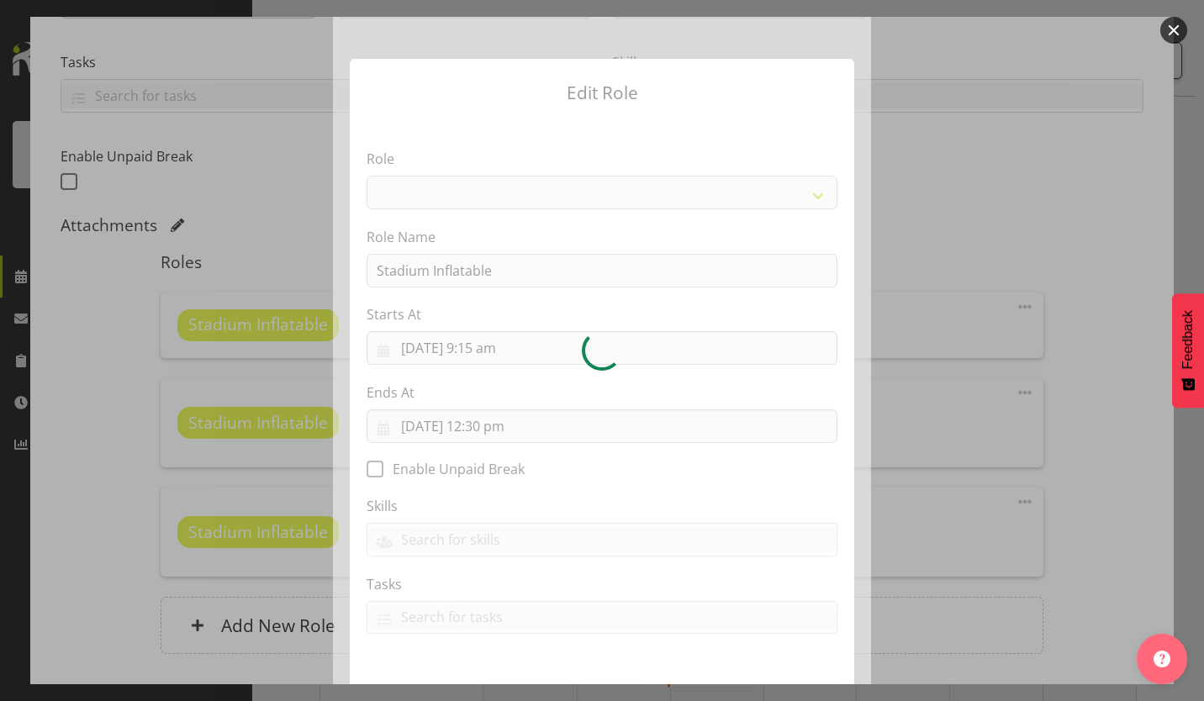
select select "84"
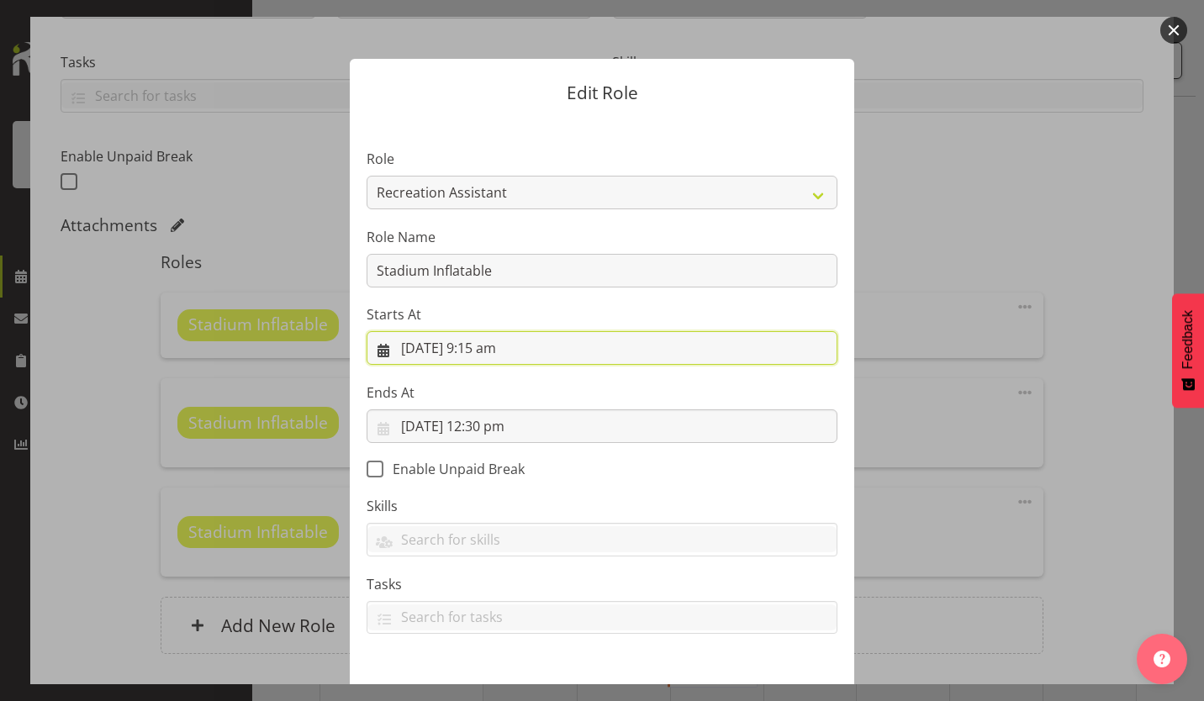
click at [489, 351] on input "[DATE] 9:15 am" at bounding box center [602, 348] width 471 height 34
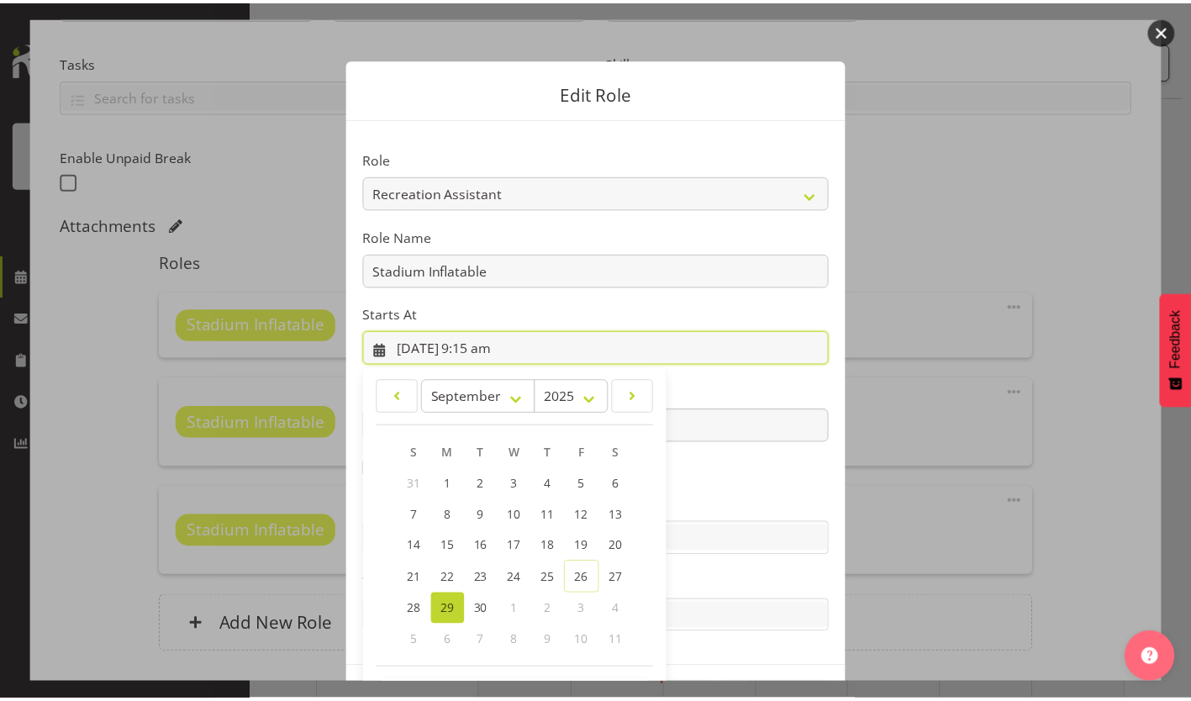
scroll to position [65, 0]
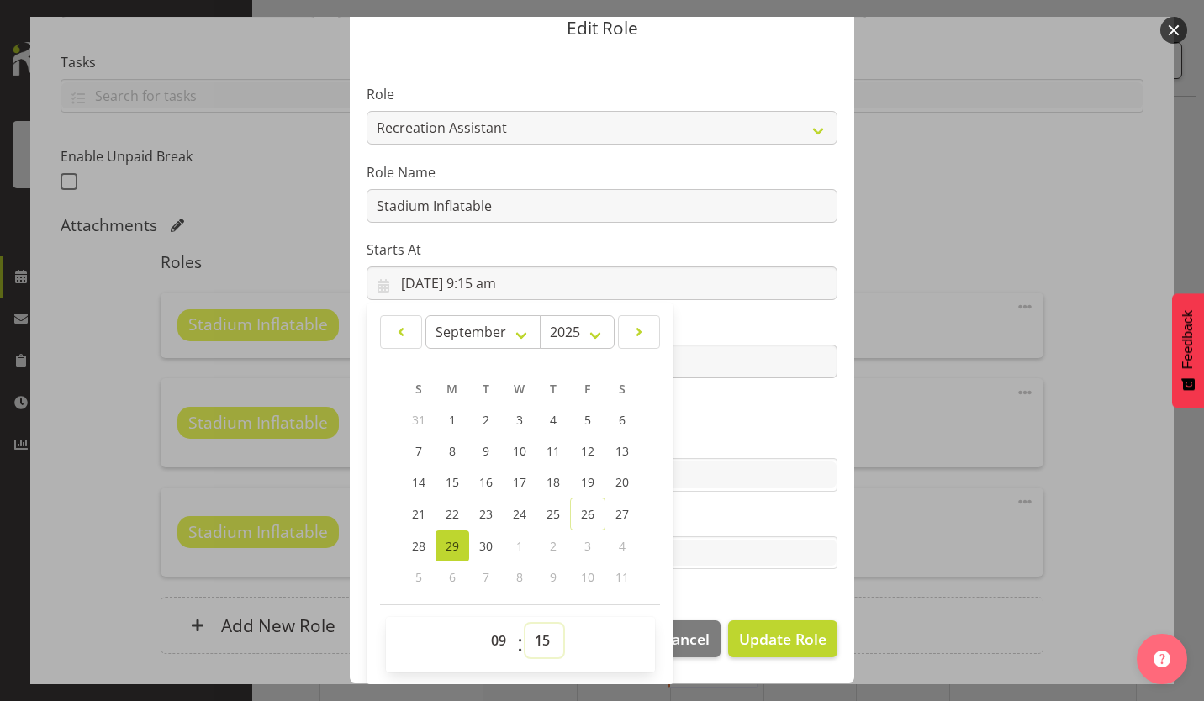
click at [537, 648] on select "00 01 02 03 04 05 06 07 08 09 10 11 12 13 14 15 16 17 18 19 20 21 22 23 24 25 2…" at bounding box center [544, 641] width 38 height 34
select select "0"
click at [525, 624] on select "00 01 02 03 04 05 06 07 08 09 10 11 12 13 14 15 16 17 18 19 20 21 22 23 24 25 2…" at bounding box center [544, 641] width 38 height 34
type input "[DATE] 9:00 am"
click at [760, 635] on span "Update Role" at bounding box center [782, 639] width 87 height 22
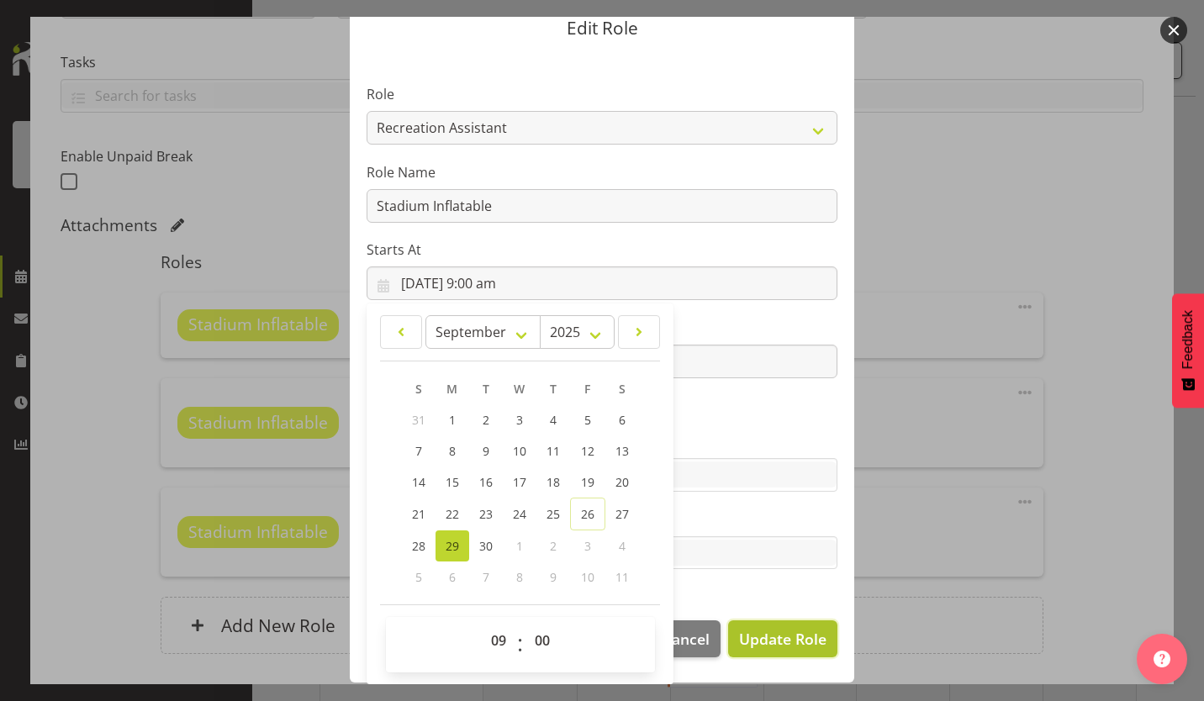
select select
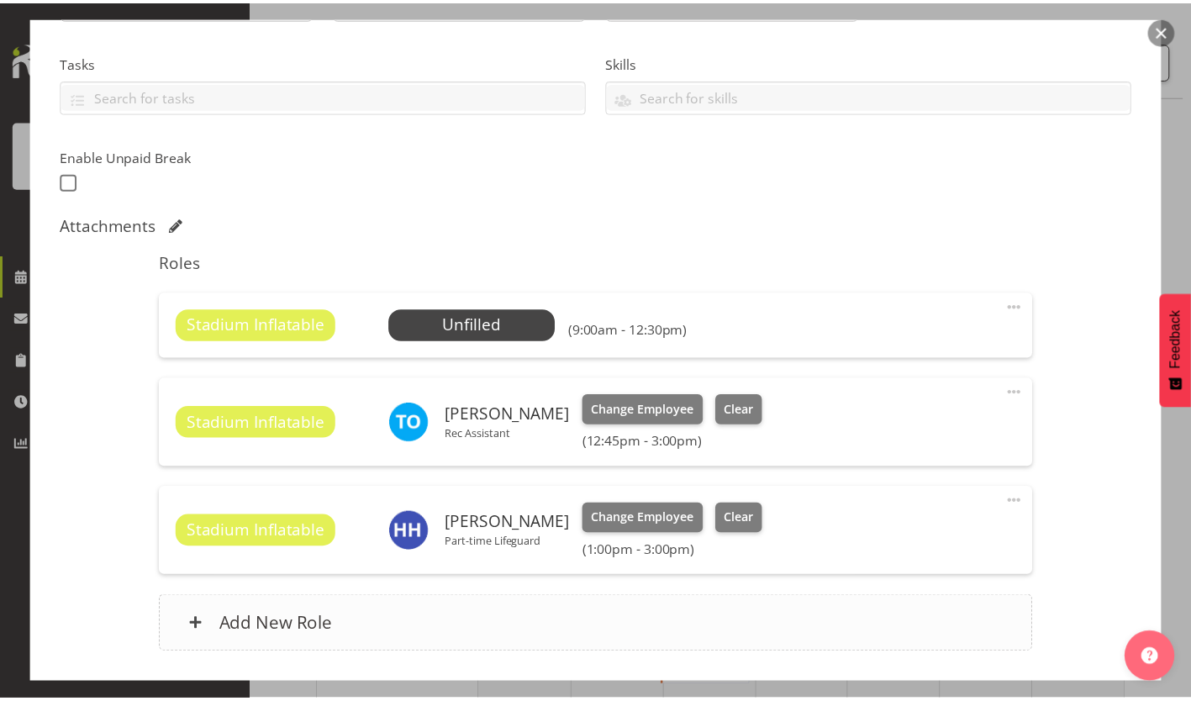
scroll to position [63, 0]
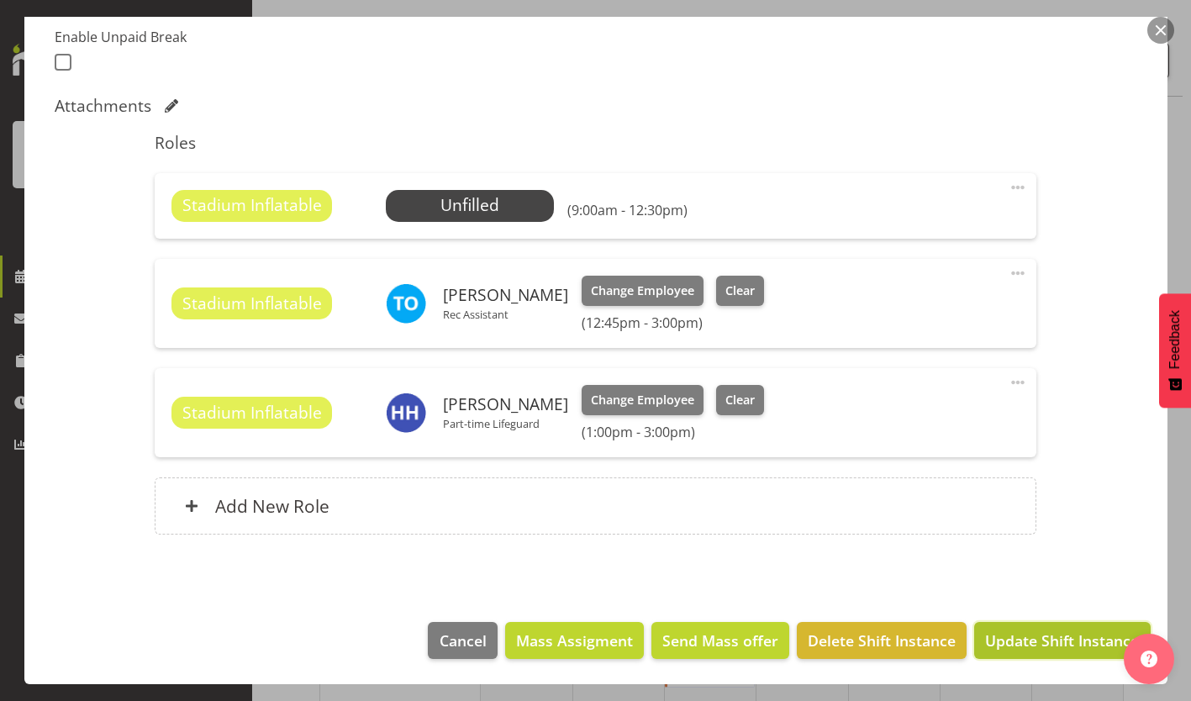
click at [1050, 642] on span "Update Shift Instance" at bounding box center [1062, 641] width 154 height 22
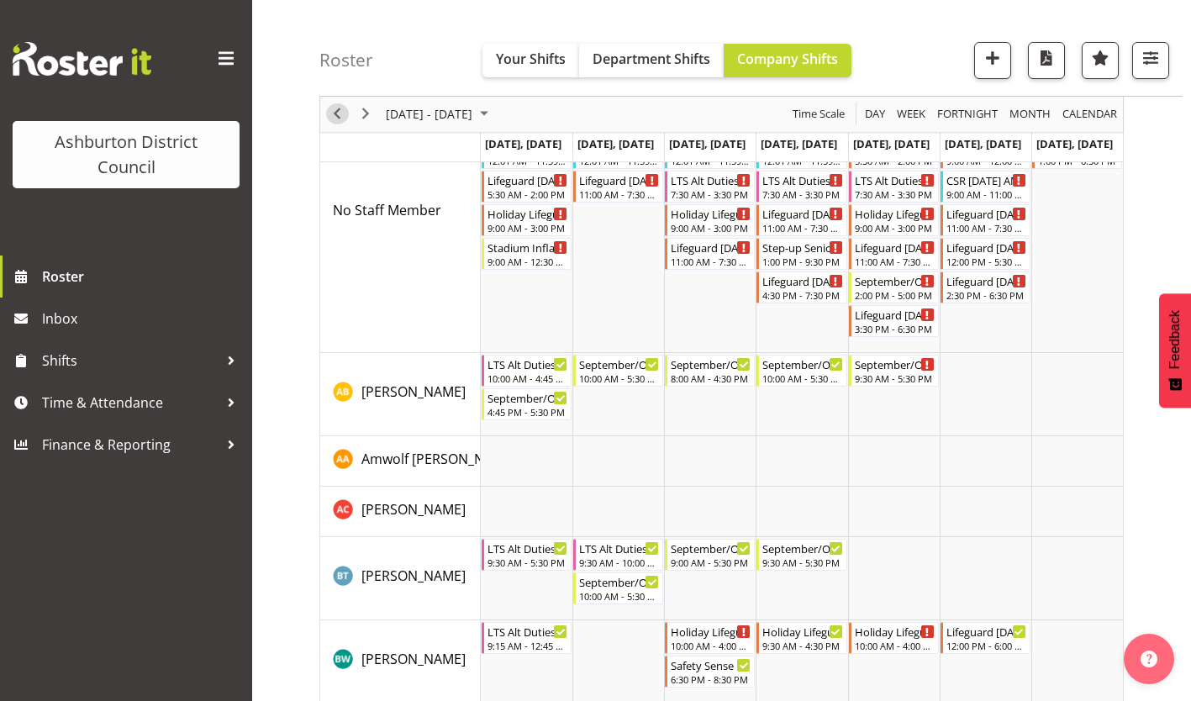
click at [337, 114] on span "Previous" at bounding box center [337, 114] width 20 height 21
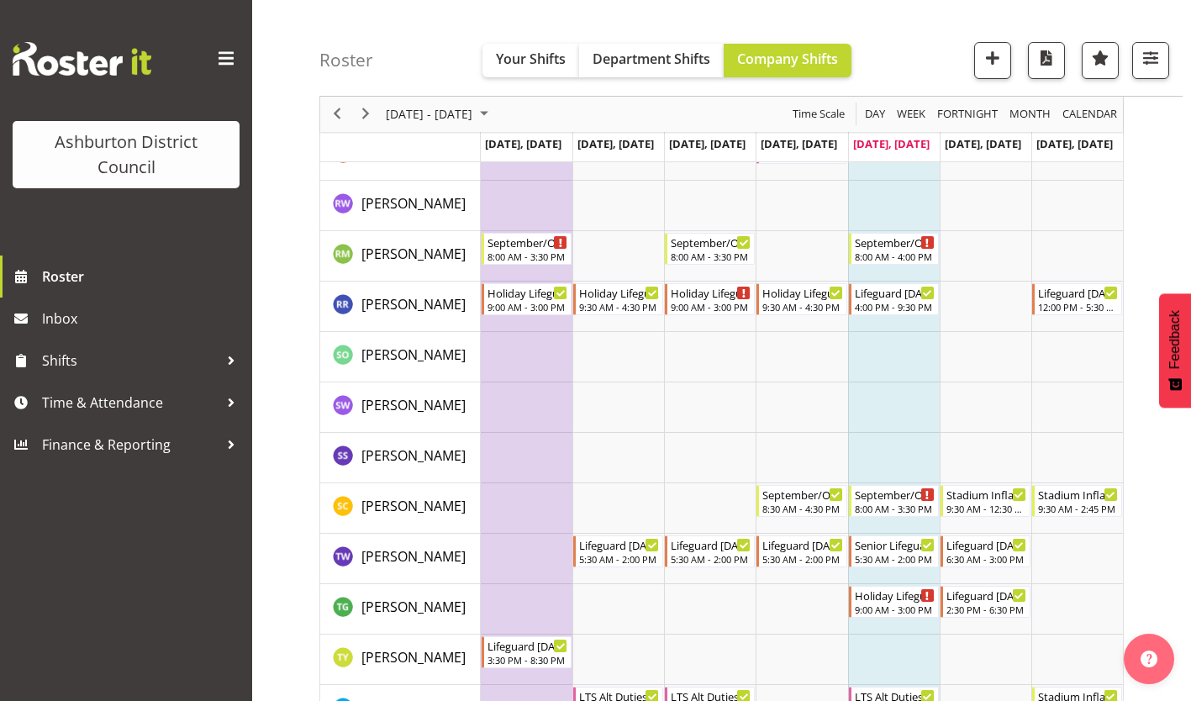
scroll to position [3729, 0]
